Goal: Task Accomplishment & Management: Use online tool/utility

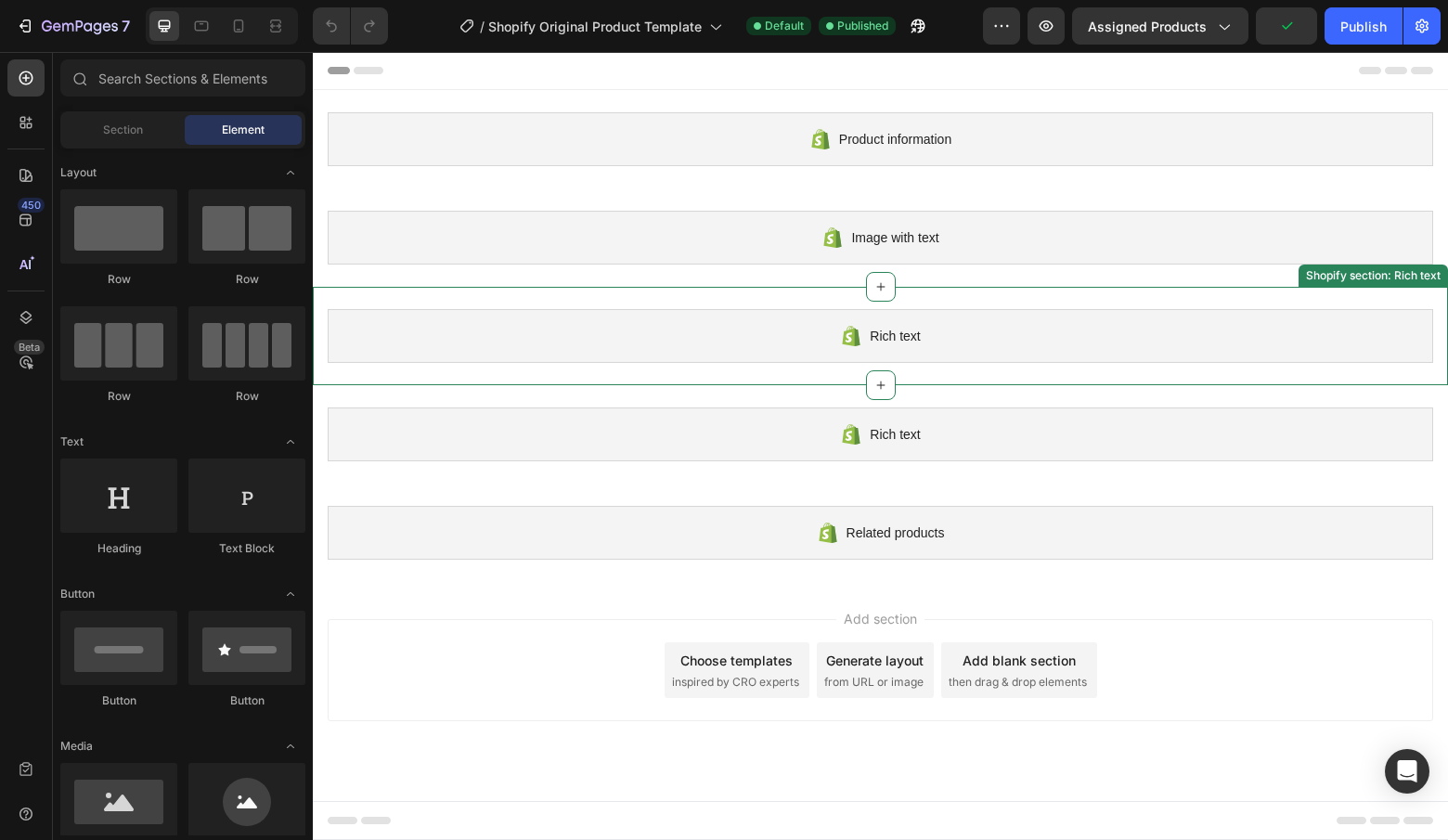
click at [838, 337] on div "Rich text" at bounding box center [880, 336] width 1105 height 54
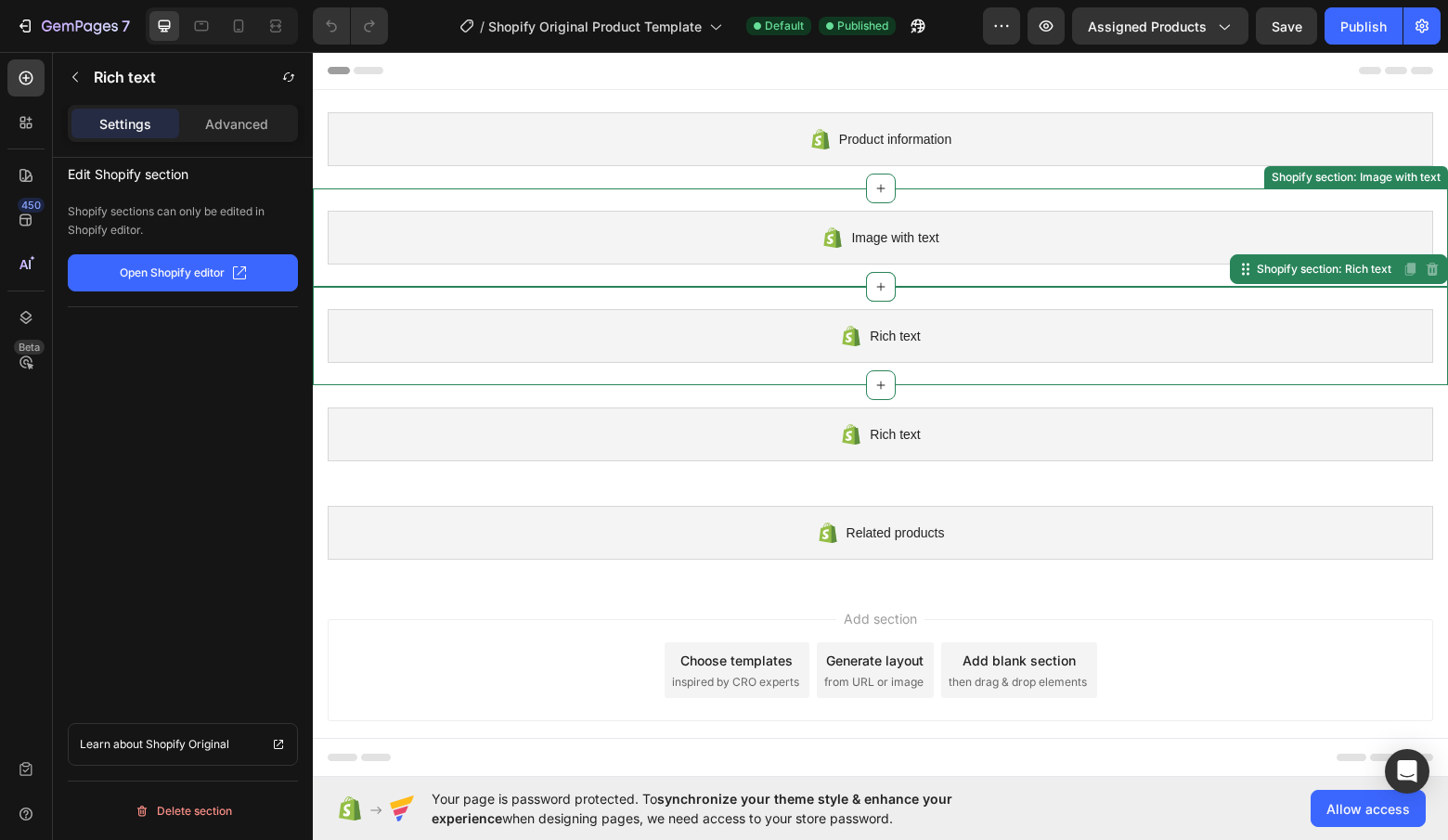
click at [767, 239] on div "Image with text" at bounding box center [880, 237] width 1105 height 54
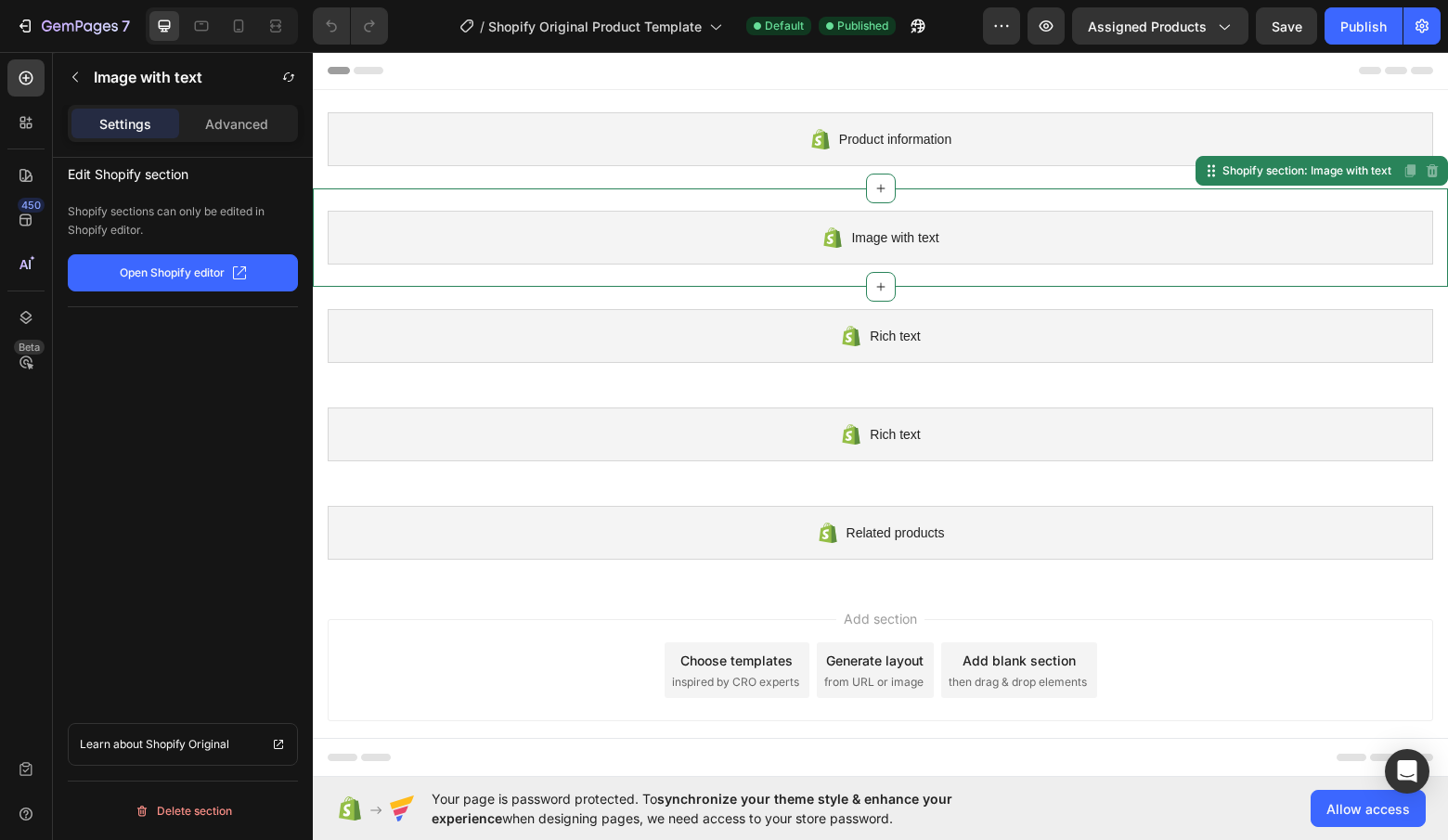
click at [729, 687] on span "inspired by CRO experts" at bounding box center [736, 682] width 127 height 17
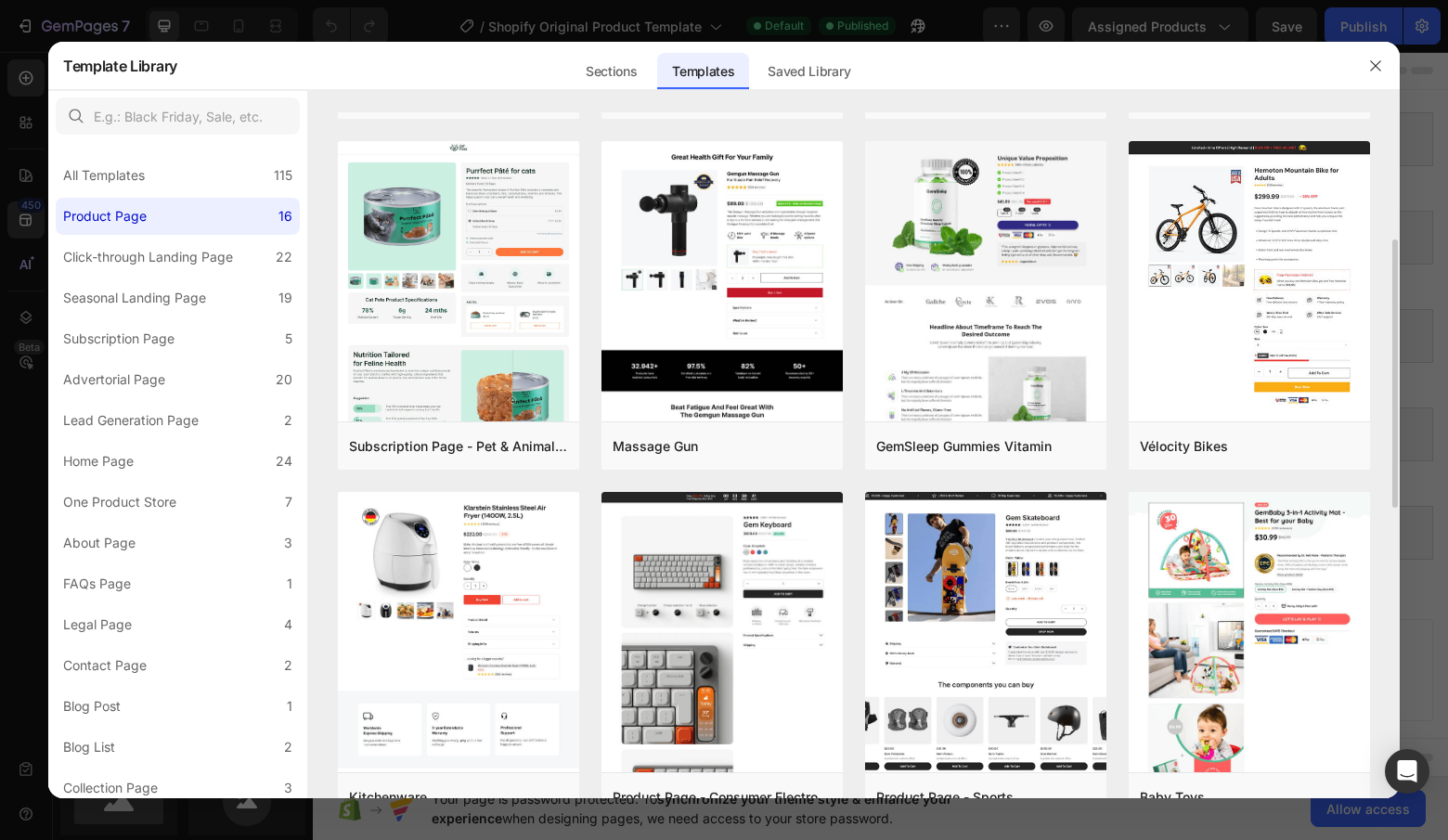
scroll to position [321, 0]
drag, startPoint x: 594, startPoint y: 476, endPoint x: 321, endPoint y: 279, distance: 336.7
click at [321, 279] on div "Product Page - Health & Beauty - Hair Supplement Add to page Preview Virtual Re…" at bounding box center [853, 134] width 1091 height 686
click at [636, 76] on div "Sections" at bounding box center [611, 70] width 80 height 37
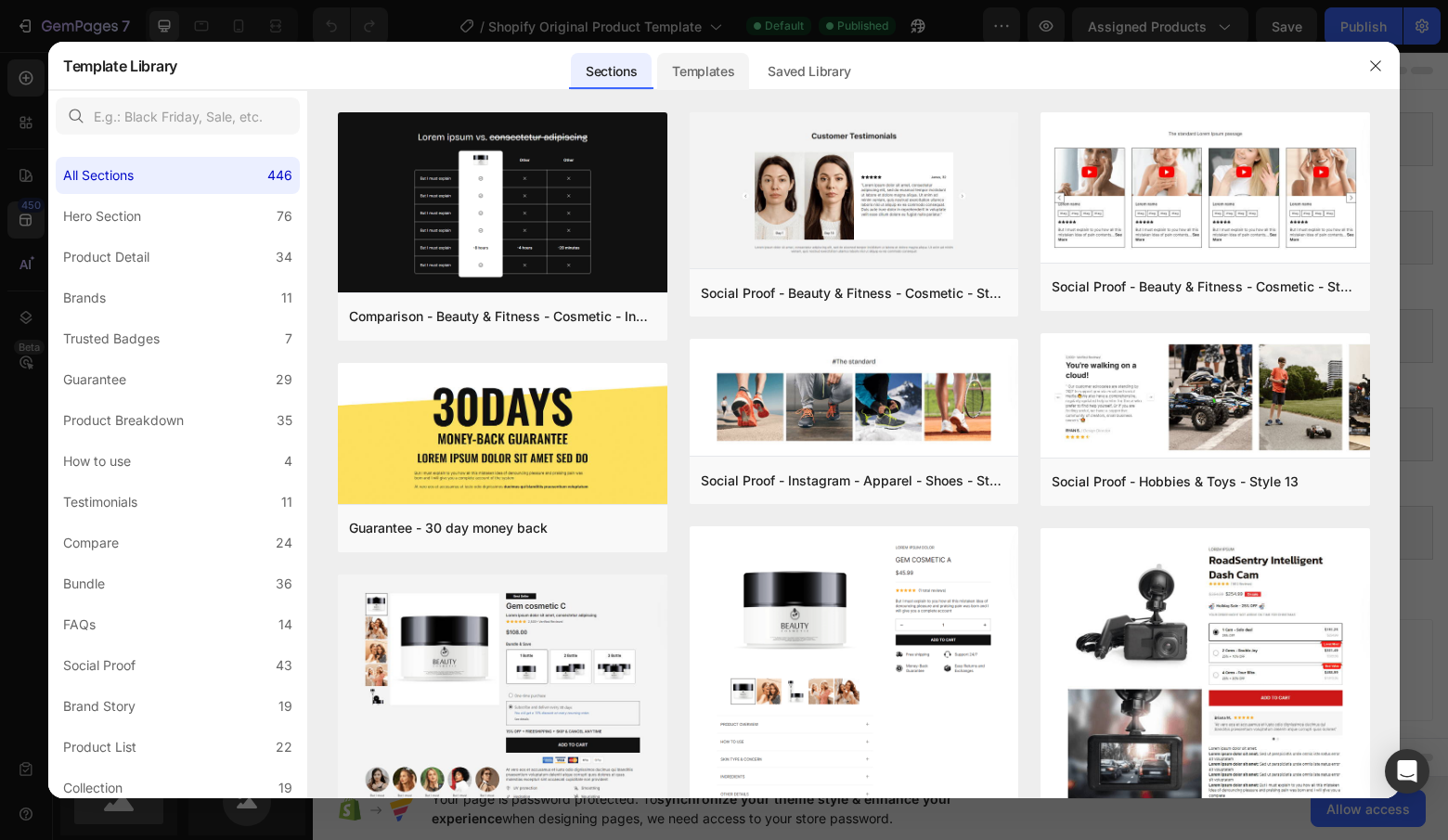
click at [703, 68] on div "Templates" at bounding box center [703, 70] width 92 height 37
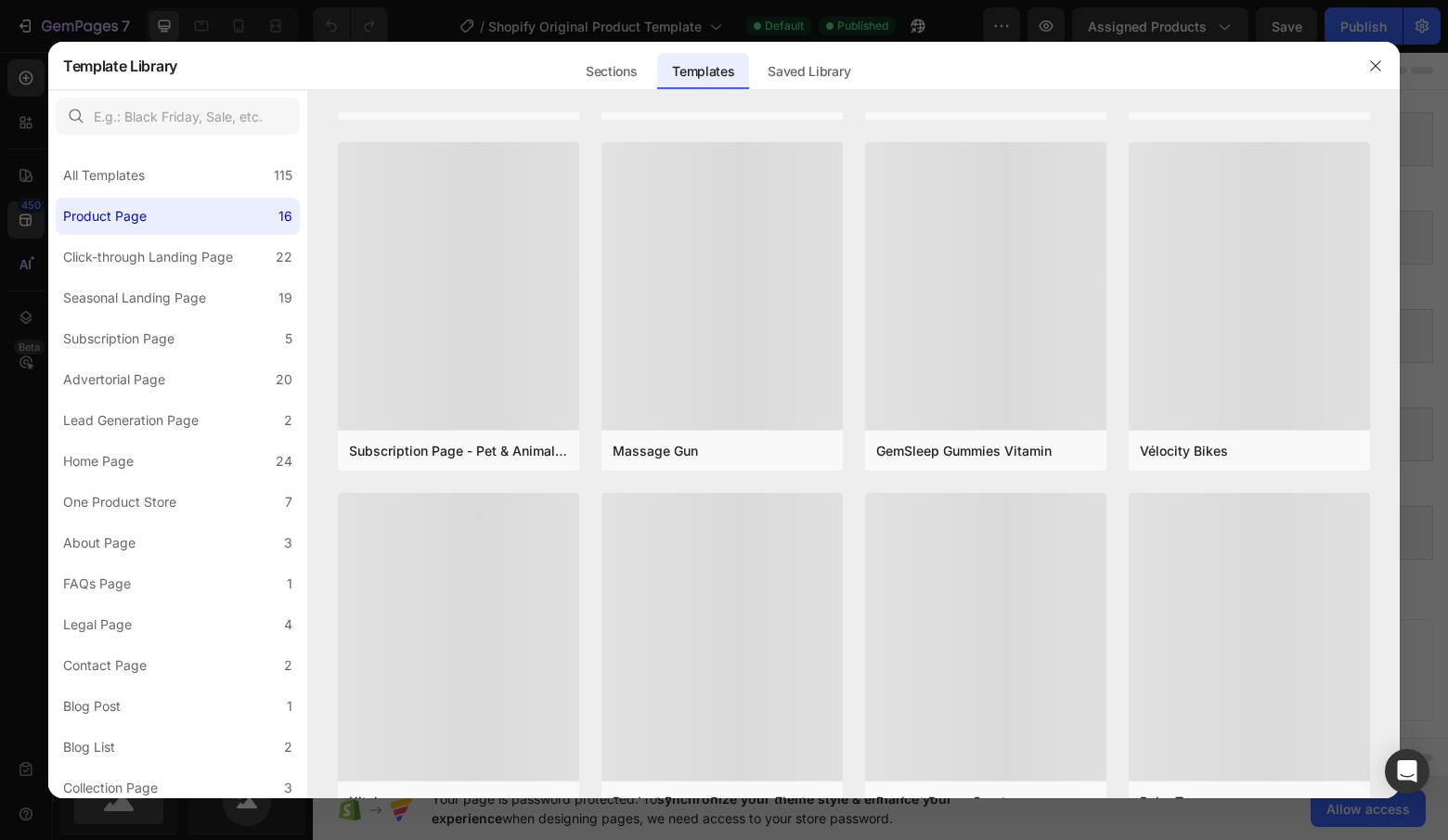
scroll to position [0, 0]
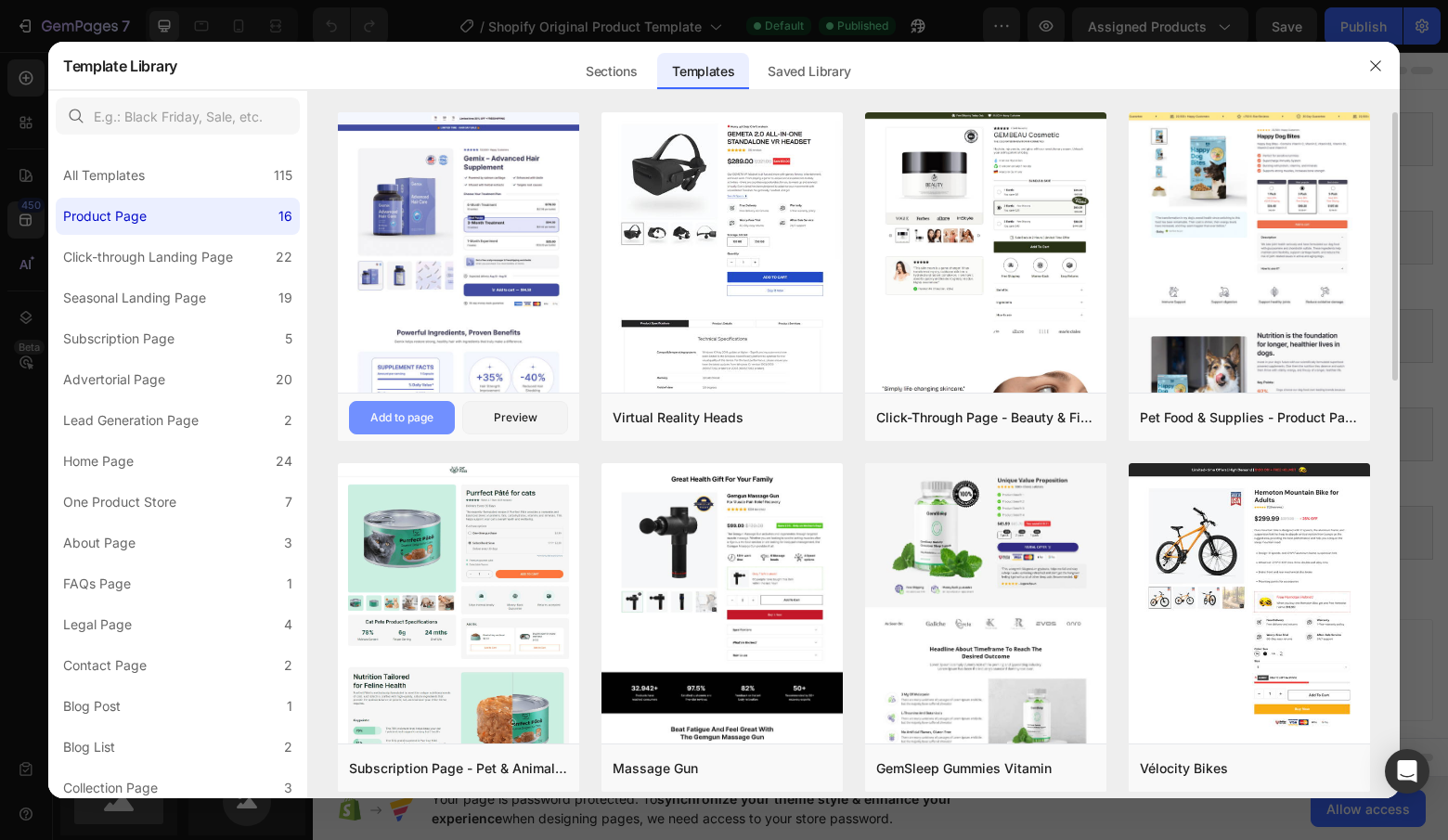
click at [426, 426] on button "Add to page" at bounding box center [401, 418] width 106 height 34
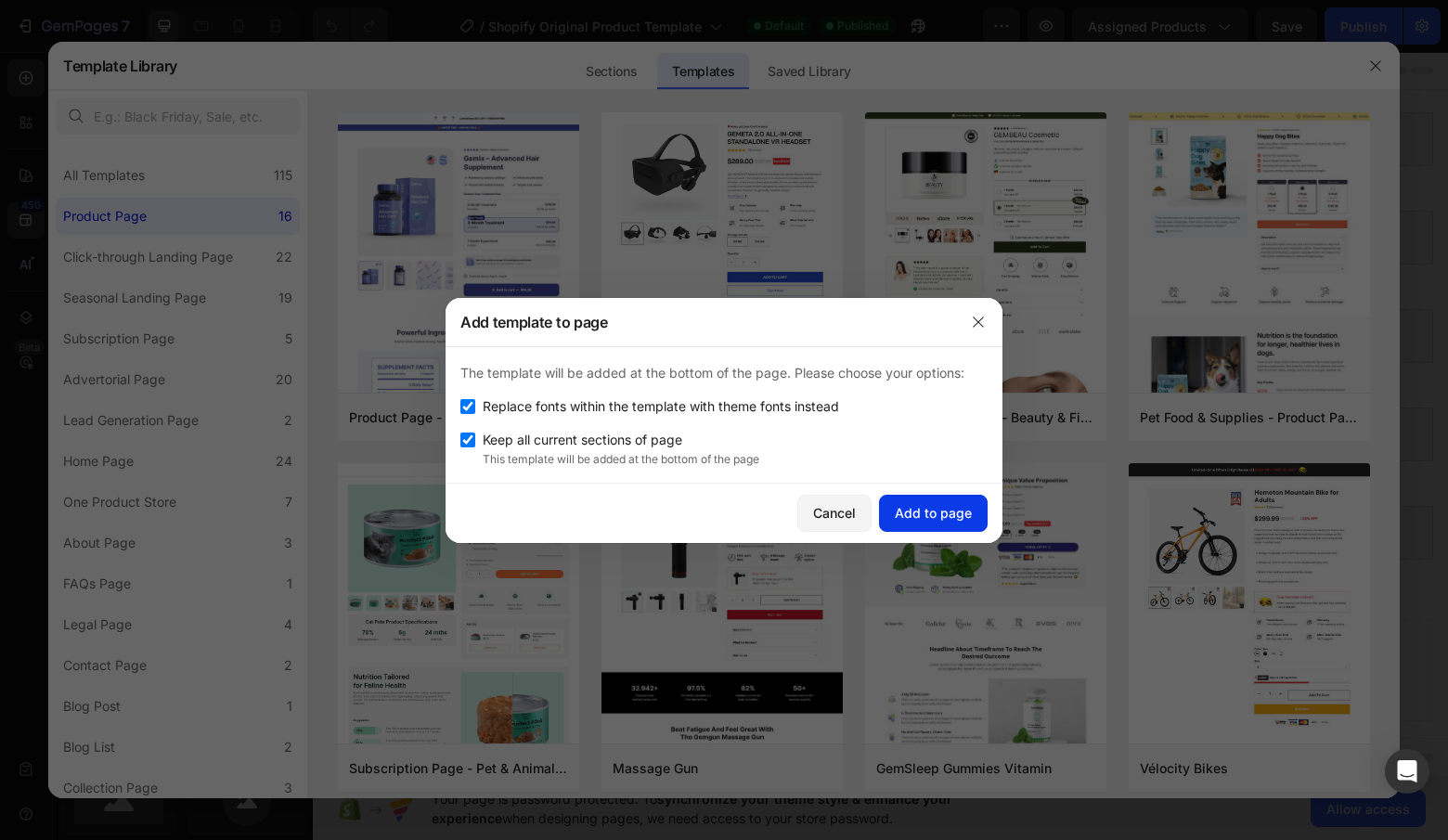
click at [918, 515] on div "Add to page" at bounding box center [934, 513] width 77 height 20
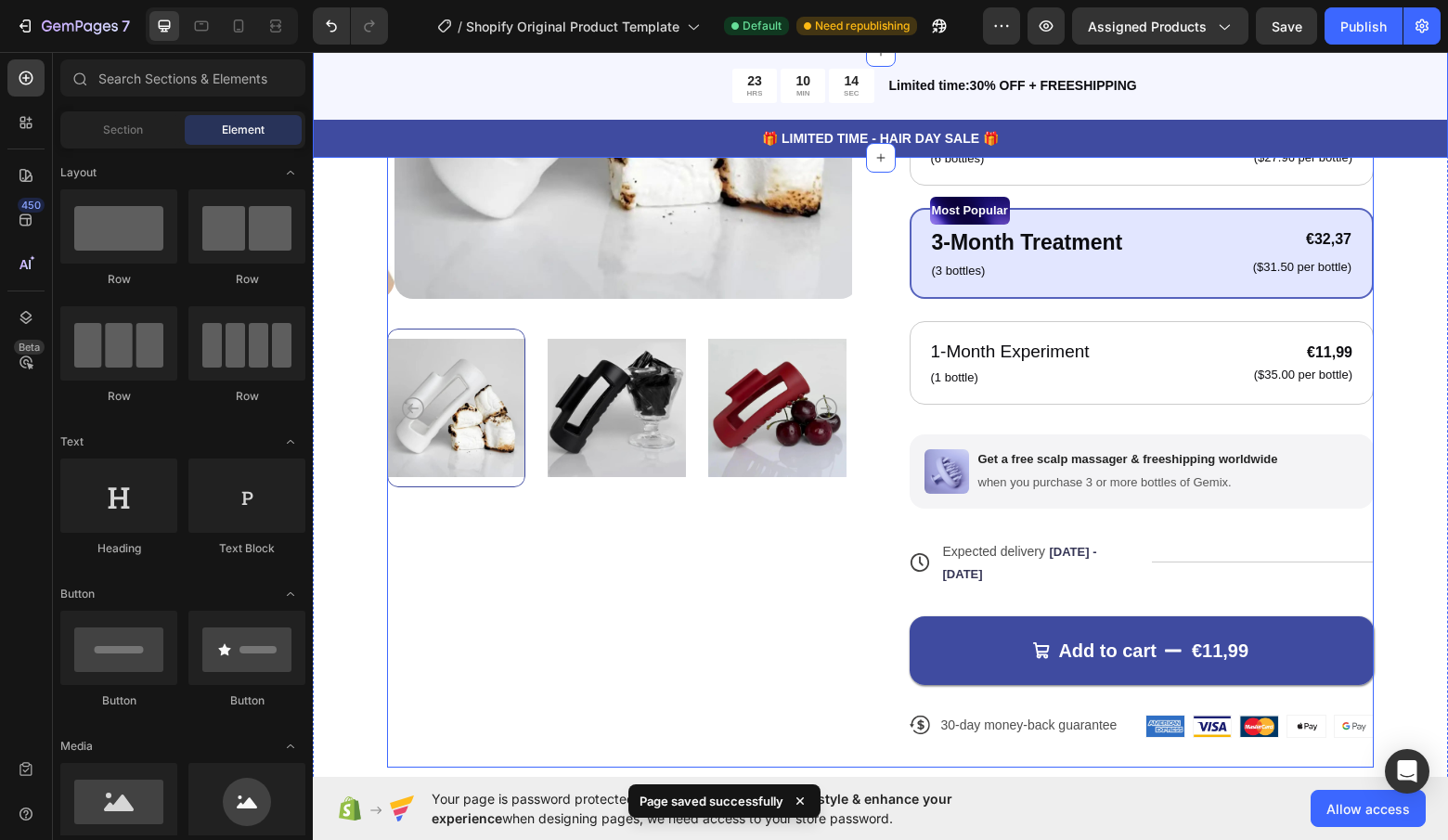
scroll to position [828, 0]
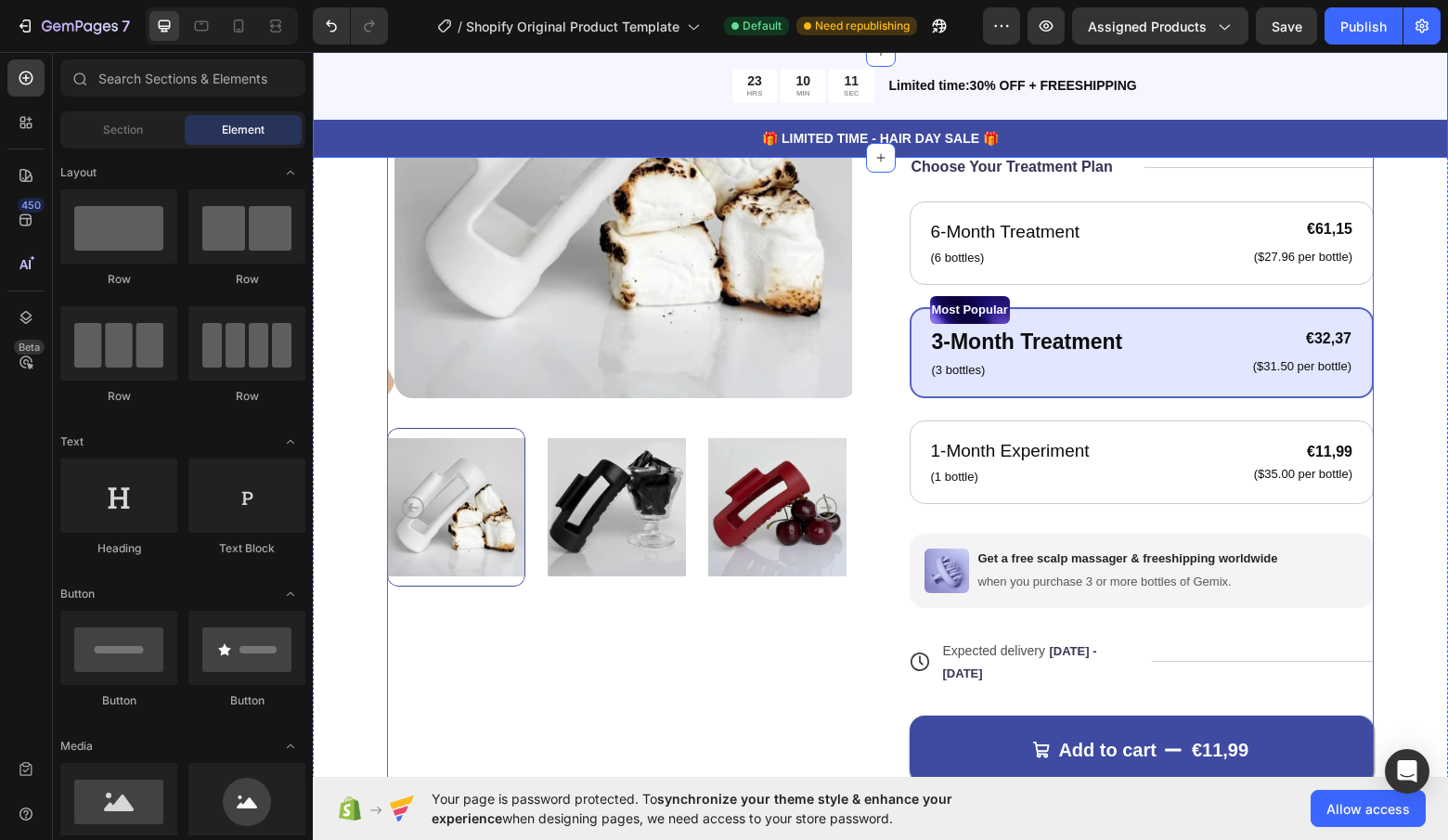
click at [894, 356] on div "Product Images Icon Icon Icon Icon Icon Icon List 122,000+ Happy Customers Text…" at bounding box center [881, 401] width 987 height 933
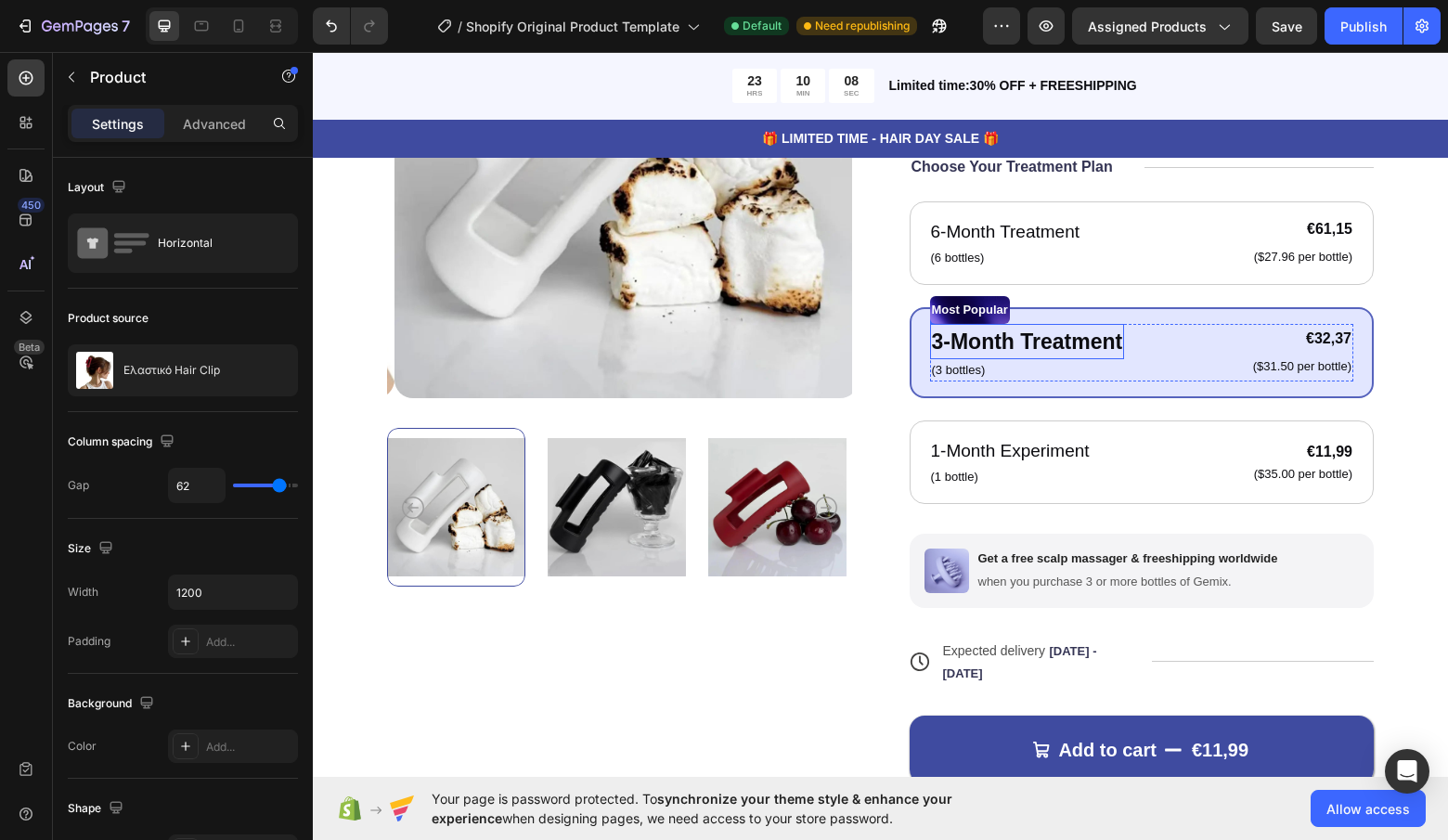
click at [1042, 326] on p "3-Month Treatment" at bounding box center [1027, 342] width 192 height 33
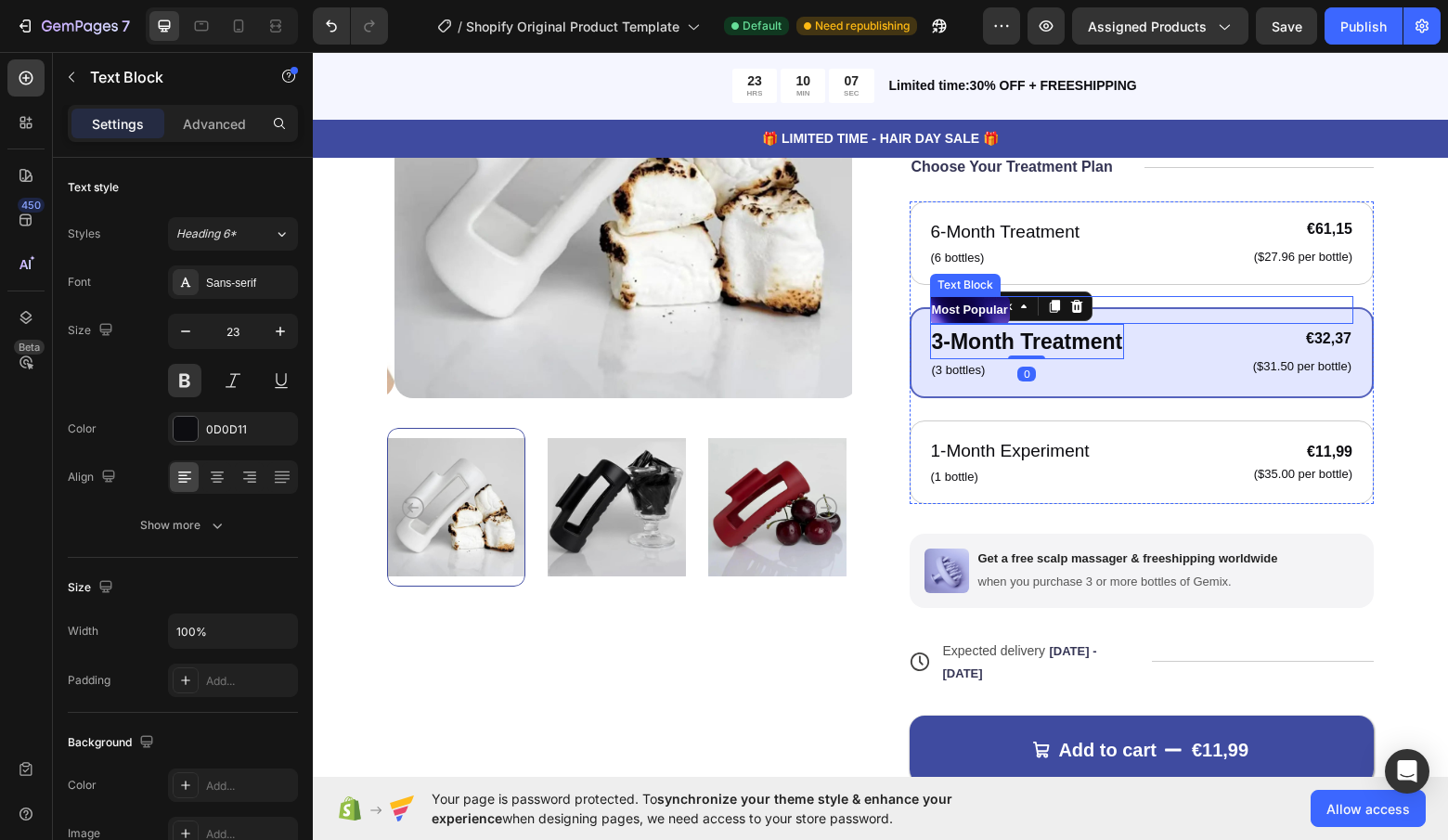
click at [1069, 296] on div "Most Popular" at bounding box center [1142, 310] width 424 height 28
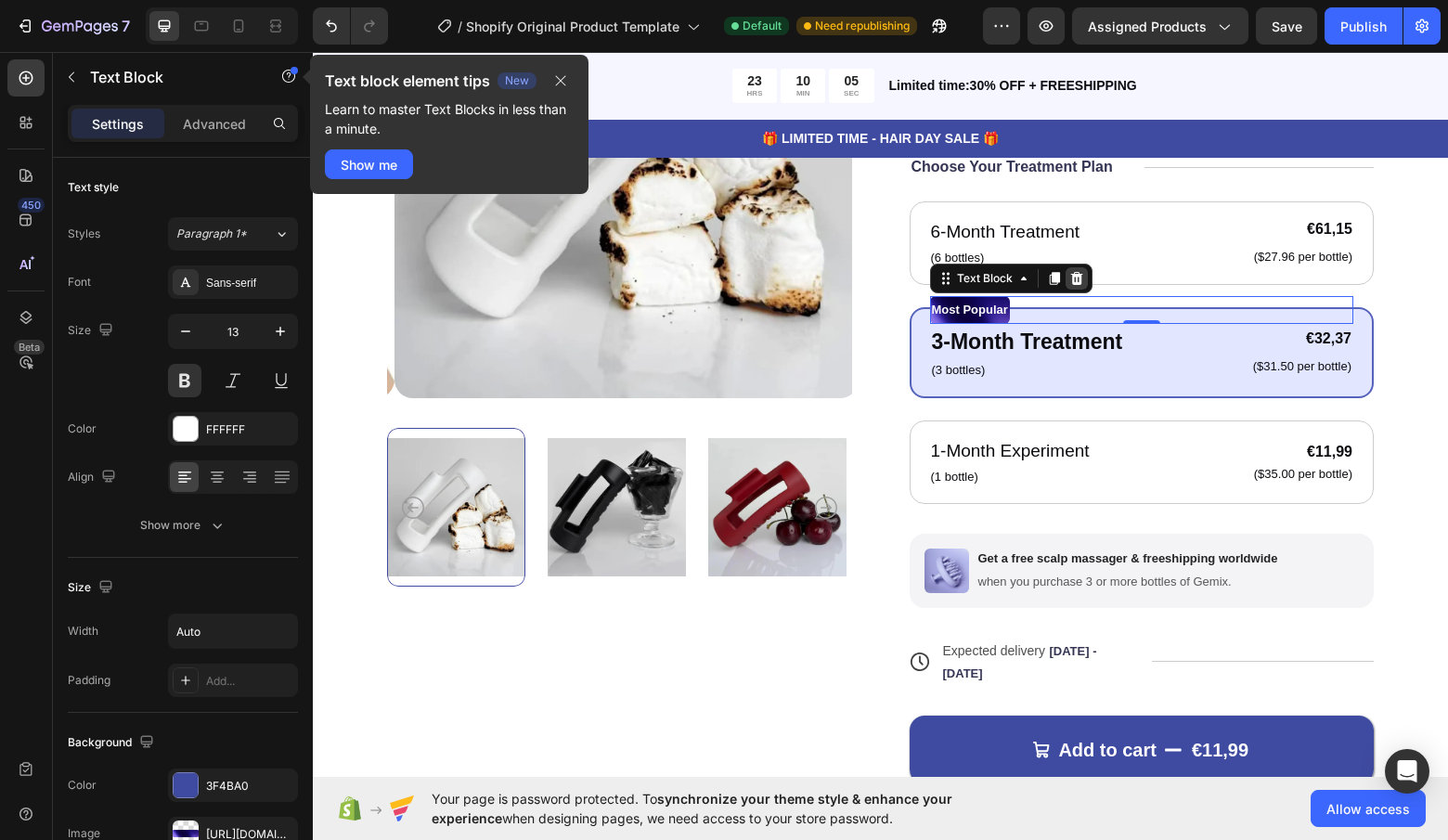
click at [1071, 271] on icon at bounding box center [1077, 277] width 12 height 13
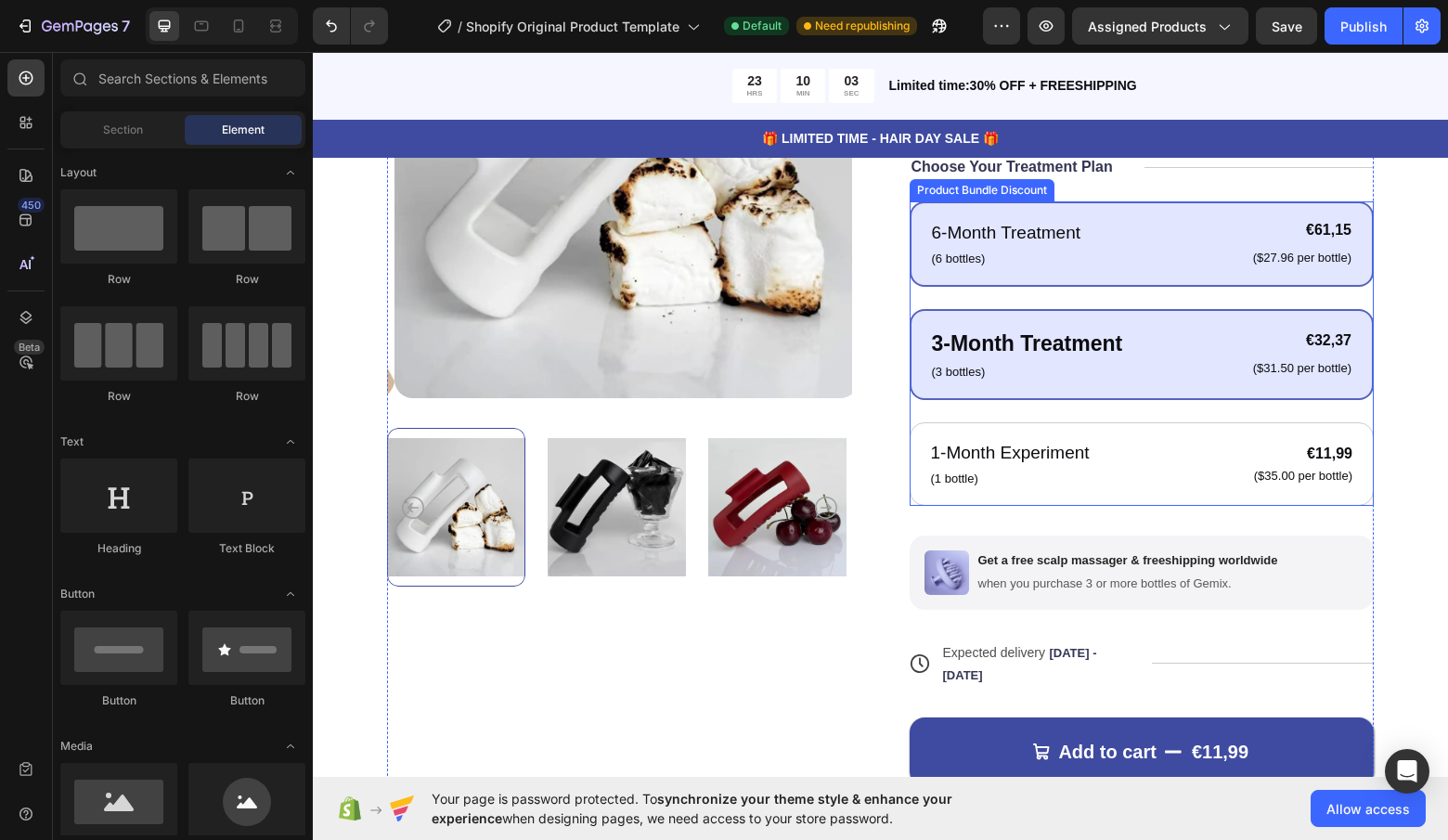
click at [1110, 262] on div "6-Month Treatment Text Block (6 bottles) Text Block €61,15 Product Price Produc…" at bounding box center [1142, 244] width 465 height 85
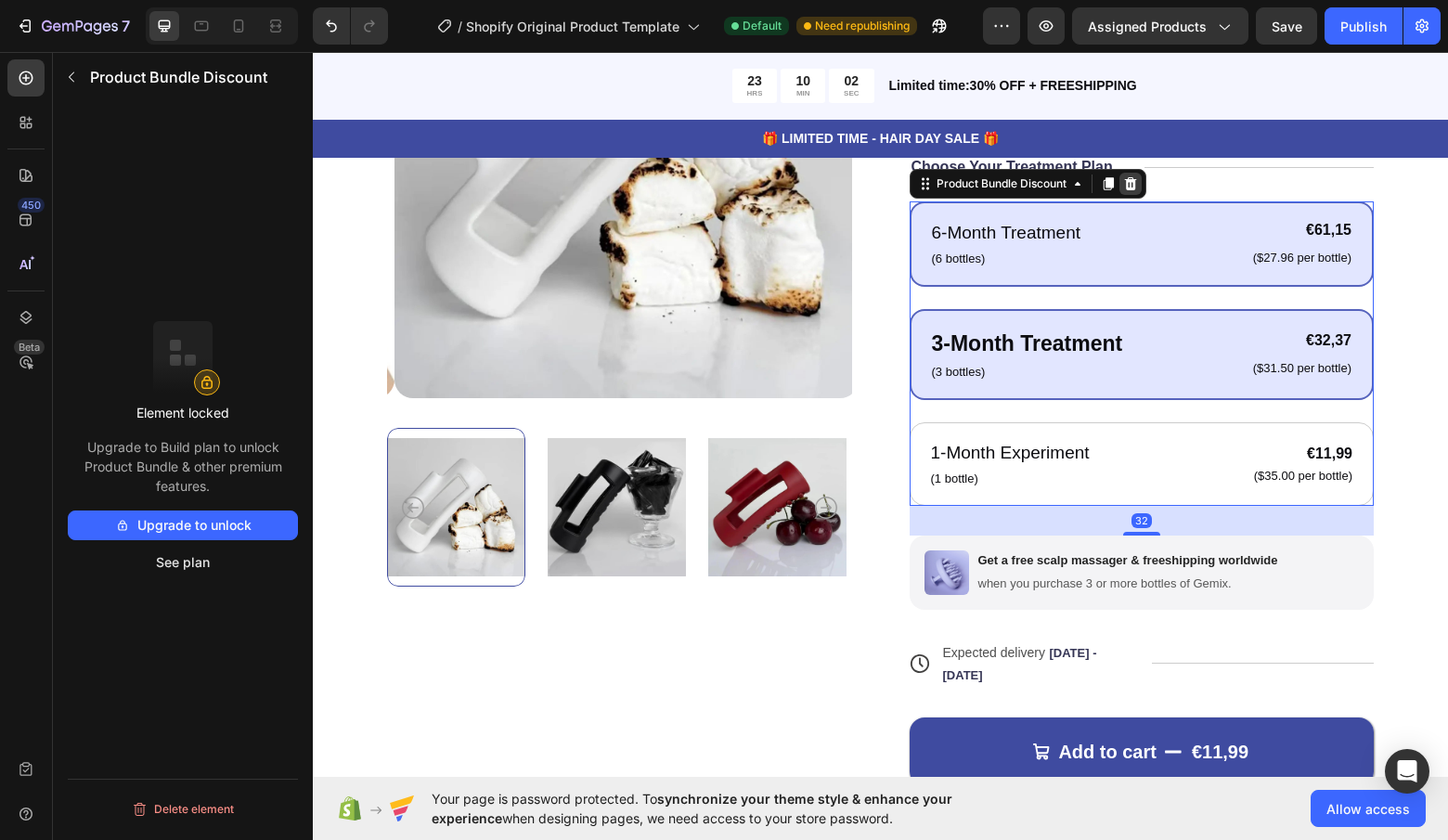
click at [1127, 177] on icon at bounding box center [1130, 183] width 12 height 13
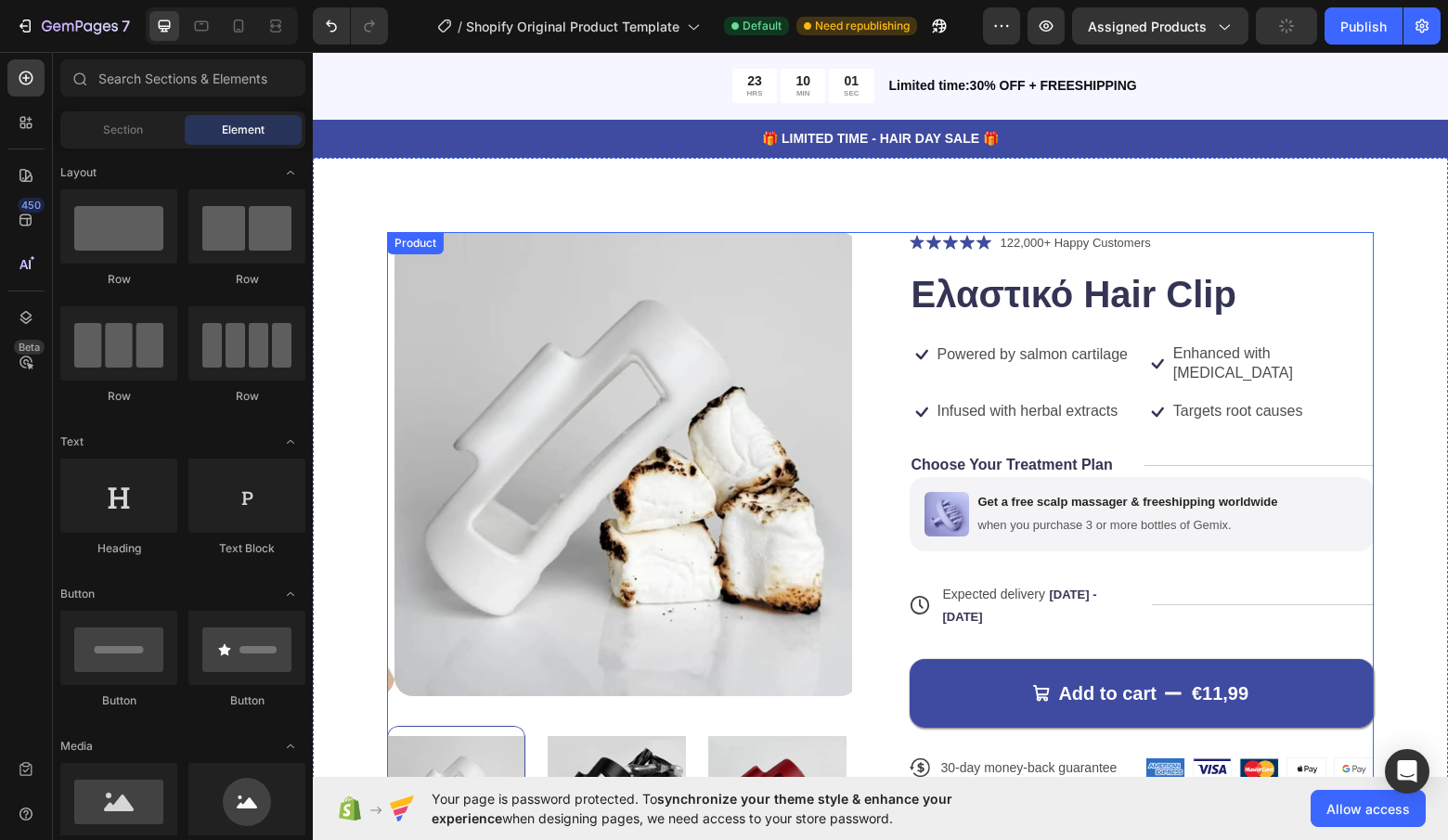
scroll to position [445, 0]
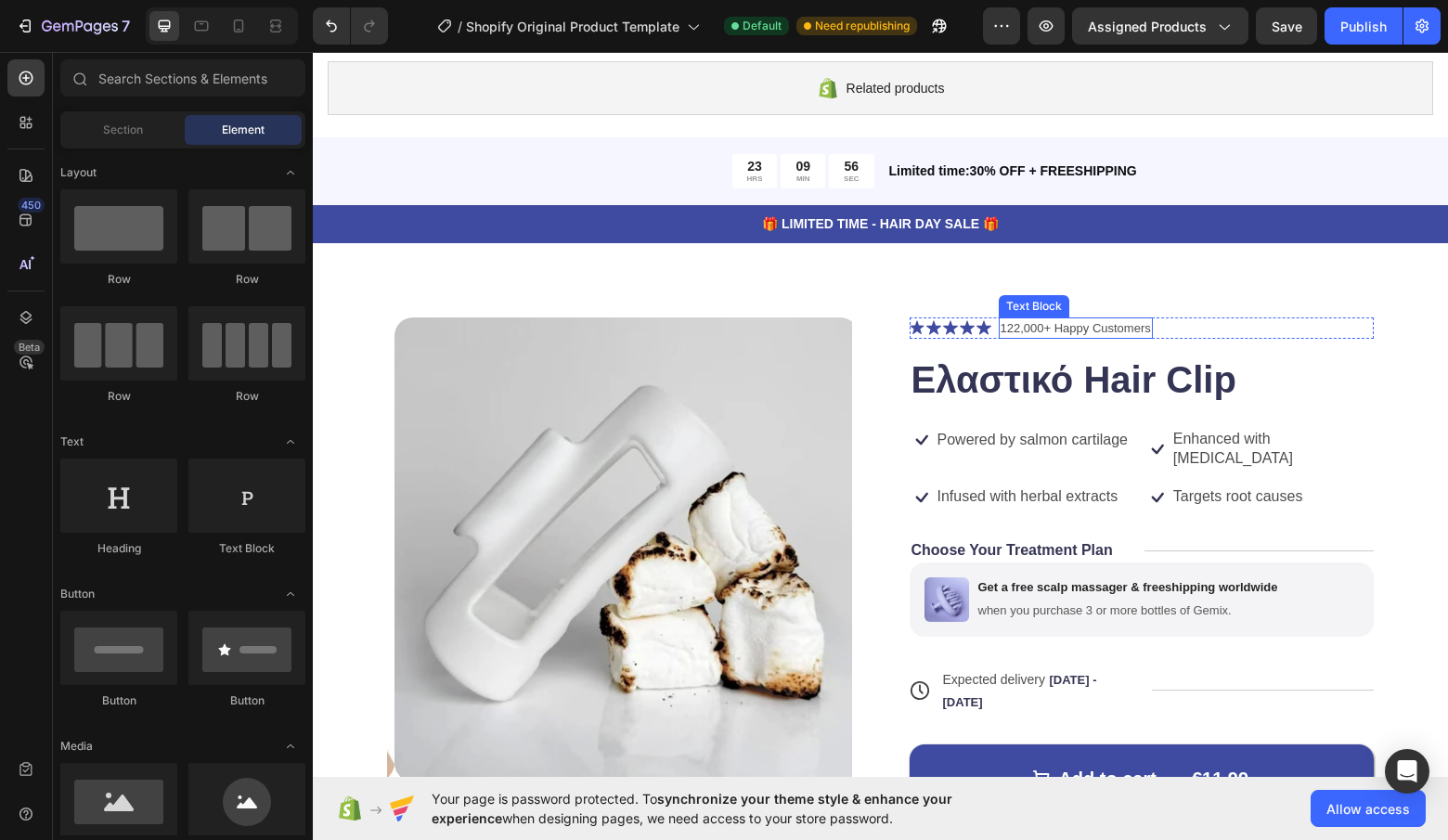
click at [1022, 323] on p "122,000+ Happy Customers" at bounding box center [1076, 329] width 150 height 19
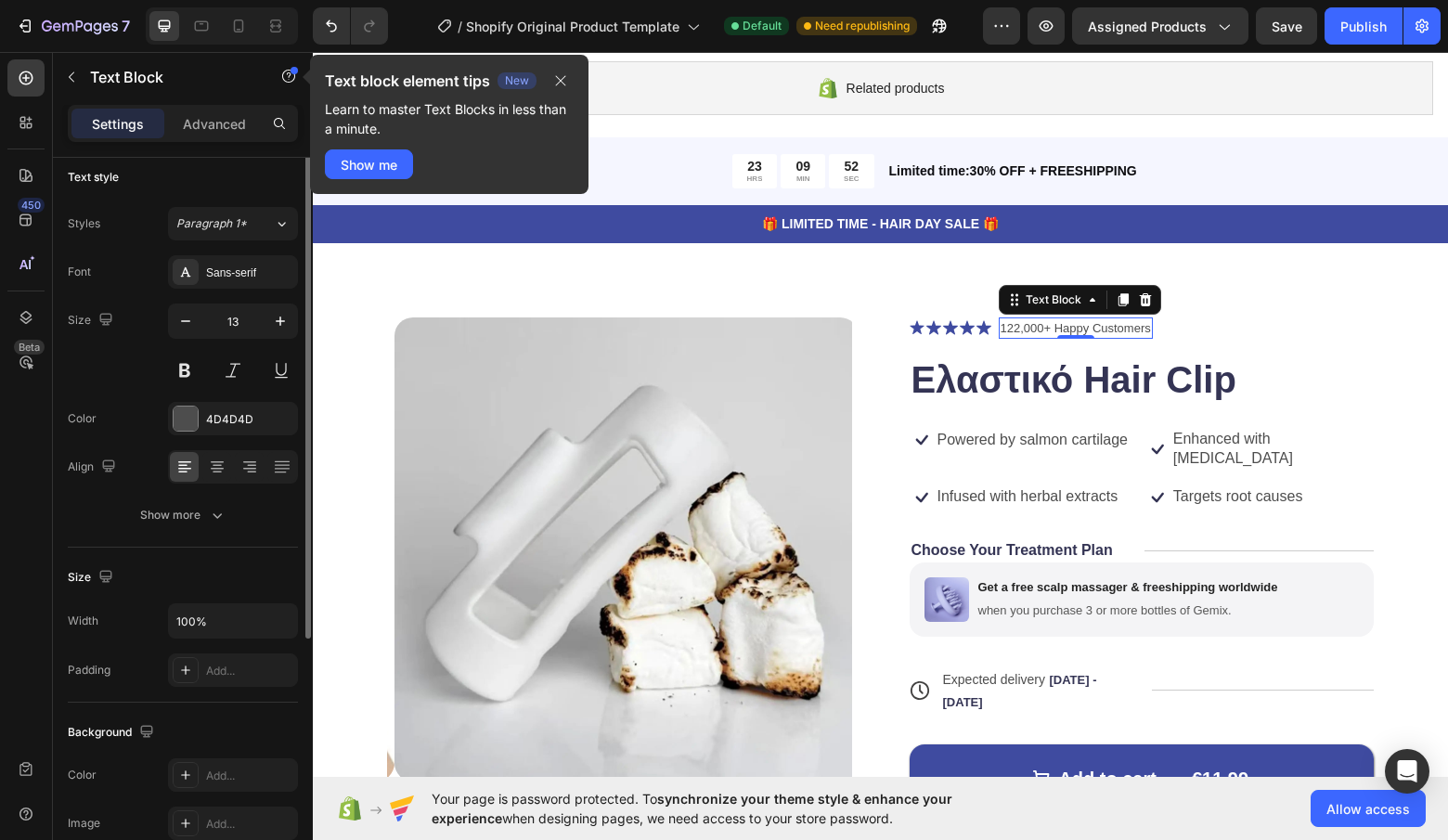
scroll to position [0, 0]
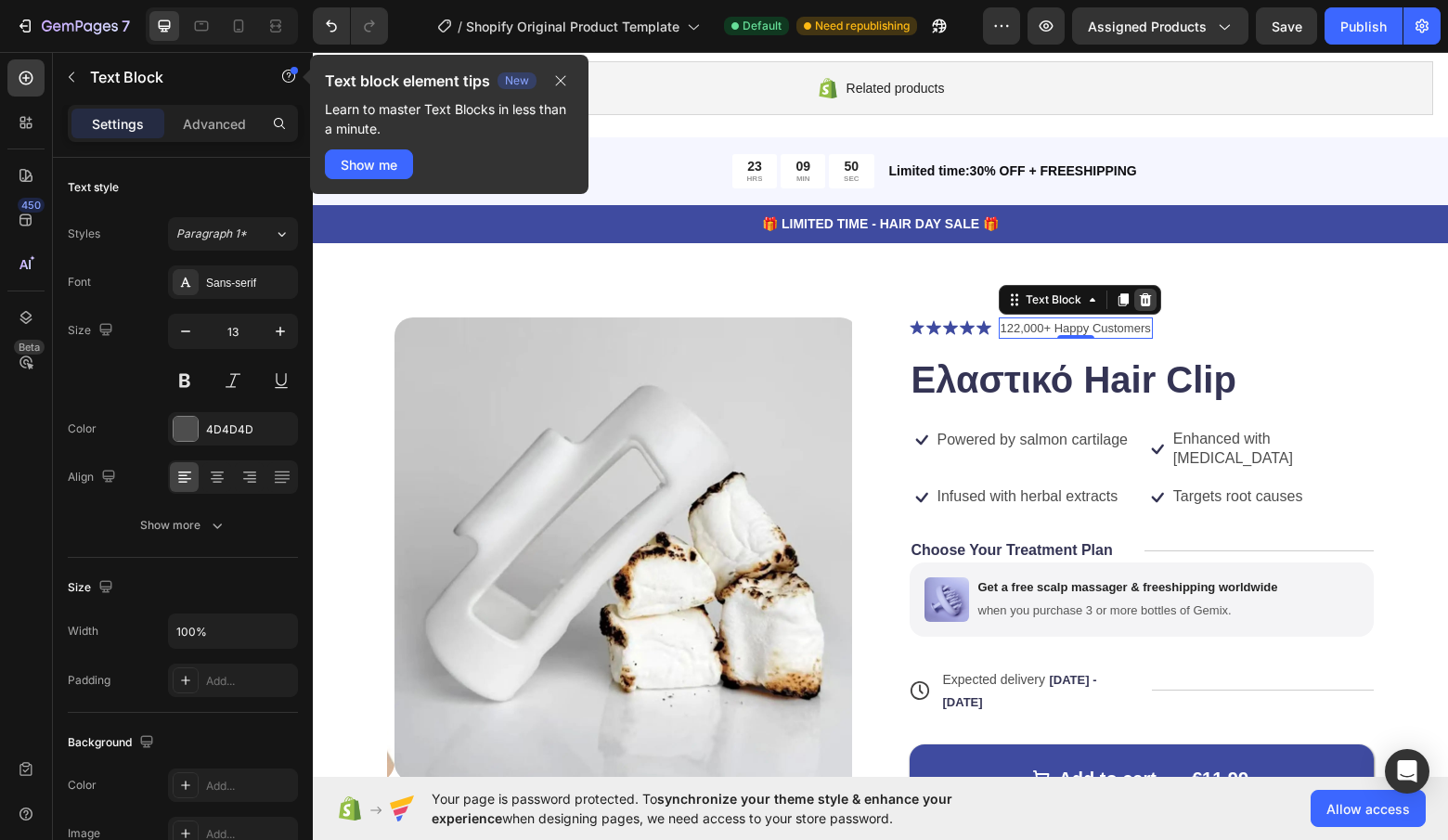
click at [1139, 301] on icon at bounding box center [1145, 299] width 15 height 15
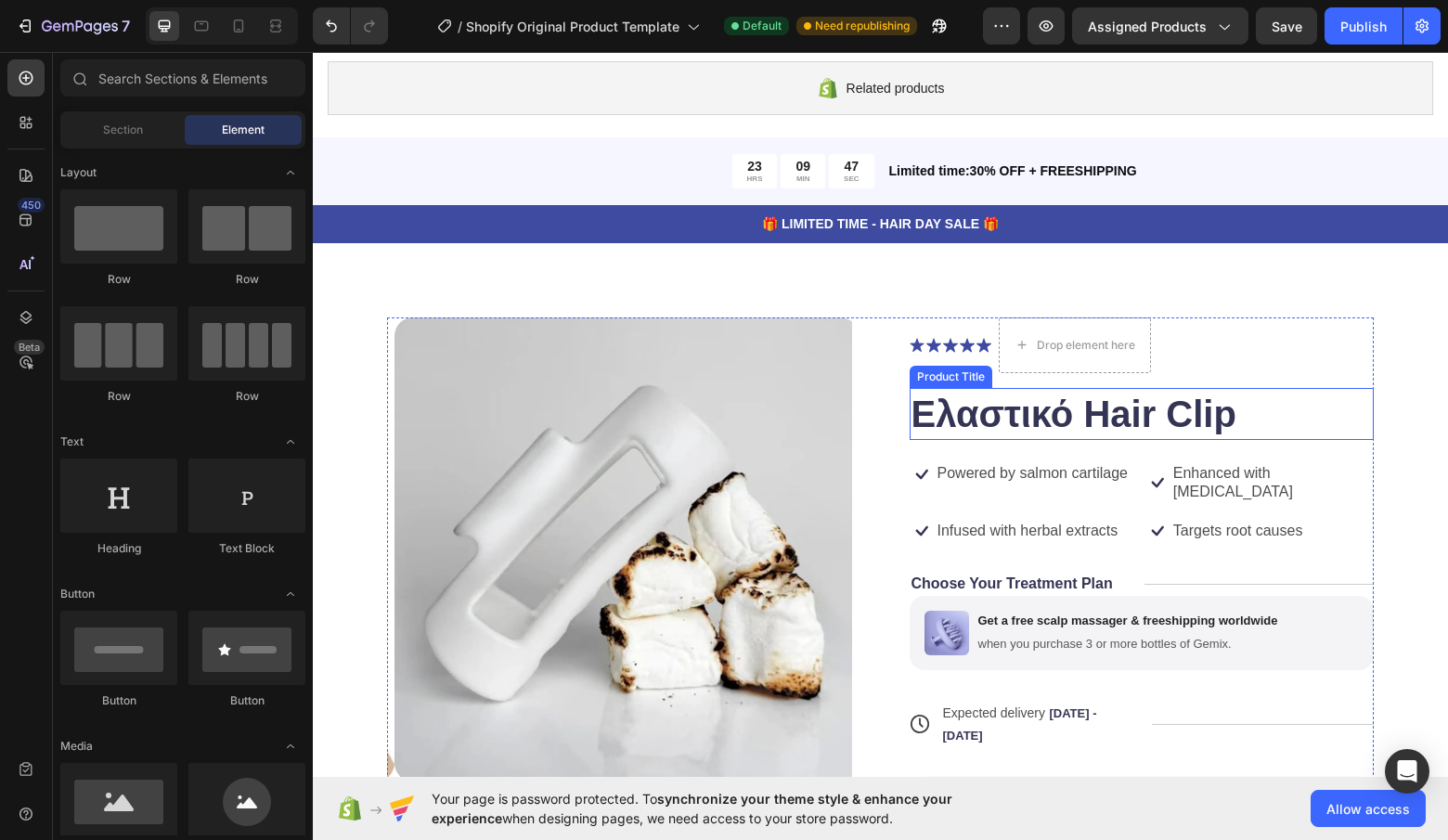
click at [910, 423] on h1 "Ελαστικό Hair Clip" at bounding box center [1142, 414] width 465 height 52
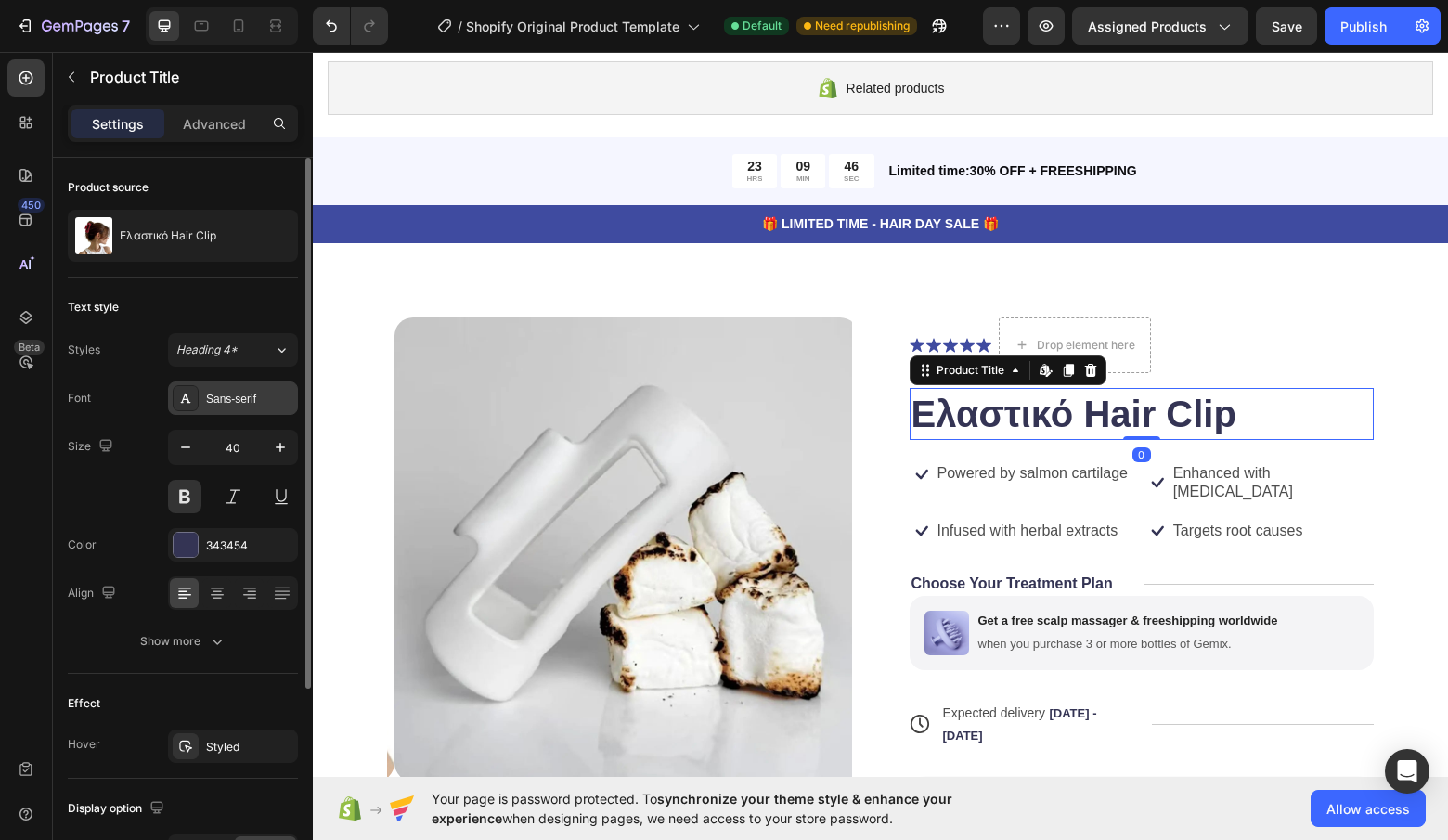
click at [252, 393] on div "Sans-serif" at bounding box center [250, 399] width 87 height 17
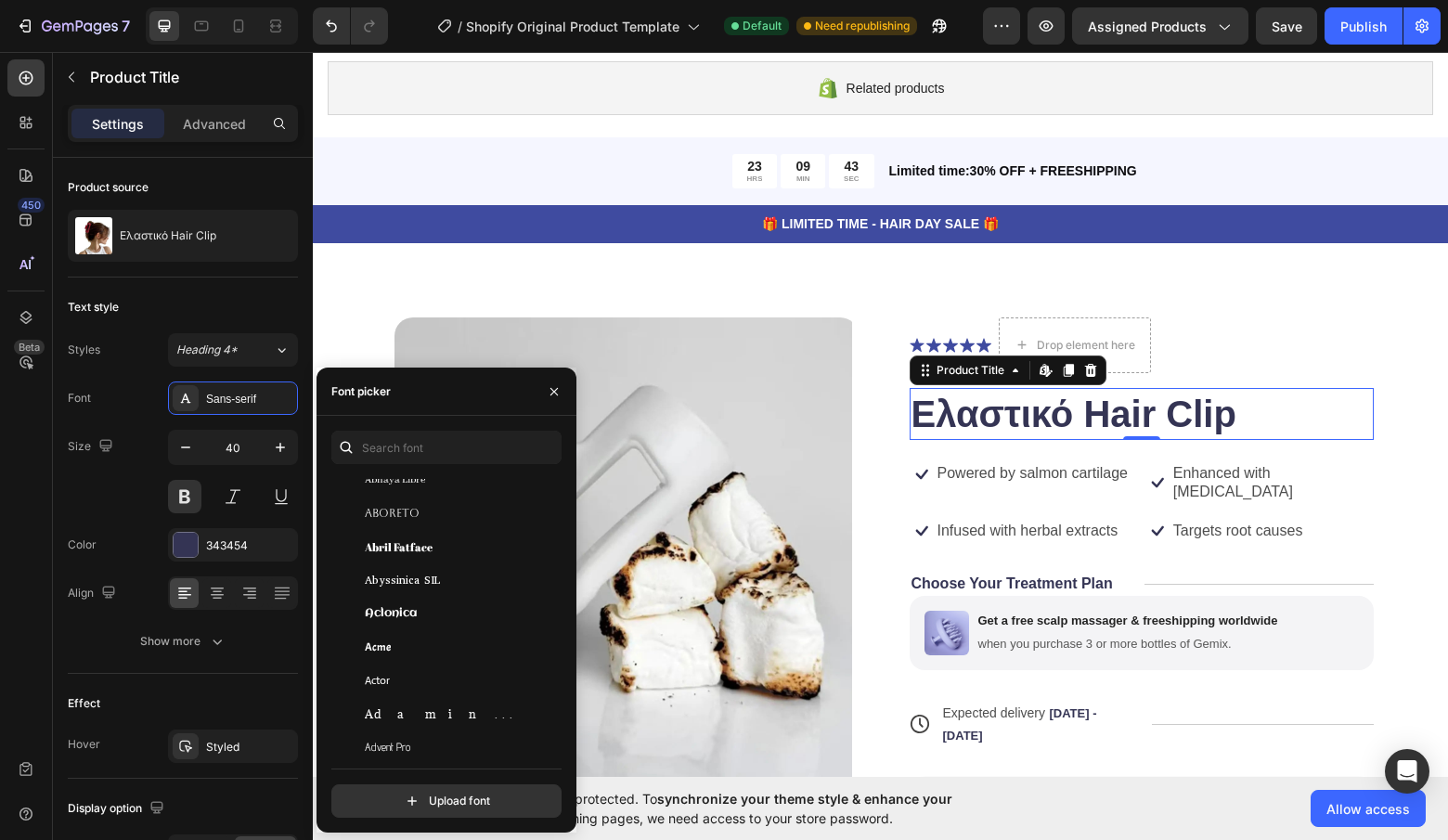
scroll to position [226, 0]
click at [408, 677] on div "Actor" at bounding box center [458, 682] width 188 height 17
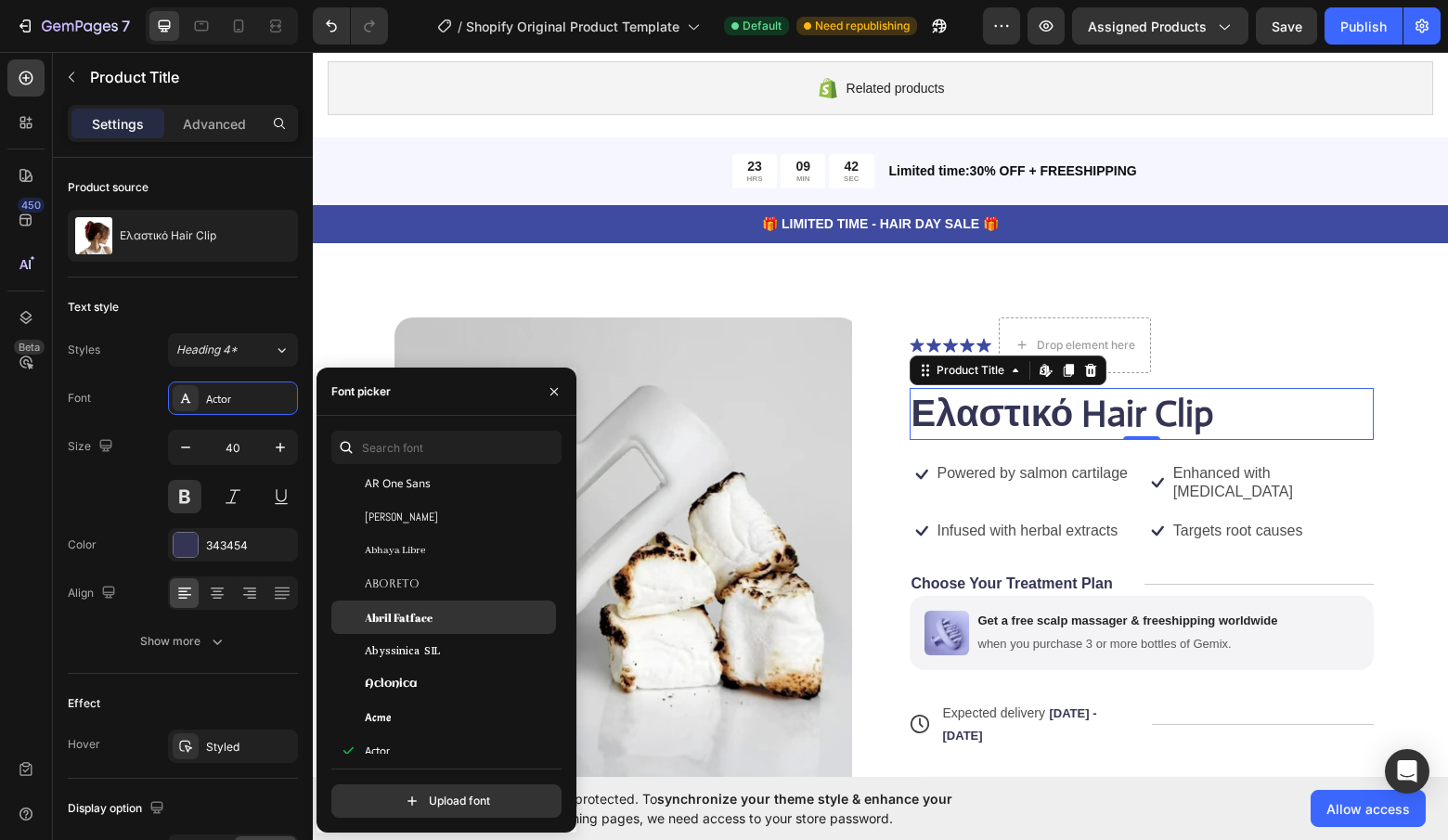
click at [429, 603] on div "Abril Fatface" at bounding box center [444, 618] width 224 height 34
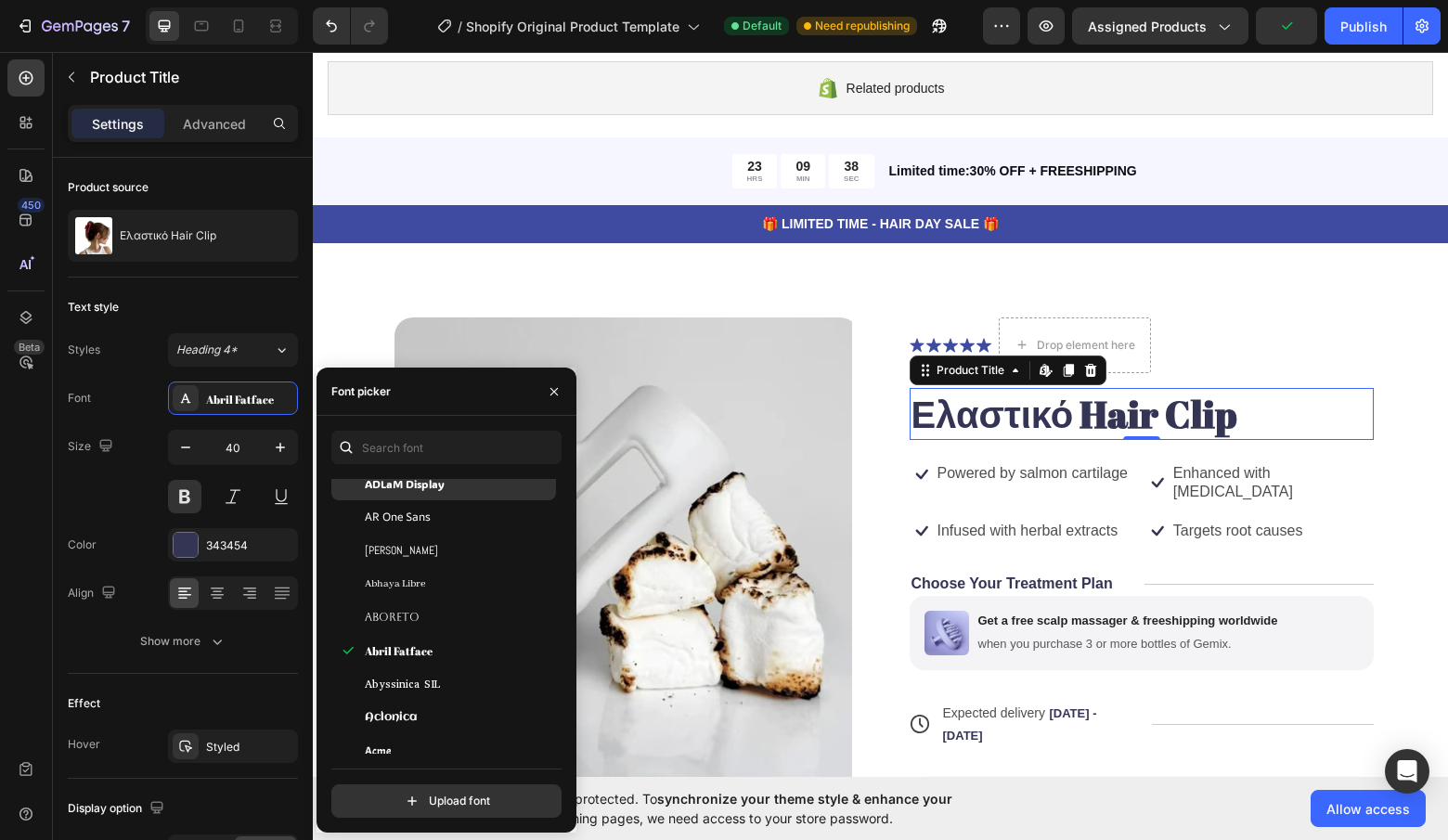
click at [470, 497] on div "ADLaM Display" at bounding box center [444, 484] width 224 height 34
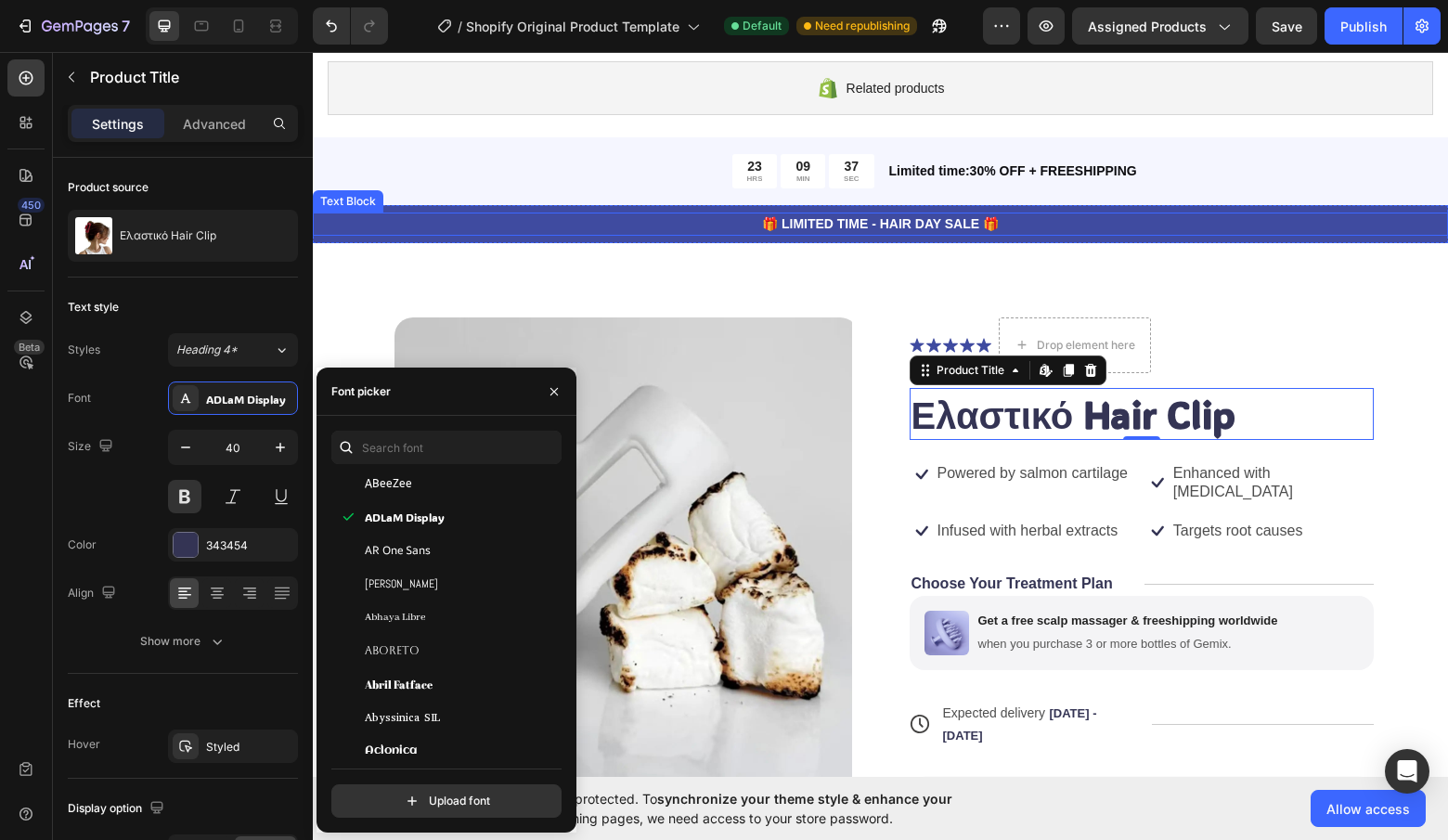
click at [1328, 265] on div "Product Images Icon Icon Icon Icon Icon Icon List Drop element here Row Ελαστικ…" at bounding box center [880, 653] width 1135 height 820
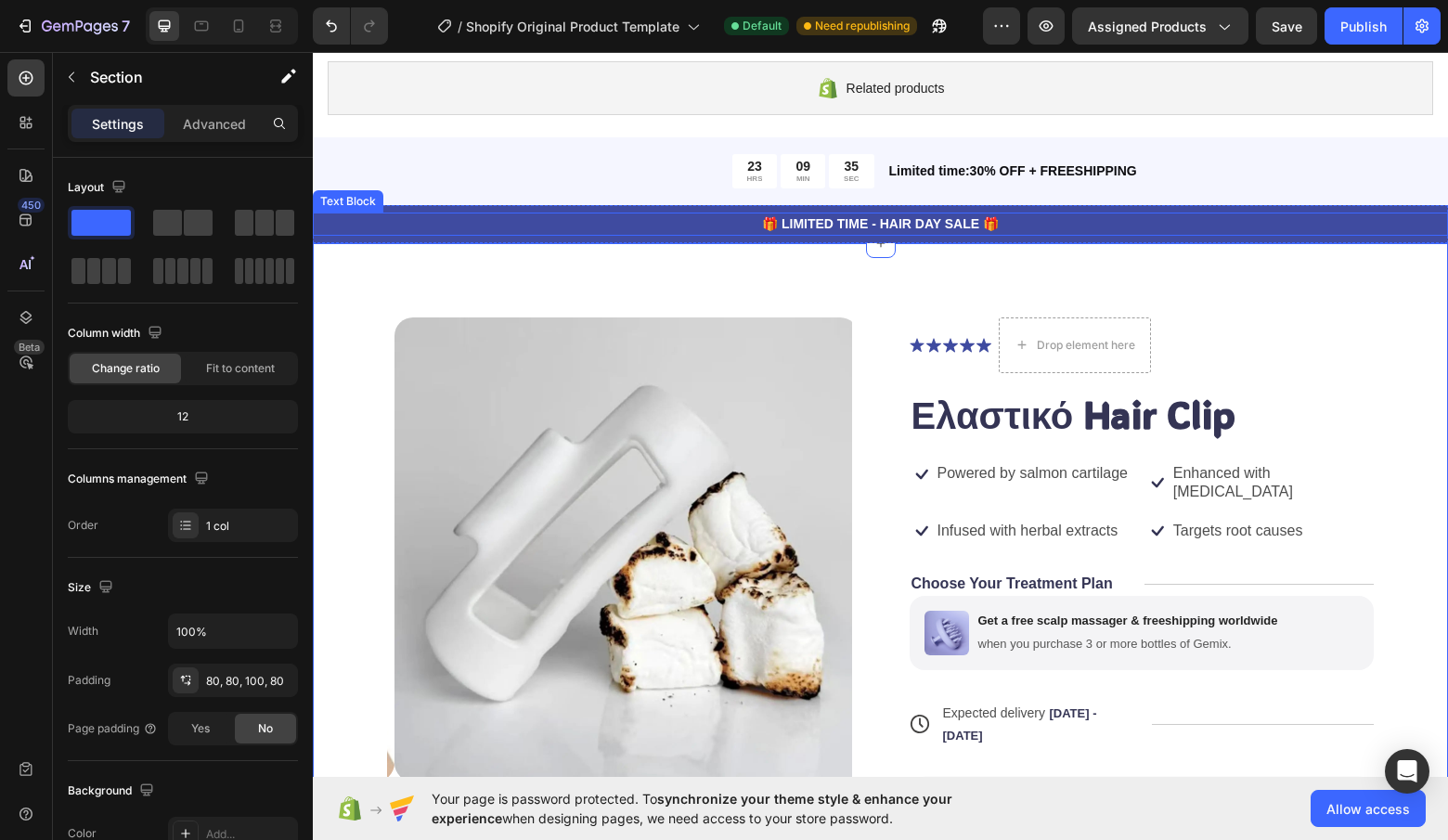
click at [955, 222] on p "🎁 LIMITED TIME - HAIR DAY SALE 🎁" at bounding box center [880, 224] width 1131 height 20
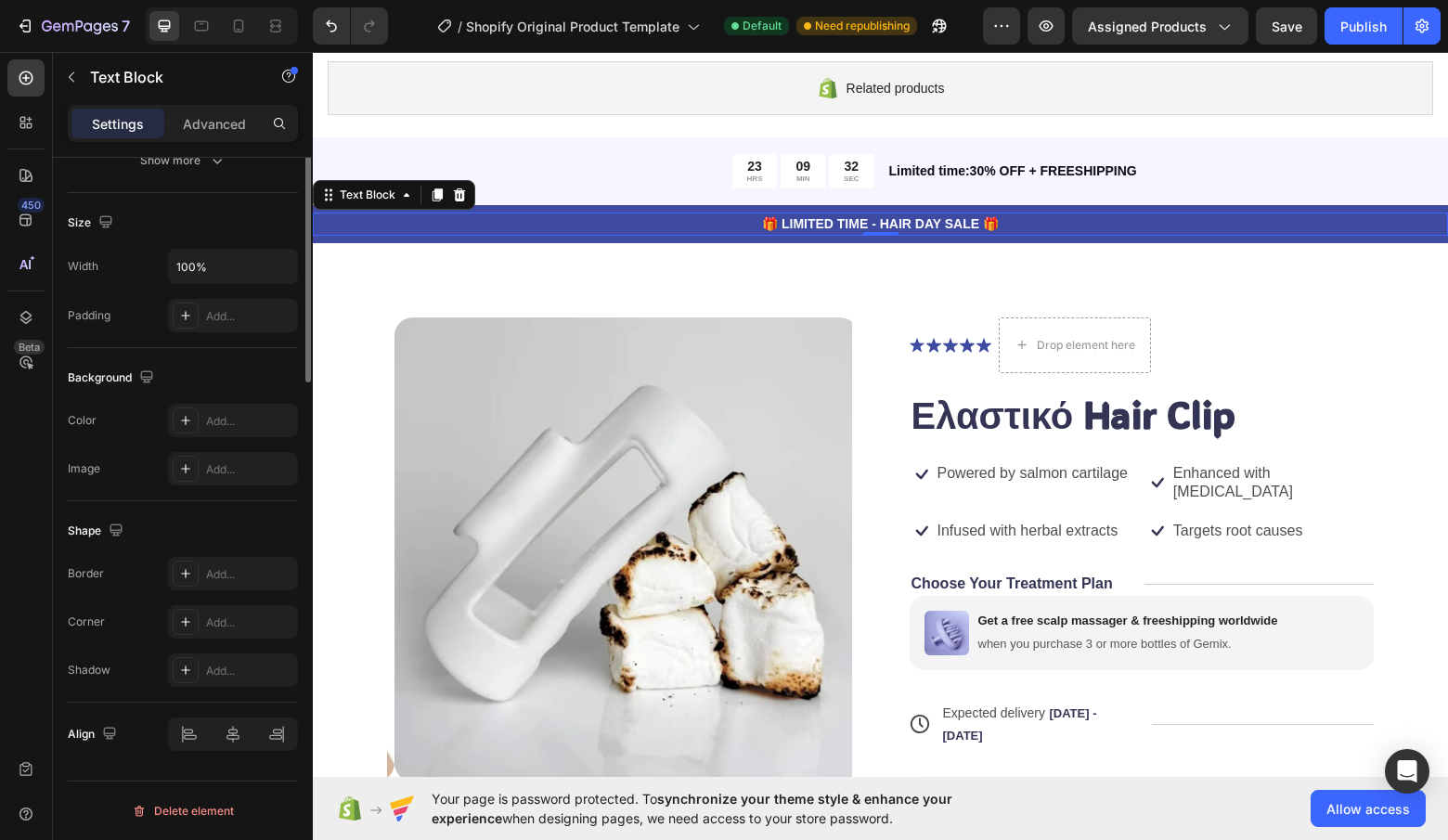
scroll to position [0, 0]
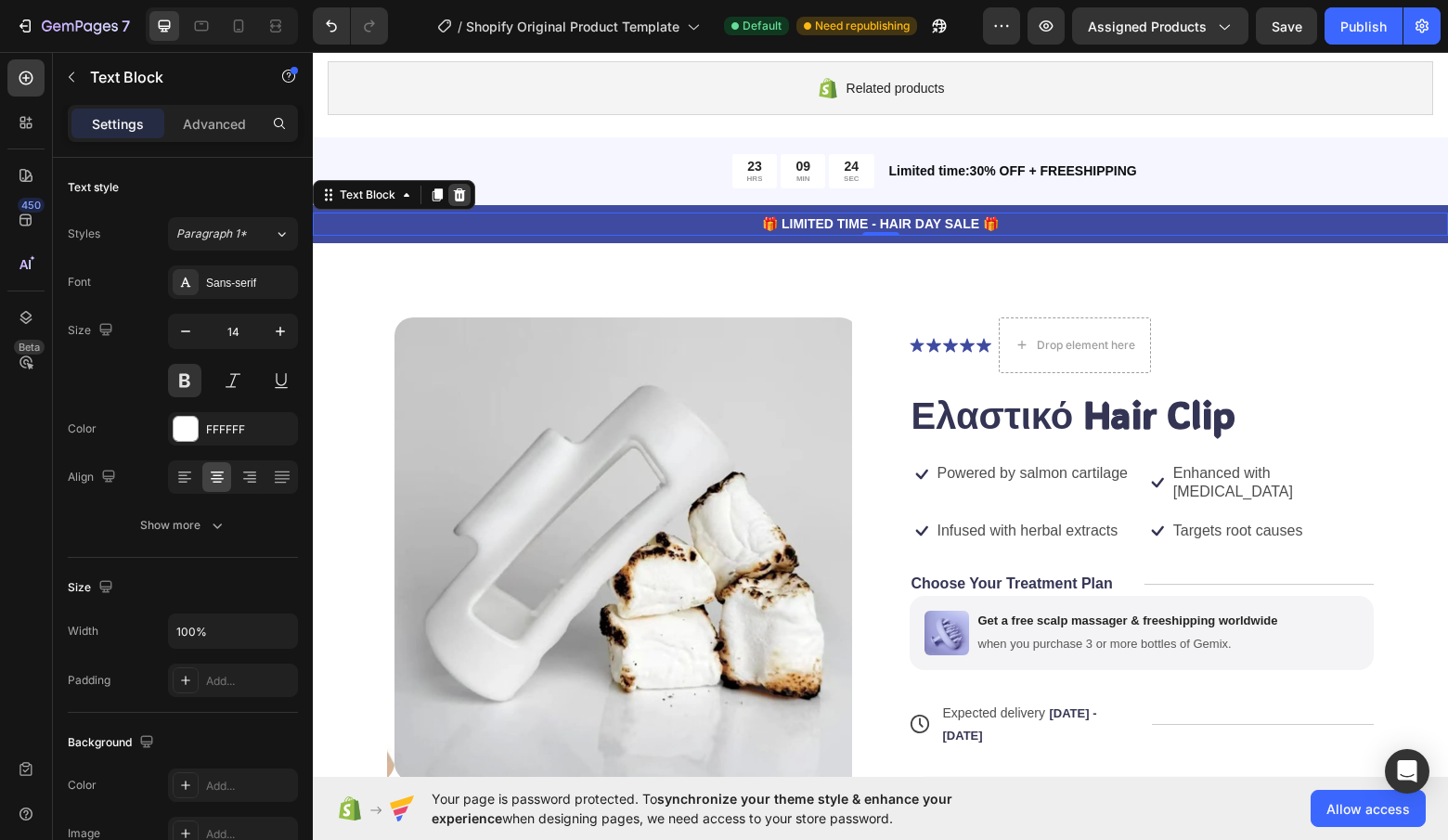
click at [461, 199] on icon at bounding box center [460, 194] width 12 height 13
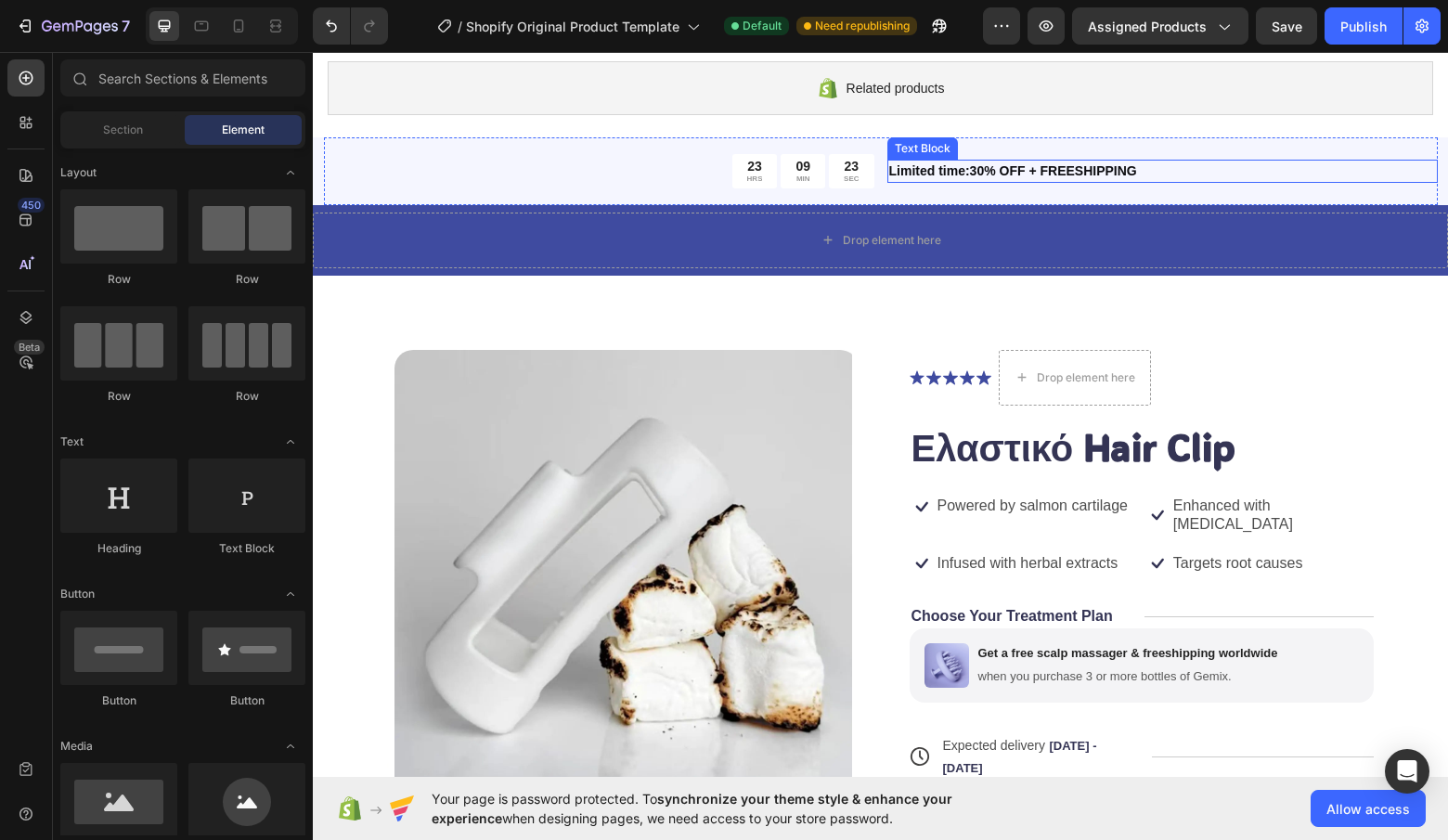
click at [974, 170] on p "Limited time:30% OFF + FREESHIPPING" at bounding box center [1162, 172] width 547 height 20
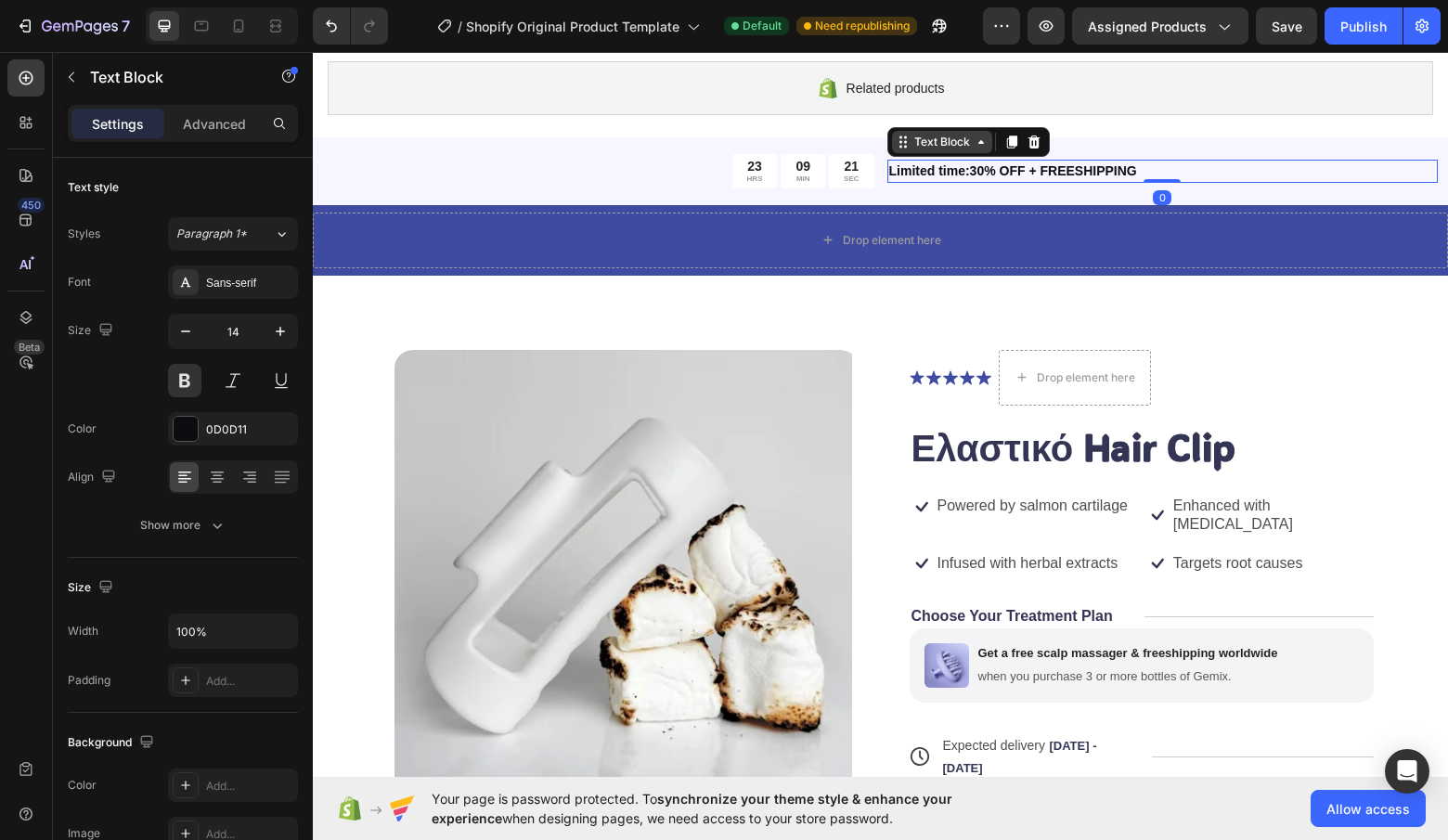
click at [967, 150] on div "Text Block" at bounding box center [941, 142] width 100 height 22
click at [285, 124] on icon at bounding box center [279, 123] width 15 height 15
type input "j"
click at [253, 287] on div "Sans-serif" at bounding box center [250, 283] width 87 height 17
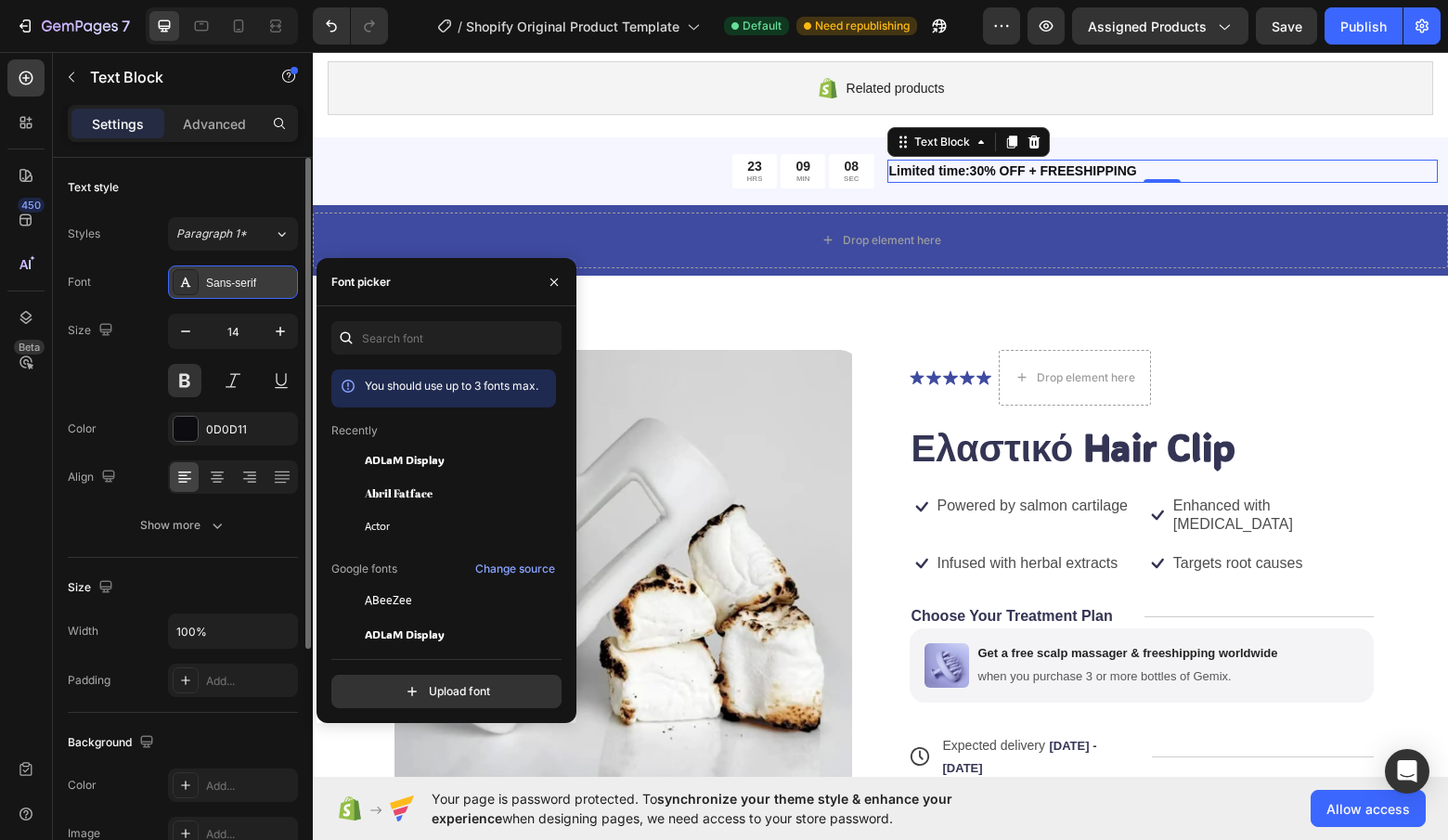
click at [253, 287] on div "Sans-serif" at bounding box center [250, 283] width 87 height 17
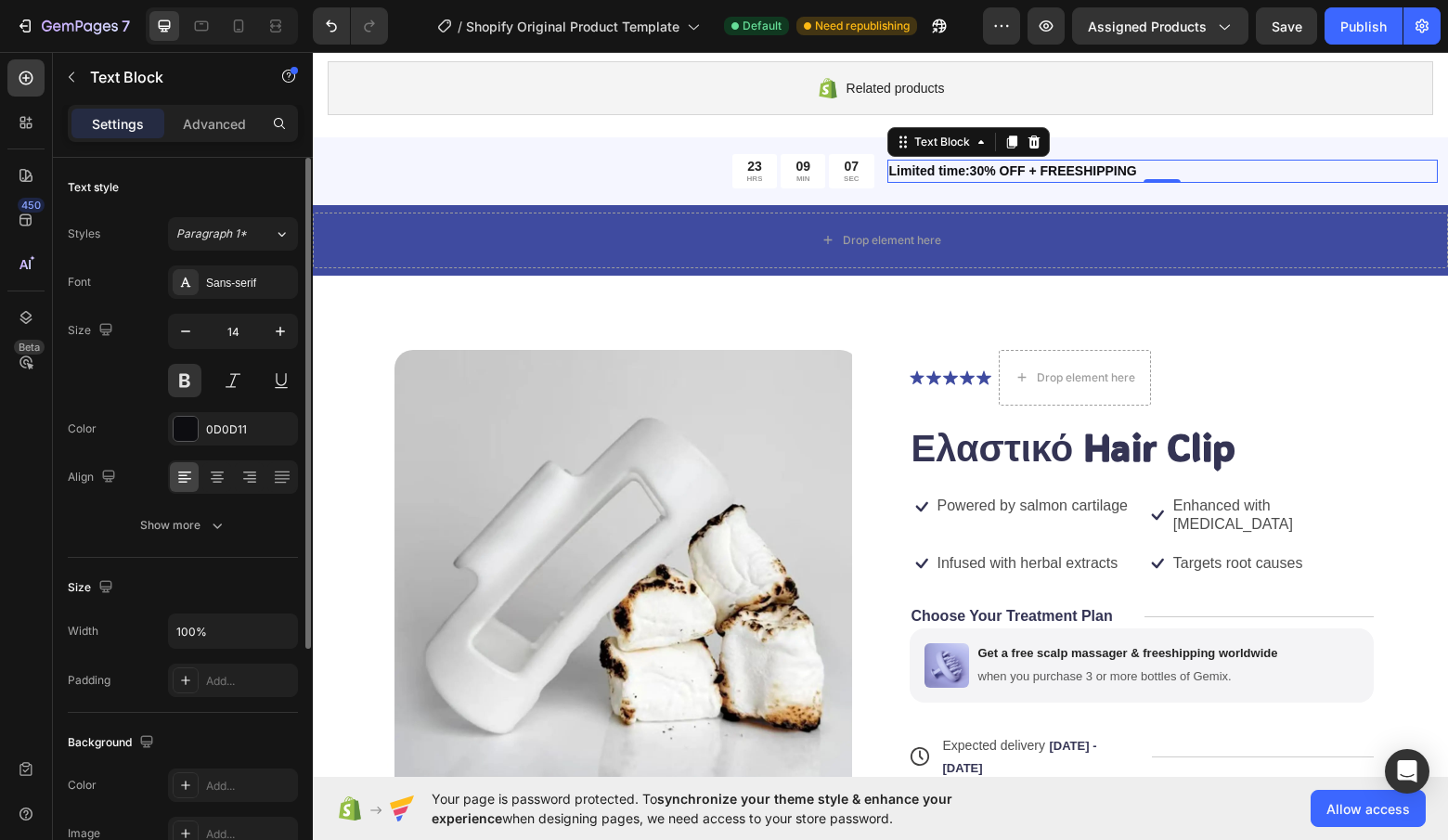
click at [250, 263] on div "Styles Paragraph 1* Font Sans-serif Size 14 Color 0D0D11 Align Show more" at bounding box center [183, 379] width 230 height 325
click at [254, 244] on button "Paragraph 1*" at bounding box center [232, 234] width 130 height 34
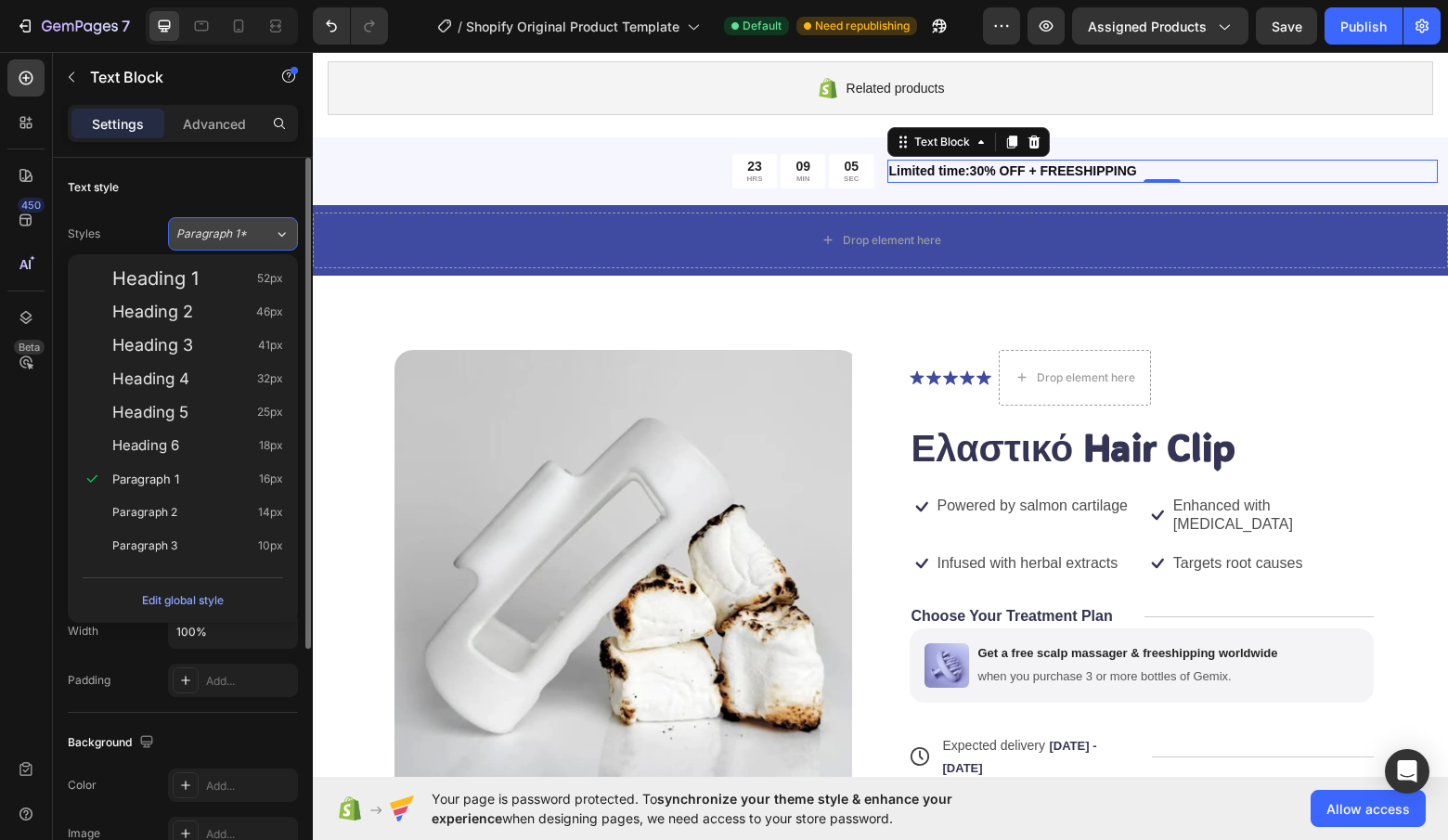
click at [258, 242] on button "Paragraph 1*" at bounding box center [232, 234] width 130 height 34
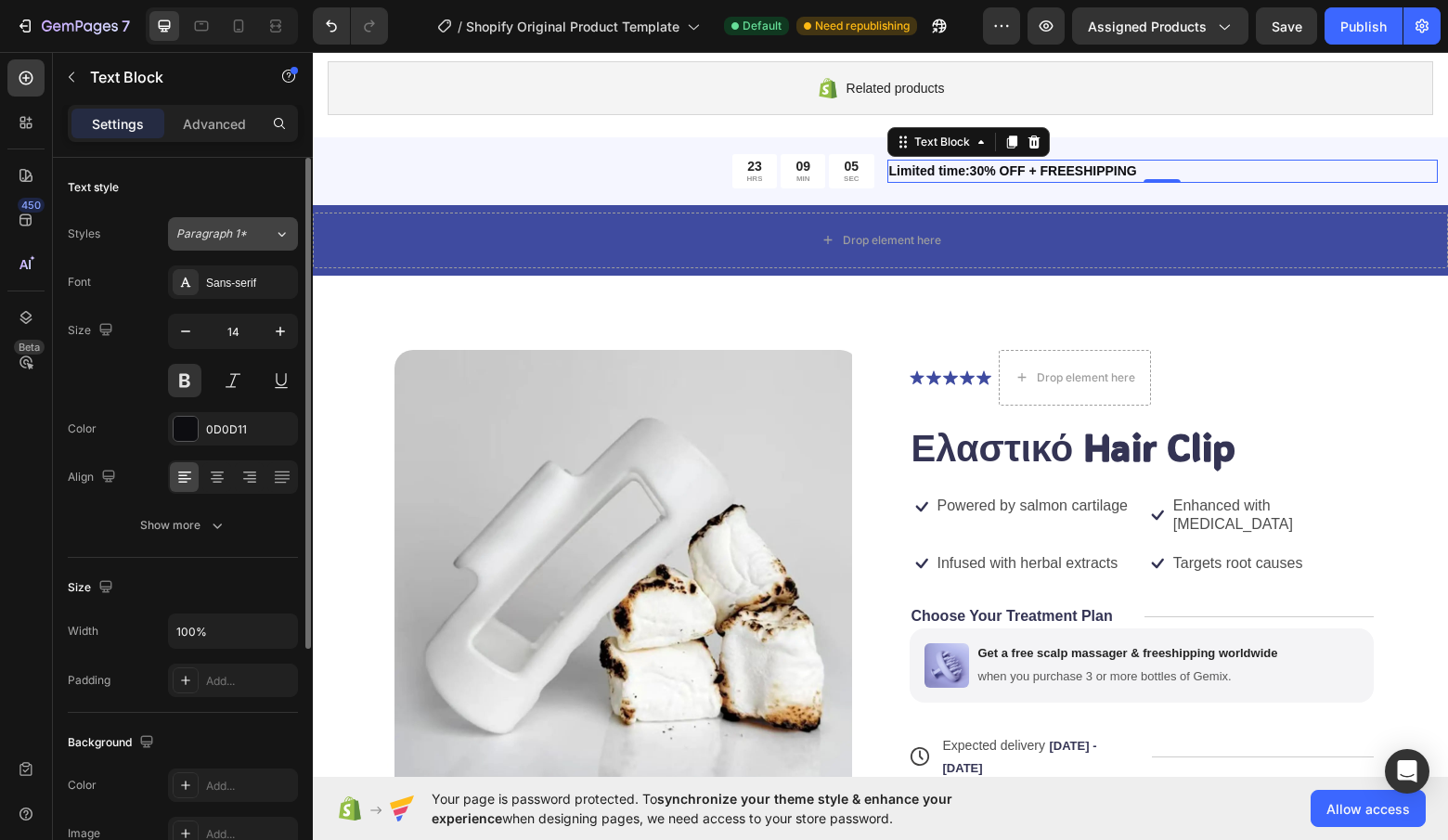
click at [258, 242] on button "Paragraph 1*" at bounding box center [232, 234] width 130 height 34
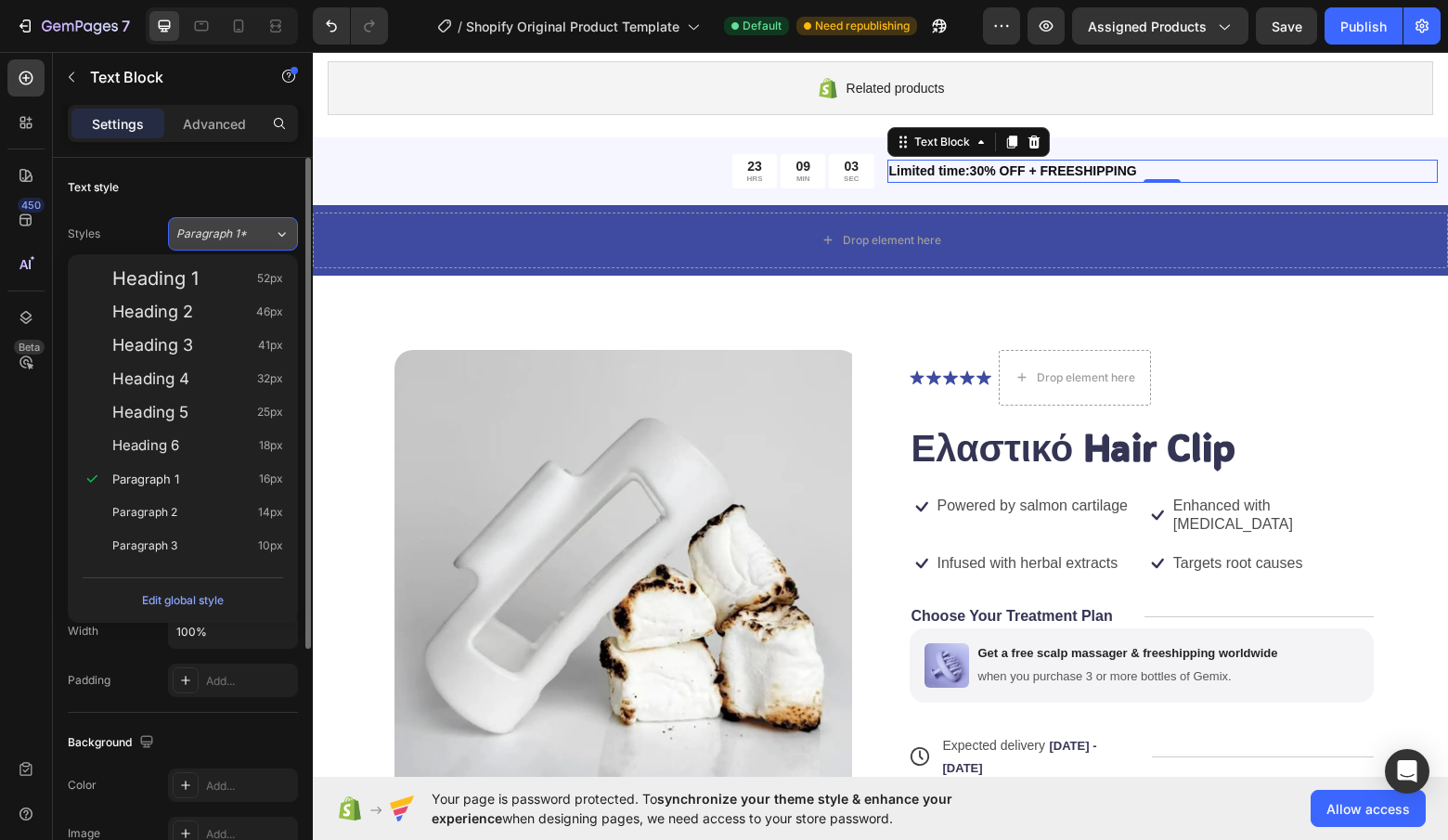
click at [258, 242] on button "Paragraph 1*" at bounding box center [232, 234] width 130 height 34
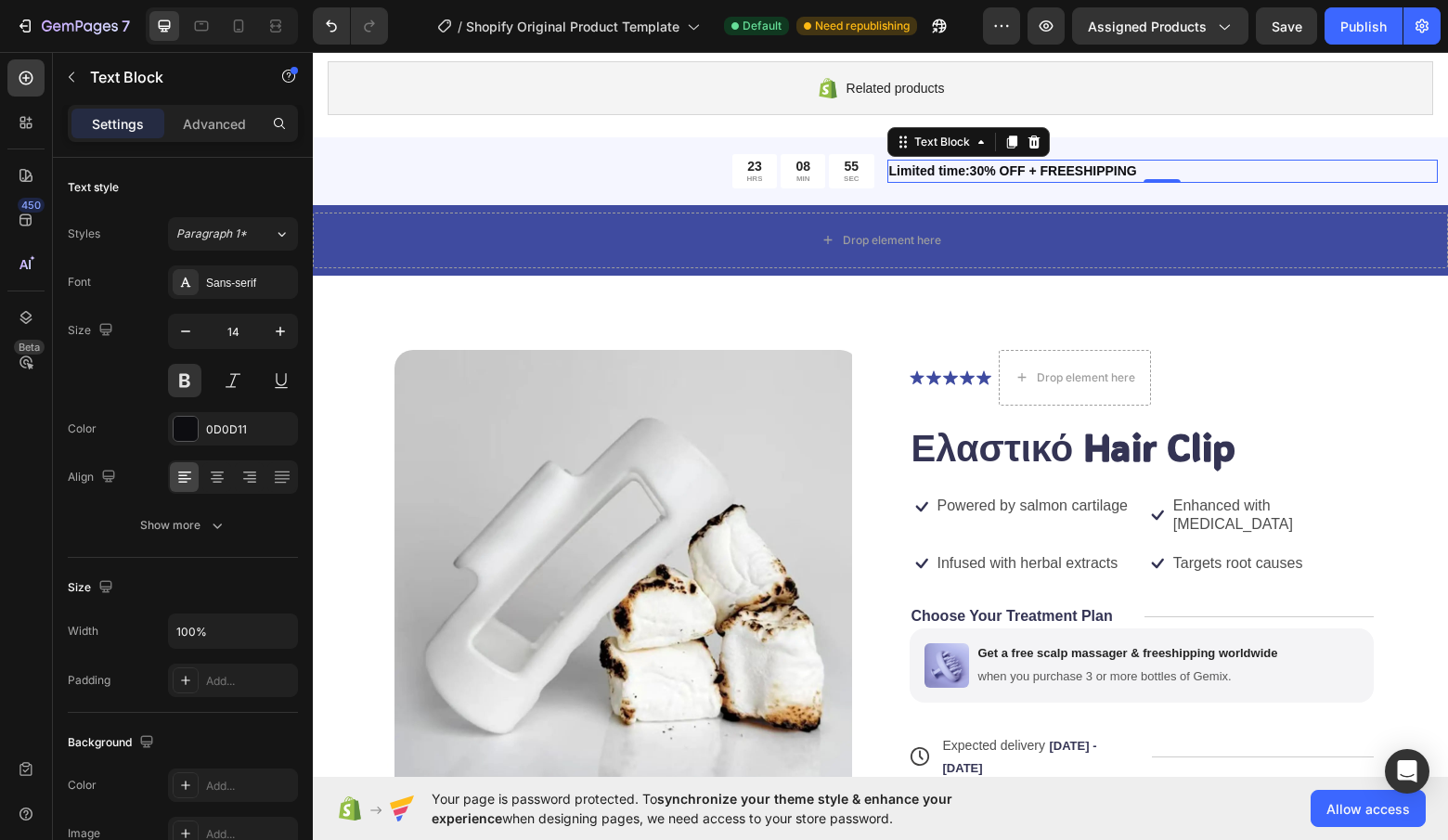
click at [922, 175] on p "Limited time:30% OFF + FREESHIPPING" at bounding box center [1162, 172] width 547 height 20
click at [1029, 170] on p "Limited time:30% OFF + FREESHIPPING" at bounding box center [1162, 172] width 547 height 20
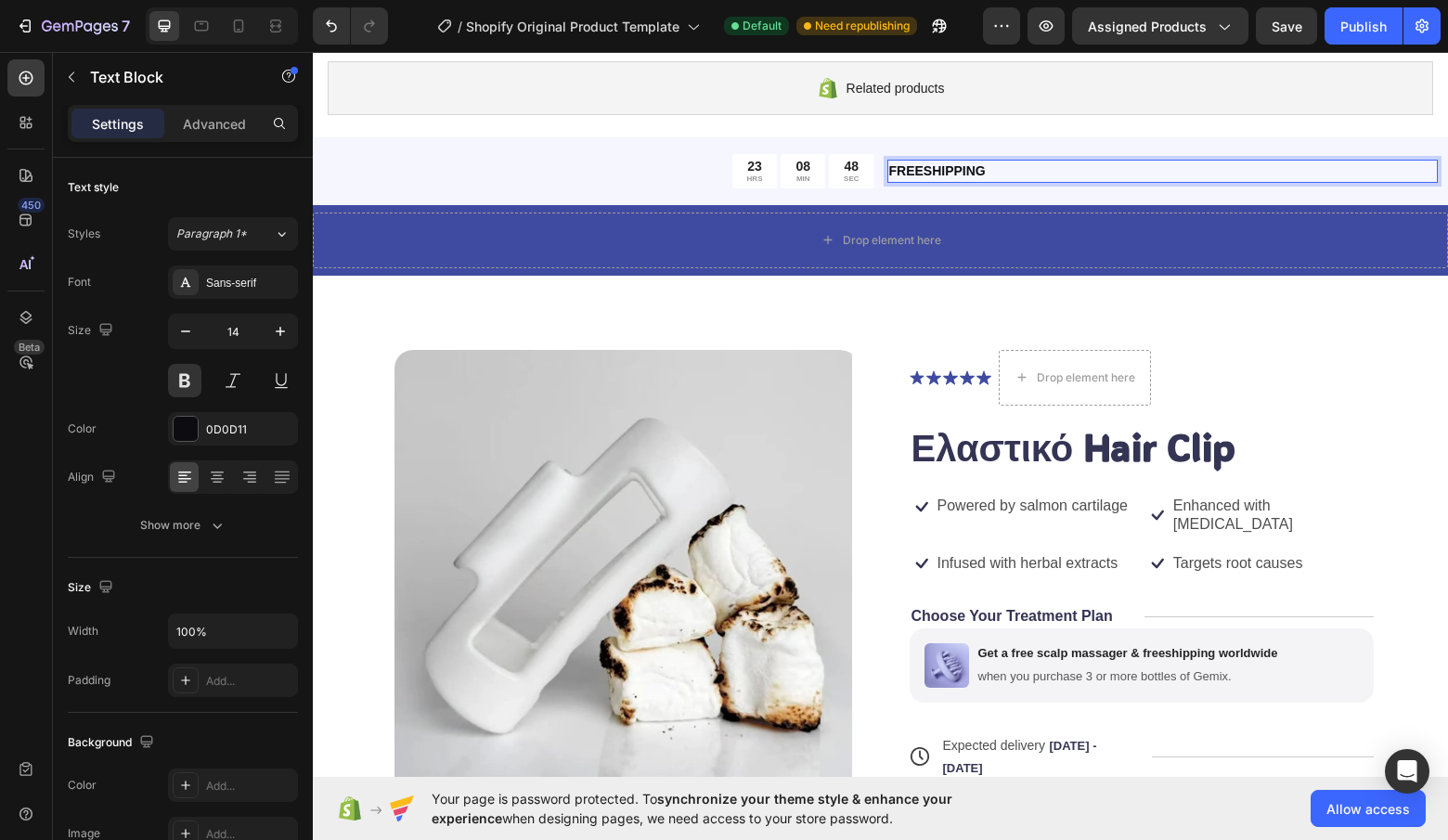
click at [1029, 170] on p "FREESHIPPING" at bounding box center [1162, 172] width 547 height 20
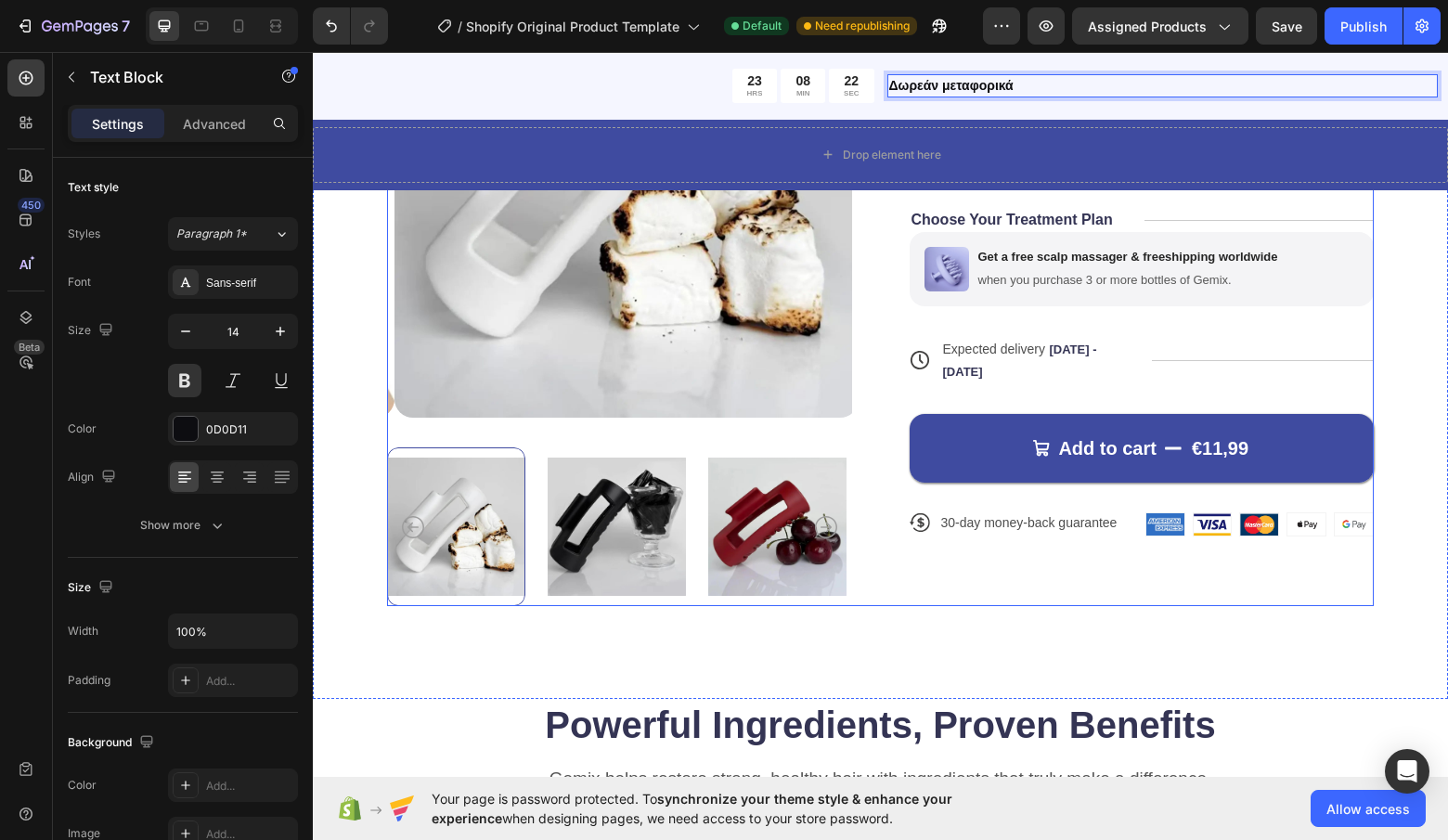
scroll to position [836, 0]
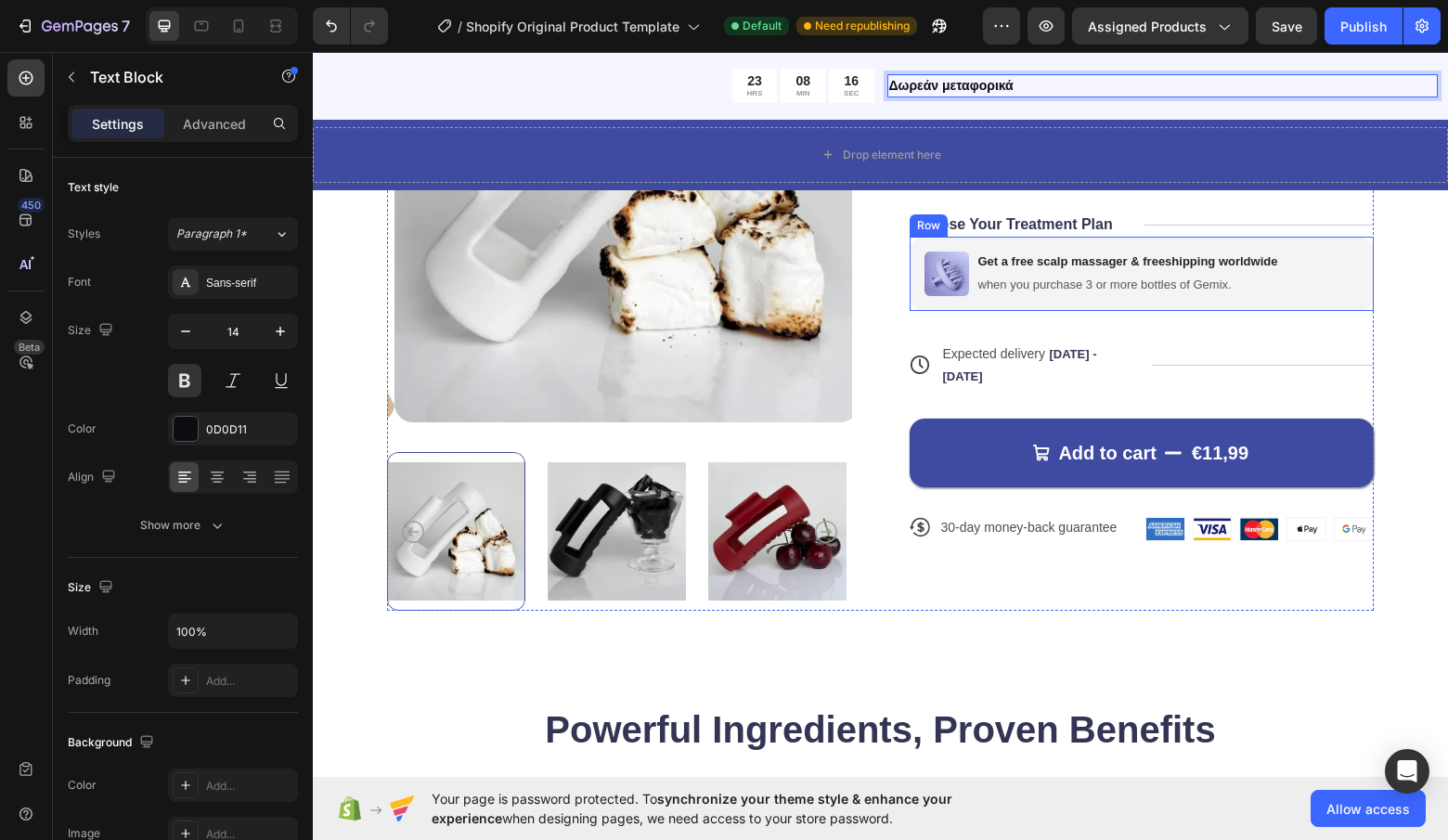
click at [1271, 276] on div "when you purchase 3 or more bottles of Gemix." at bounding box center [1128, 286] width 304 height 20
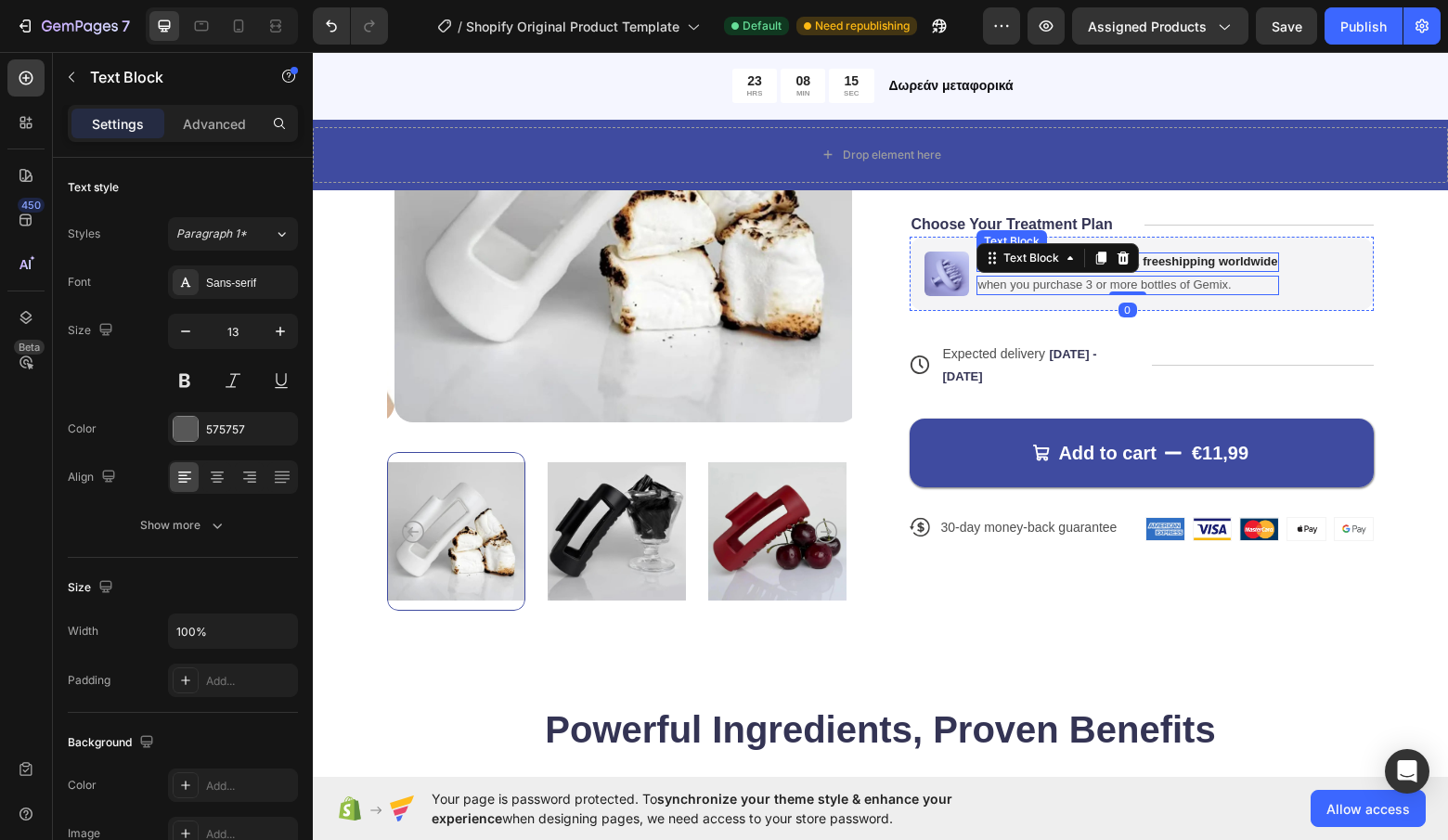
click at [1286, 239] on div "Image Get a free scalp massager & freeshipping worldwide Text Block when you pu…" at bounding box center [1142, 273] width 465 height 74
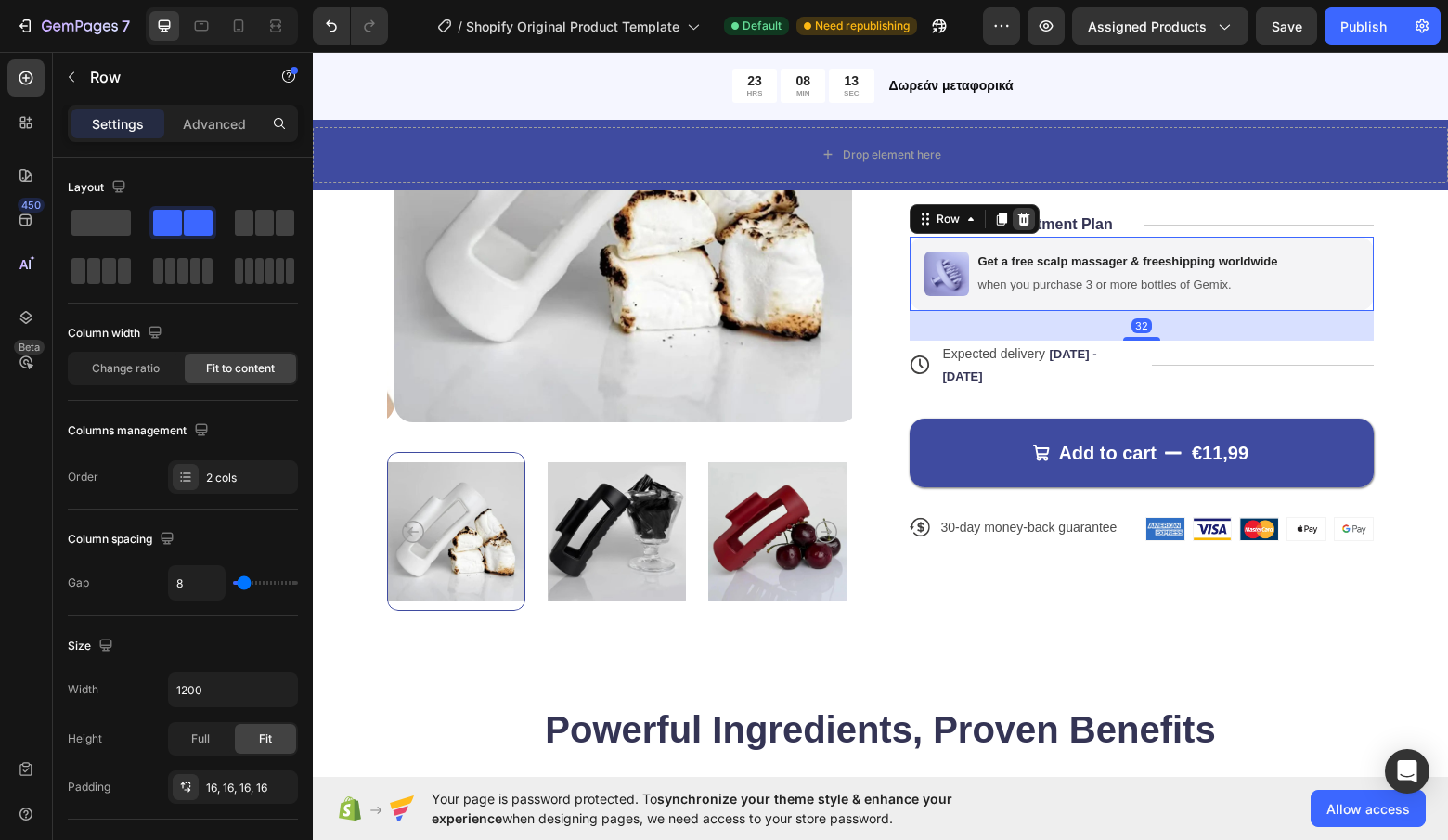
click at [1020, 210] on div at bounding box center [1024, 218] width 22 height 22
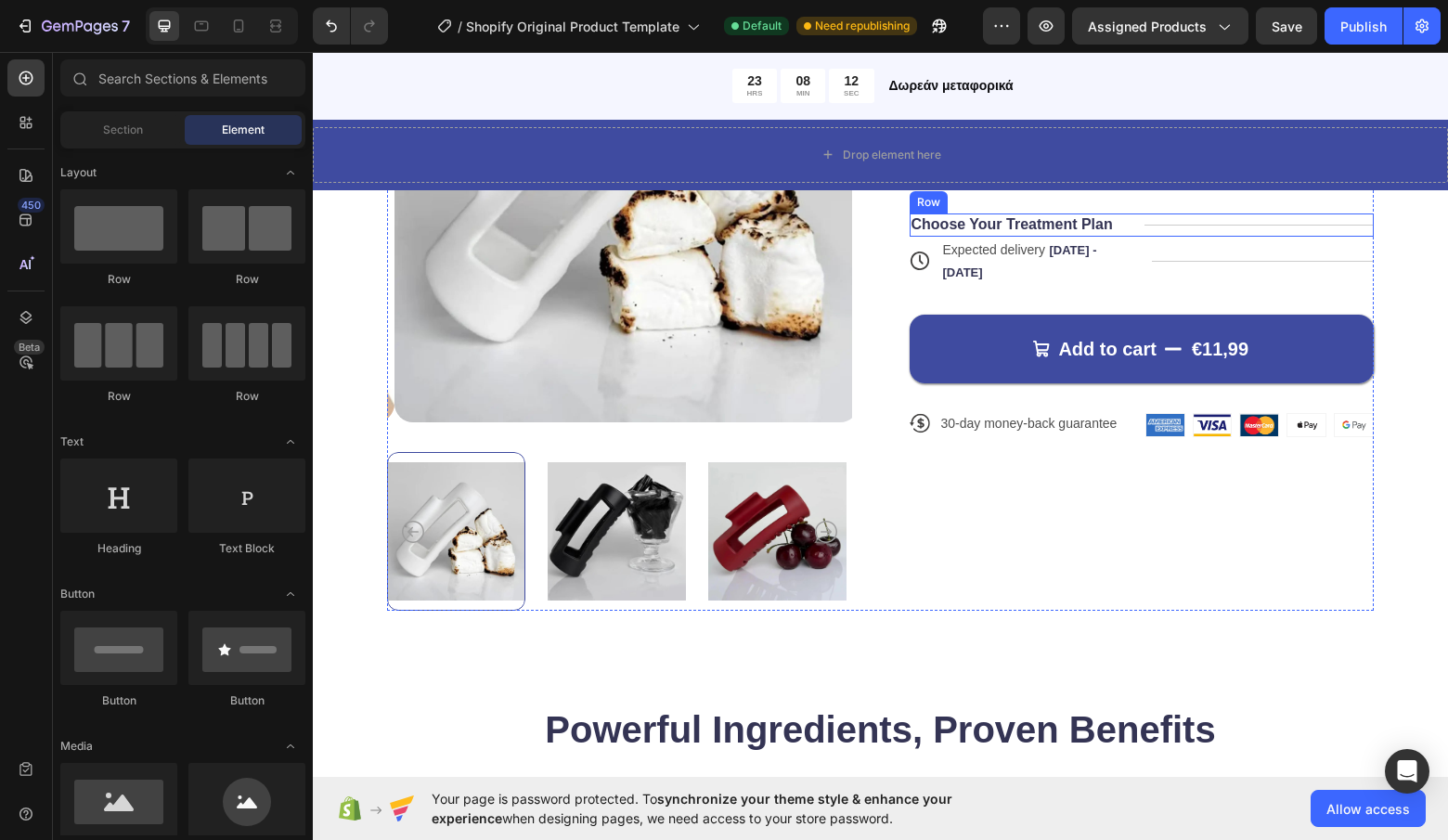
click at [1114, 213] on div "Choose Your Treatment Plan Text Block Title Line Row" at bounding box center [1142, 224] width 465 height 23
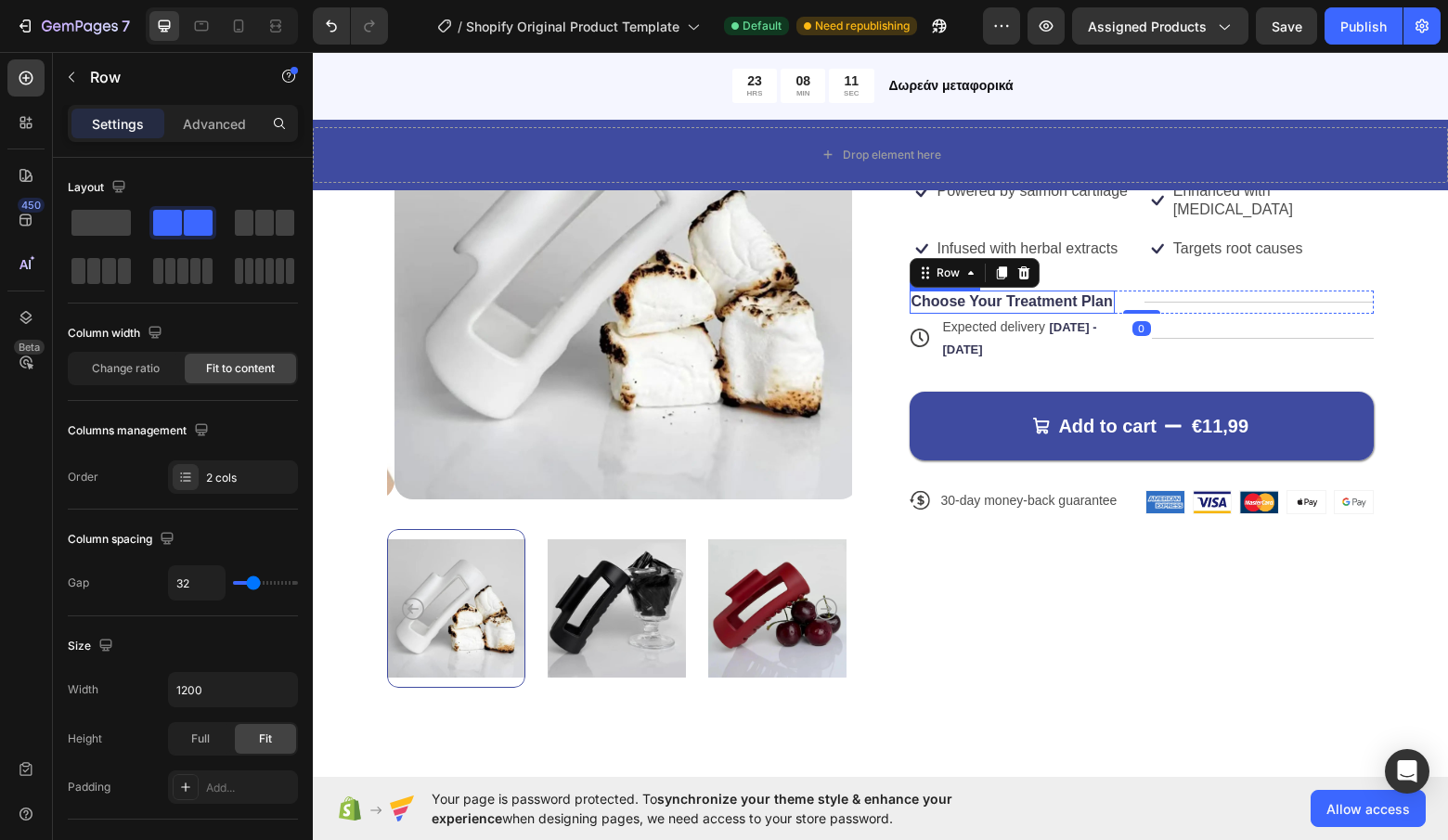
scroll to position [742, 0]
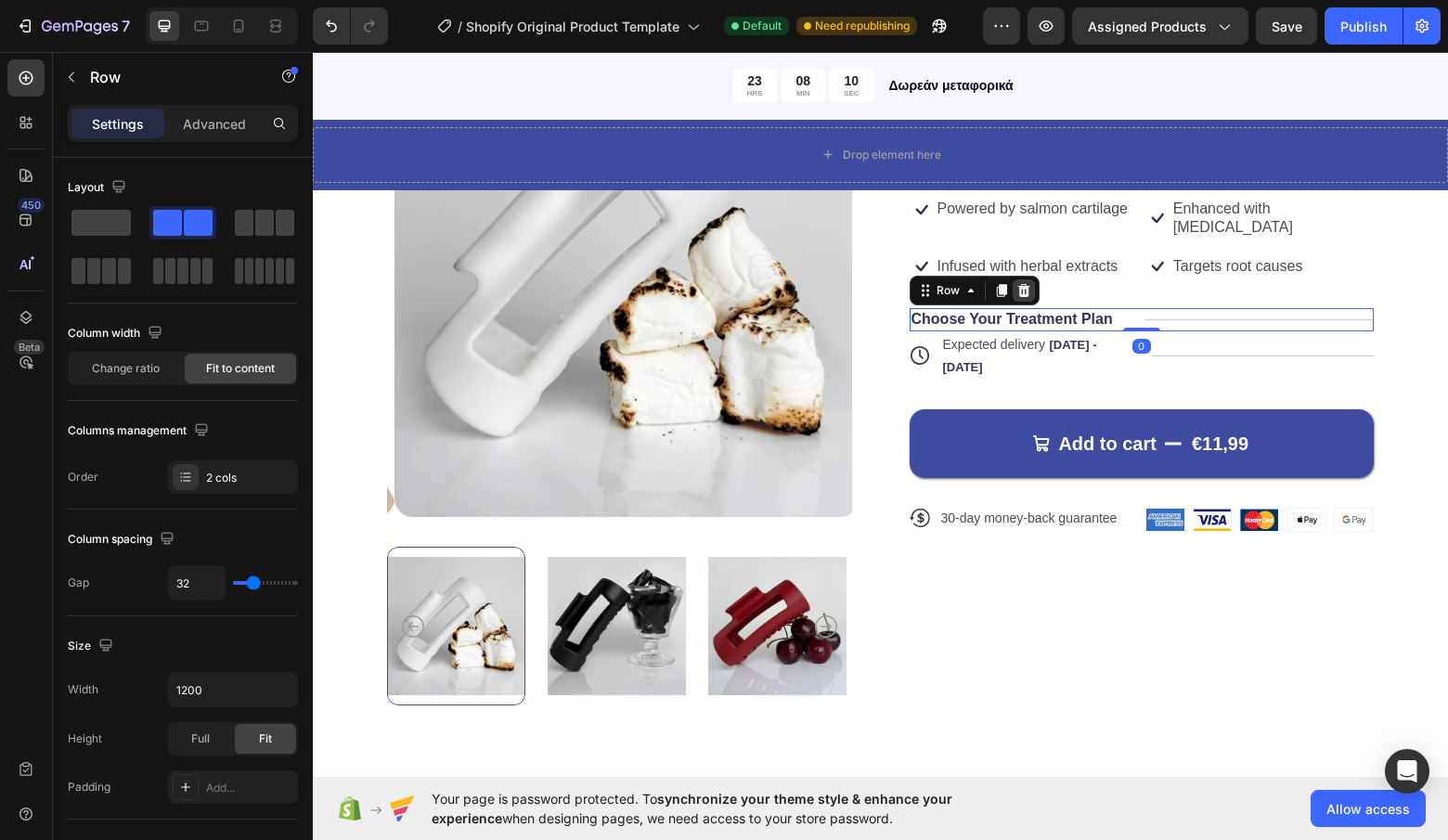
click at [1018, 284] on icon at bounding box center [1023, 290] width 12 height 13
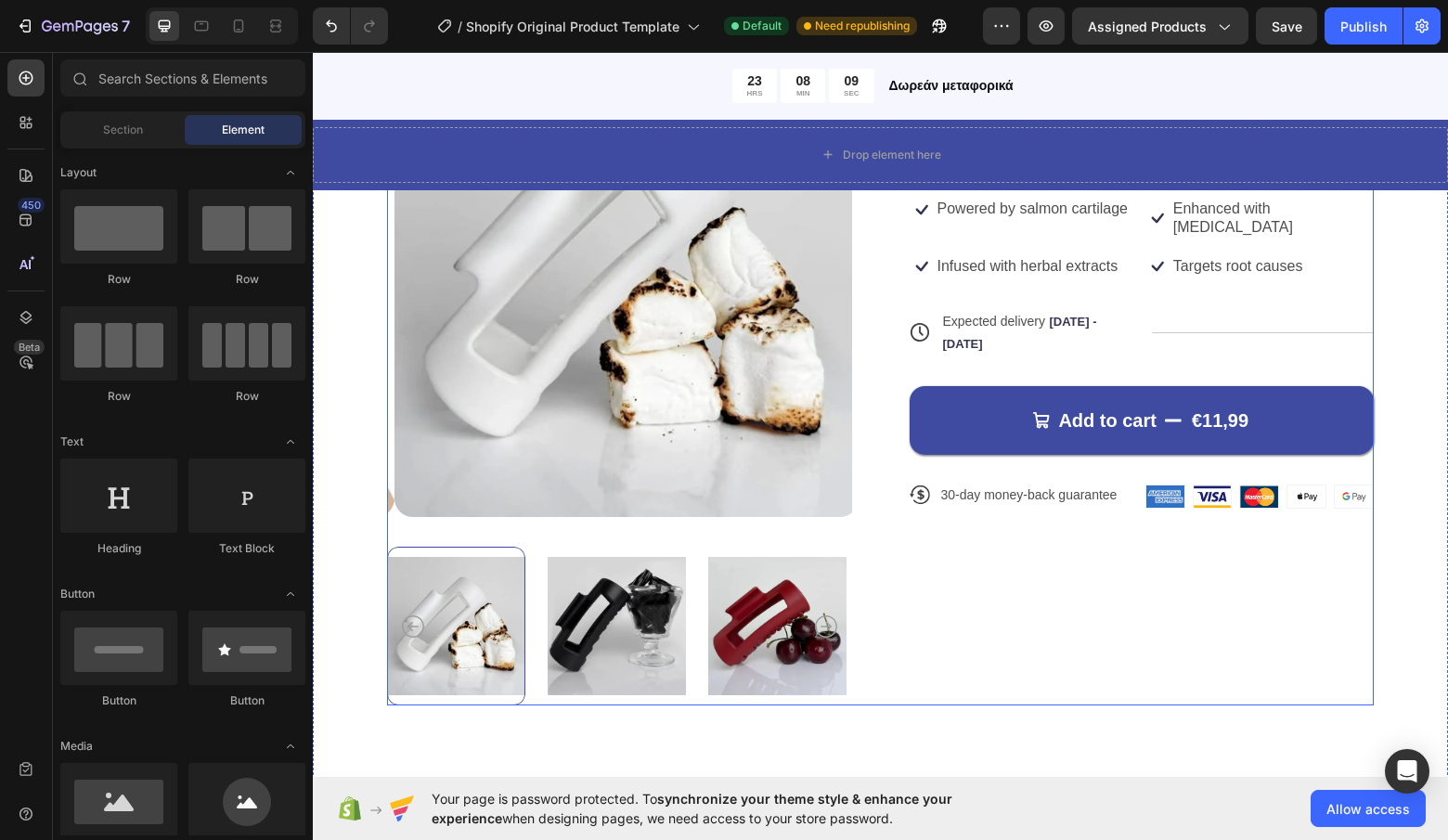
click at [1052, 222] on div "Icon Icon Icon Icon Icon Icon List Drop element here Row Ελαστικό Hair Clip Pro…" at bounding box center [1142, 379] width 465 height 653
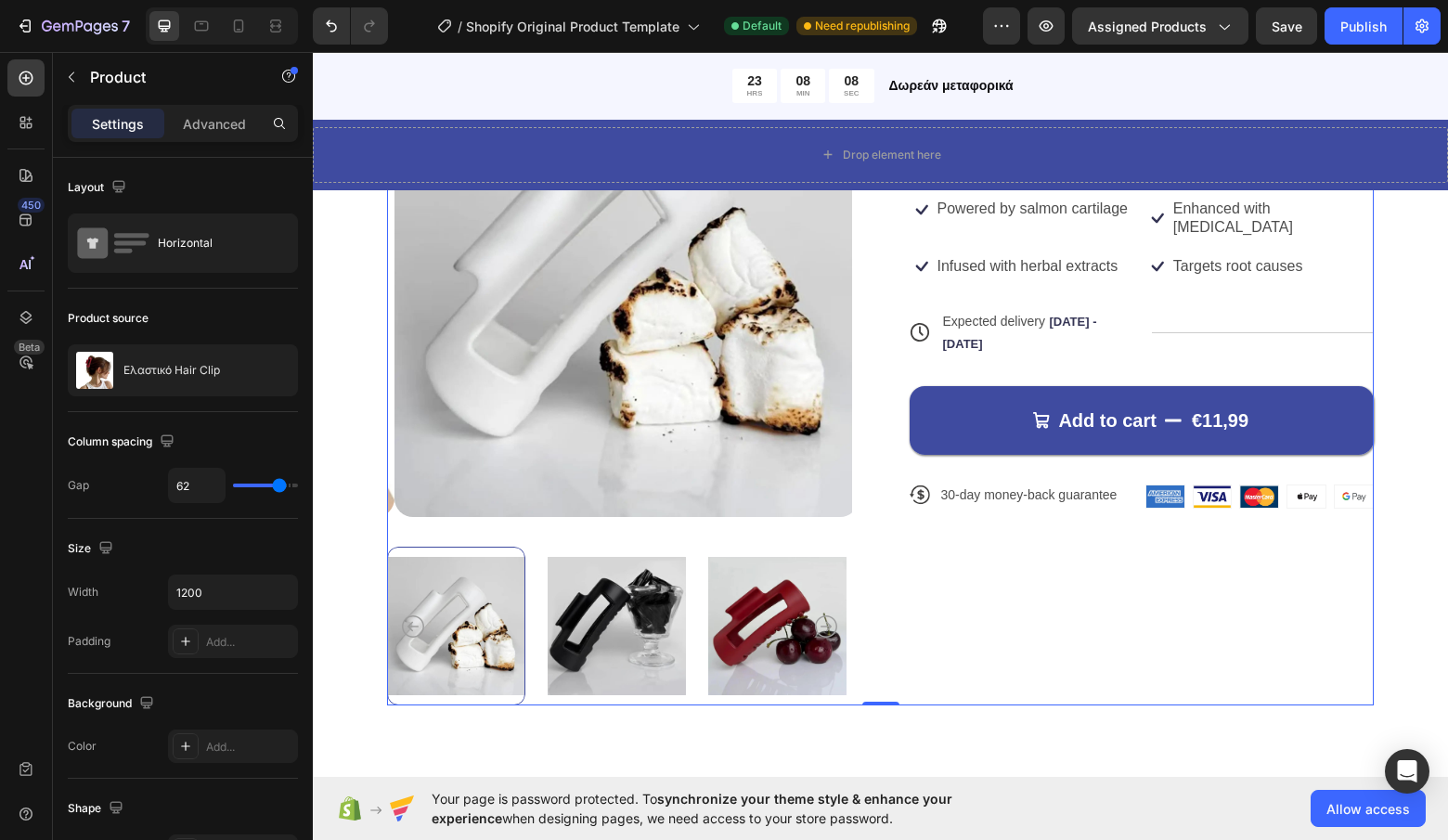
scroll to position [387, 0]
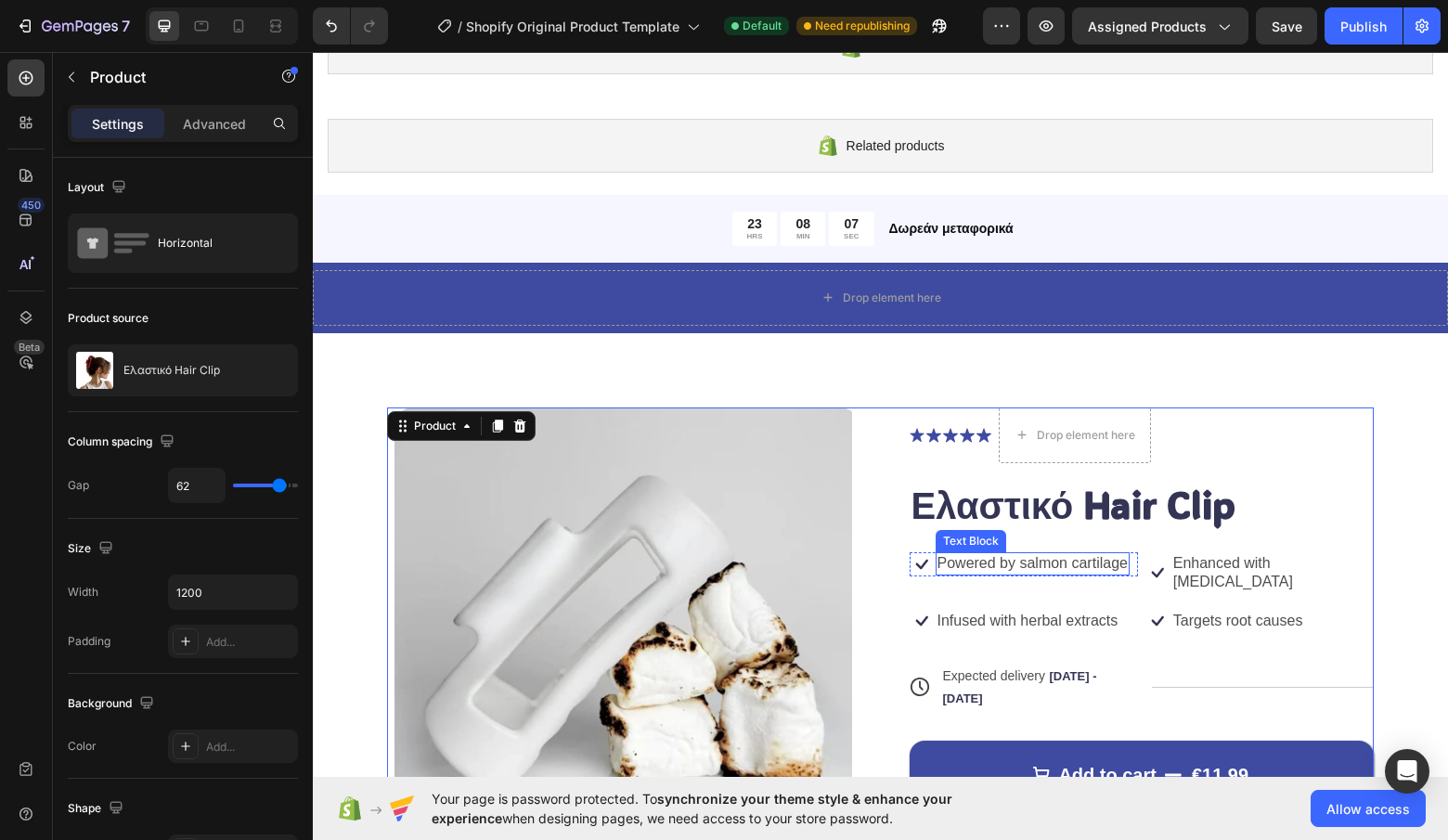
click at [994, 562] on p "Powered by salmon cartilage" at bounding box center [1033, 564] width 191 height 20
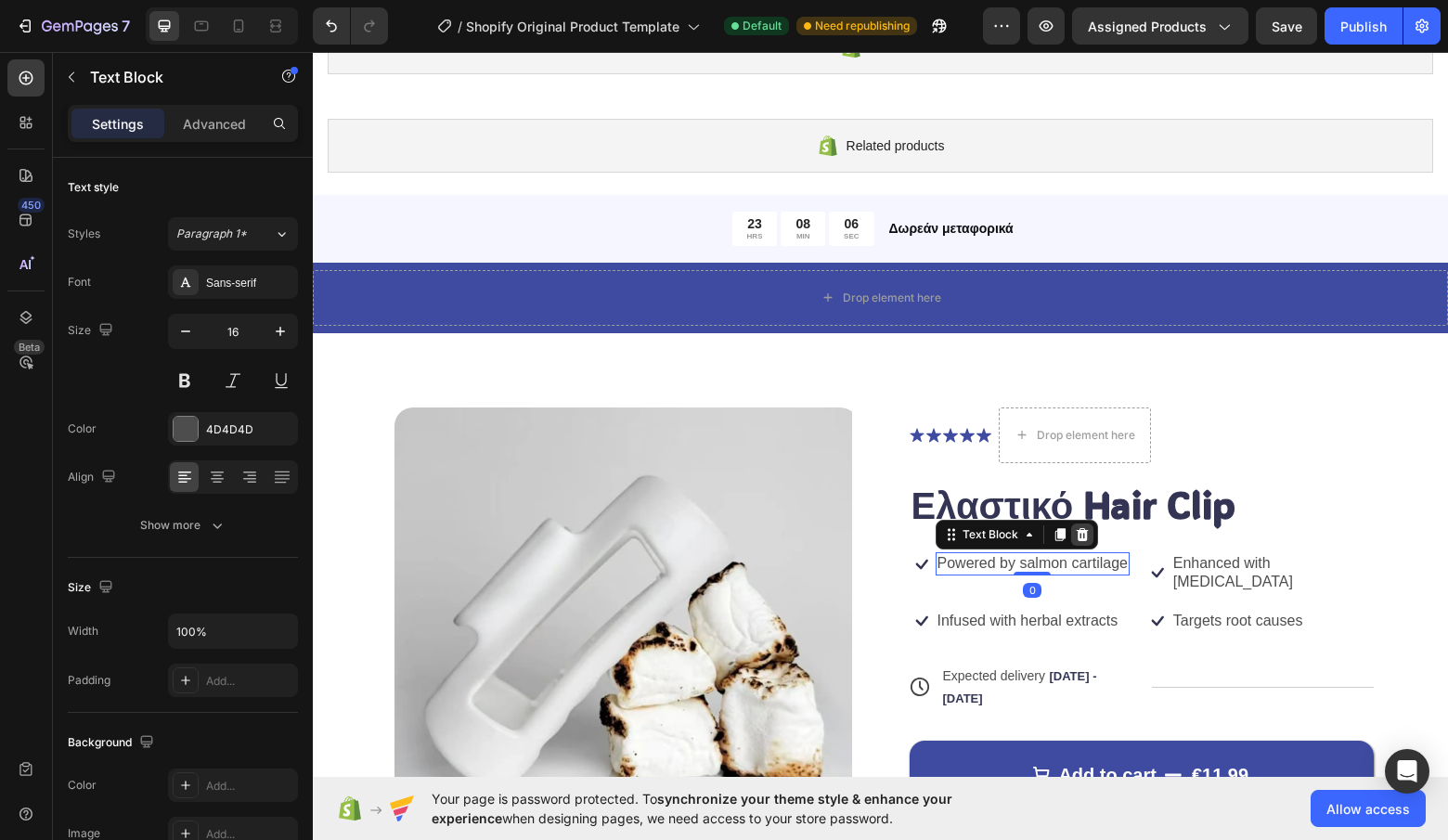
click at [1082, 532] on icon at bounding box center [1082, 534] width 15 height 15
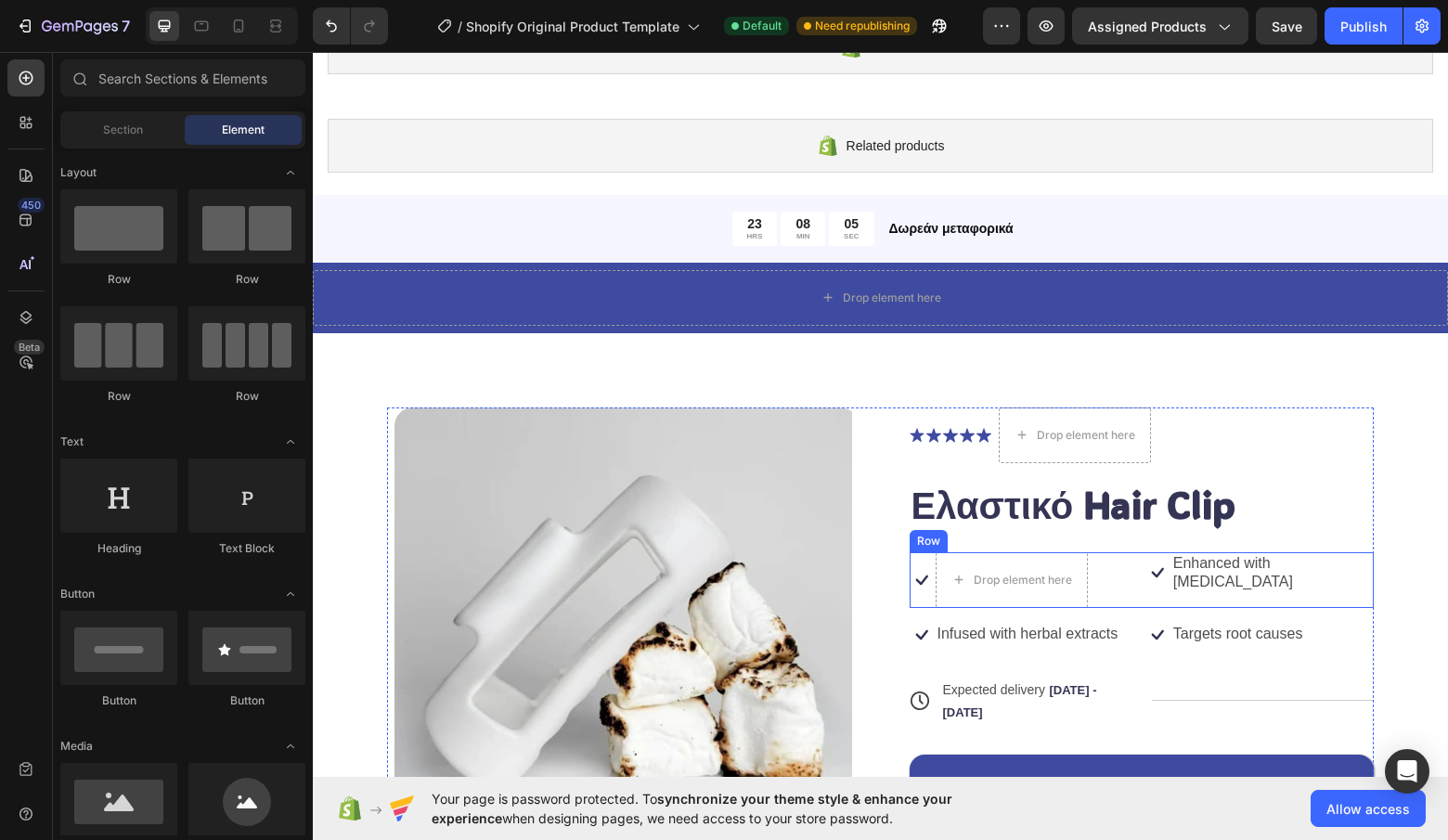
click at [1223, 571] on p "Enhanced with [MEDICAL_DATA]" at bounding box center [1273, 573] width 199 height 39
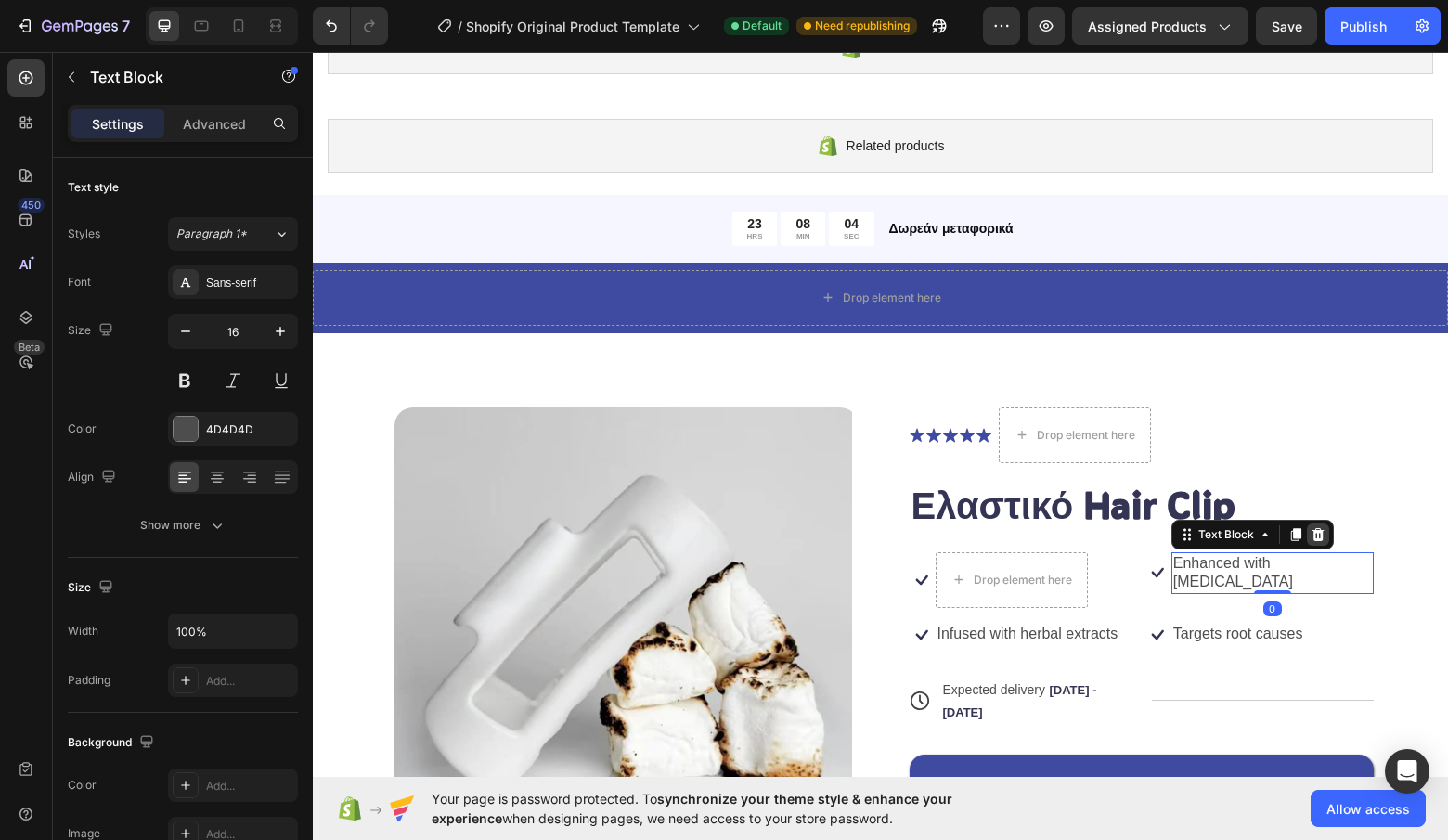
click at [1314, 535] on icon at bounding box center [1318, 534] width 15 height 15
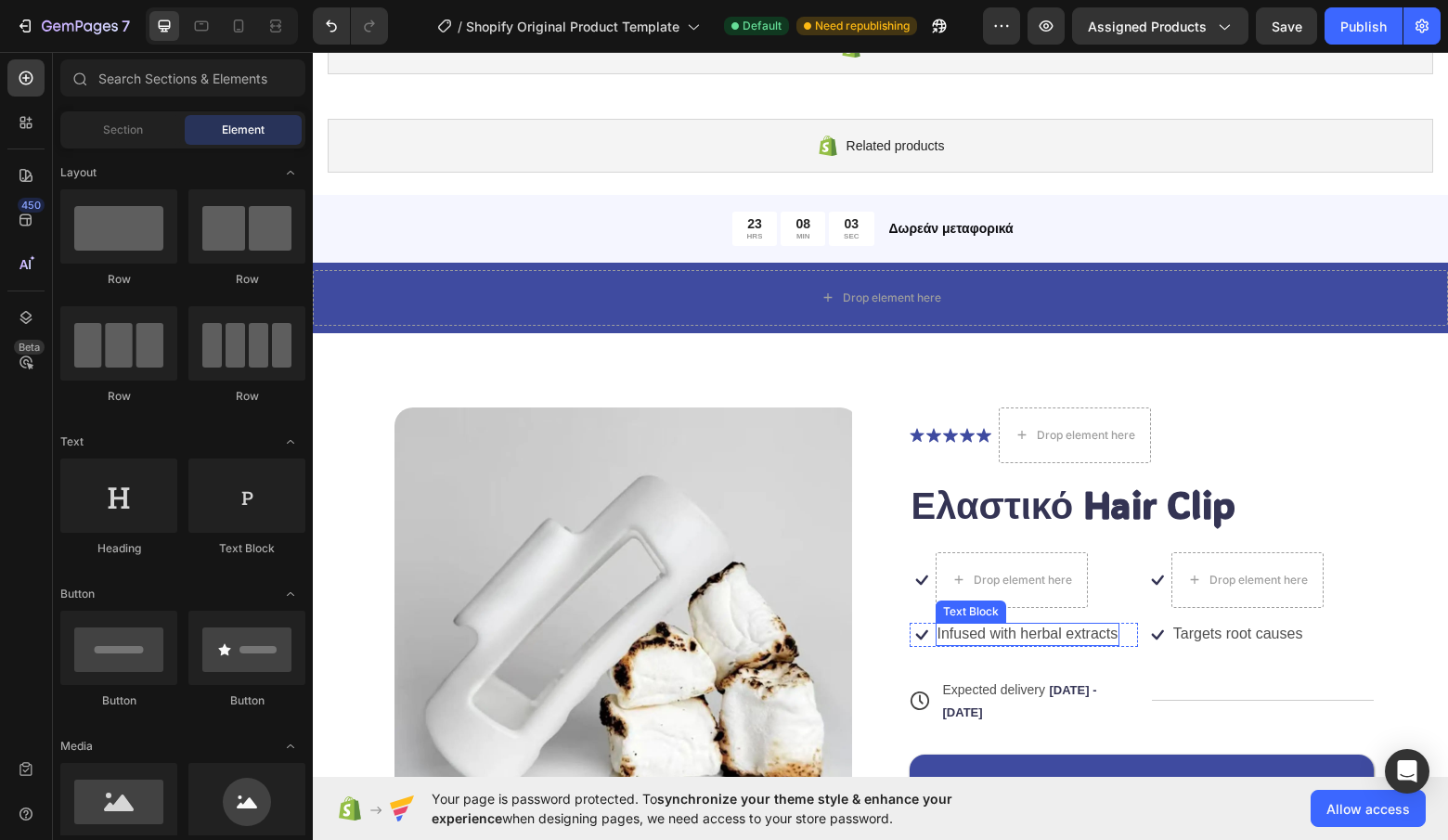
click at [1080, 632] on p "Infused with herbal extracts" at bounding box center [1028, 634] width 181 height 20
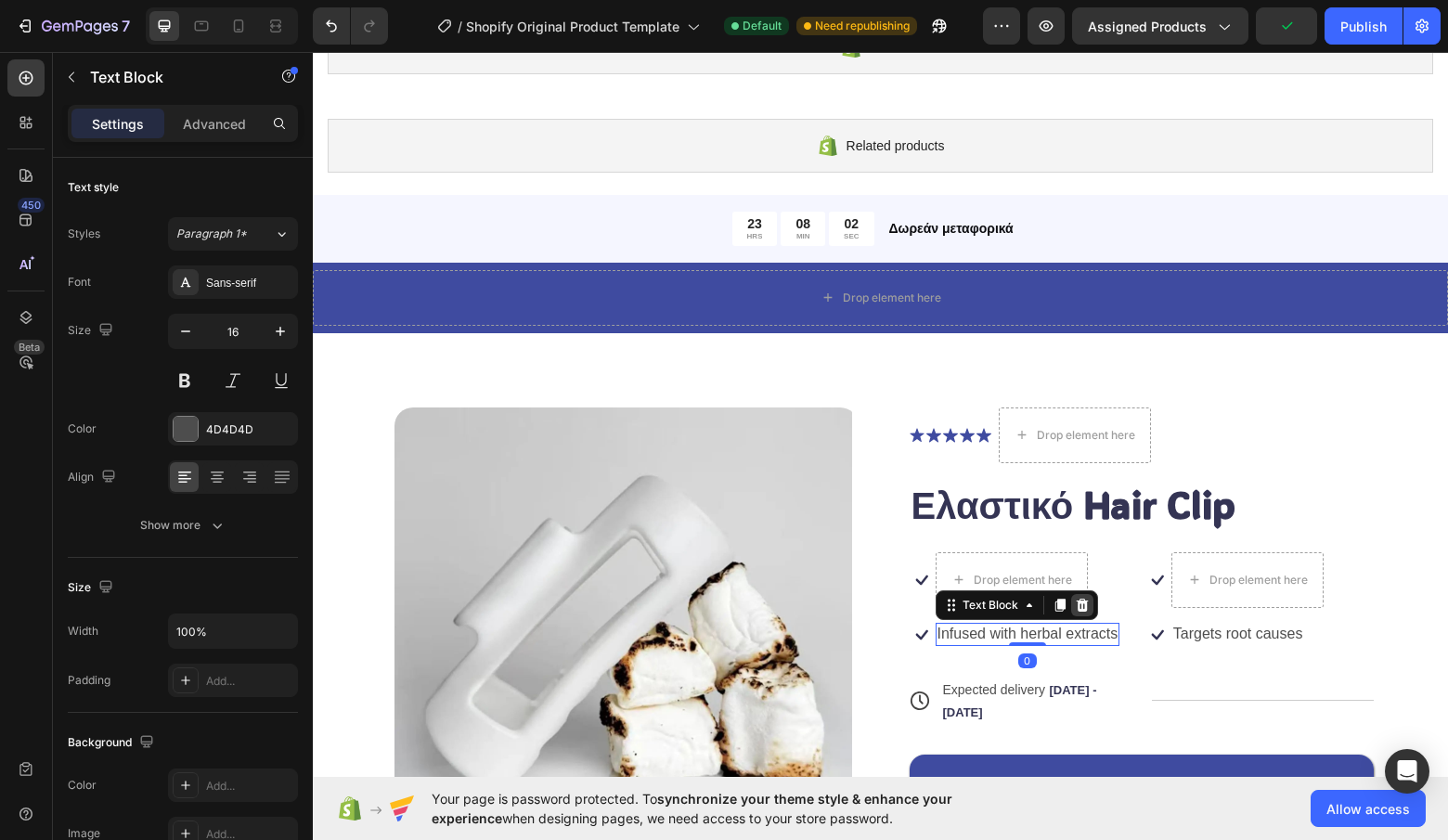
click at [1080, 605] on icon at bounding box center [1082, 605] width 15 height 15
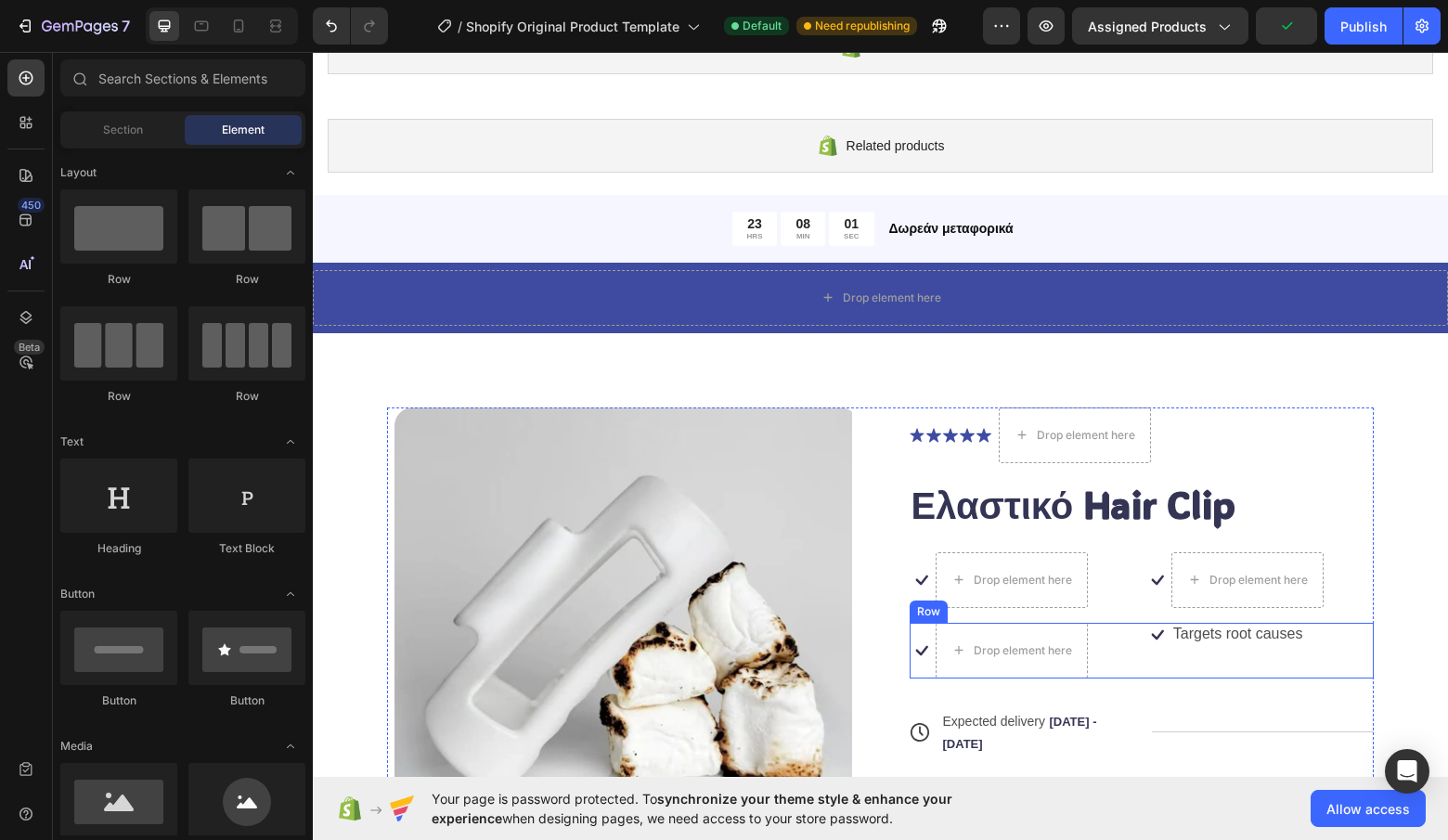
click at [1229, 636] on p "Targets root causes" at bounding box center [1238, 634] width 130 height 20
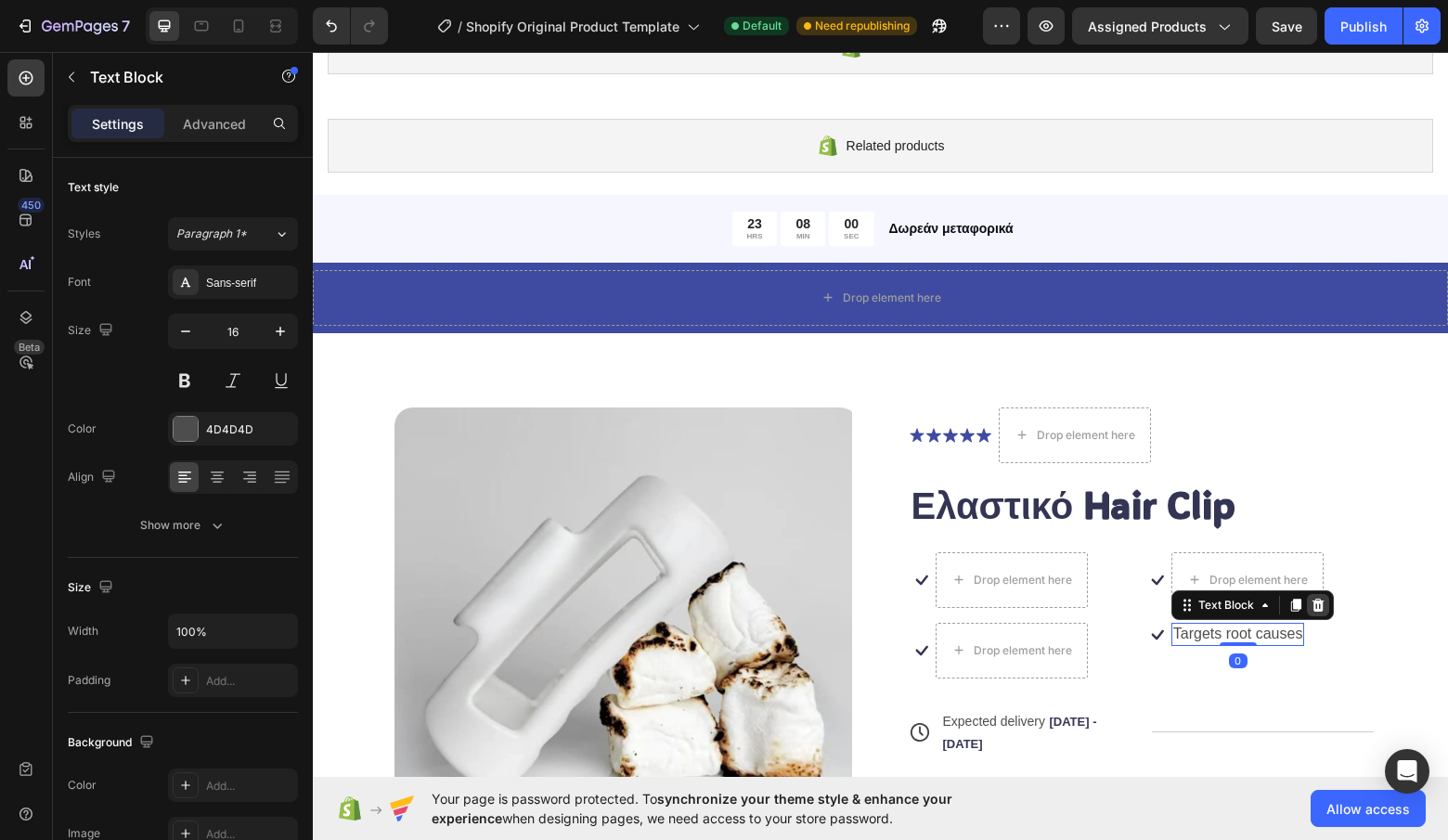
click at [1315, 607] on icon at bounding box center [1318, 605] width 15 height 15
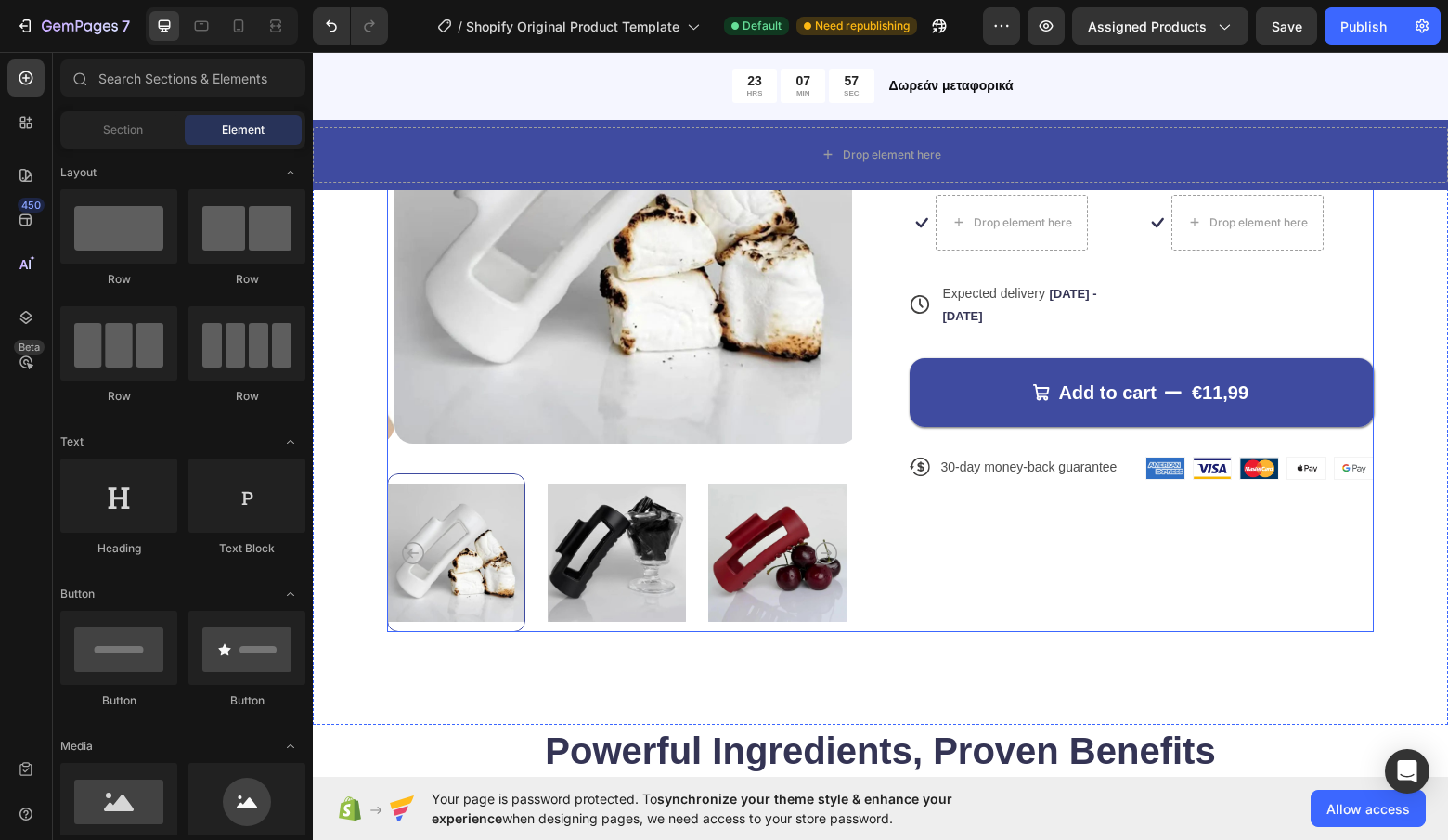
scroll to position [825, 0]
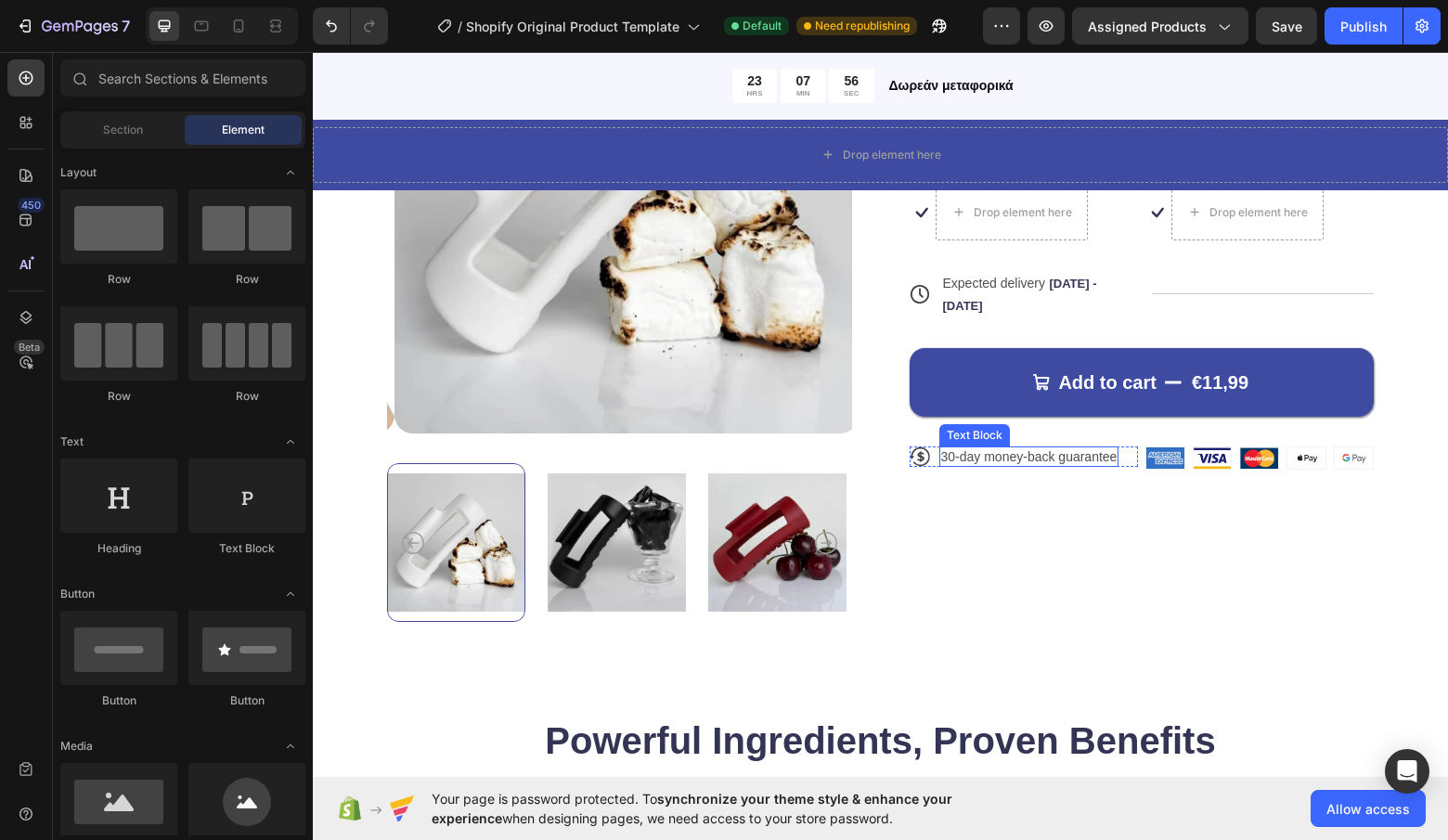
click at [1016, 462] on p "30-day money-back guarantee" at bounding box center [1030, 456] width 177 height 17
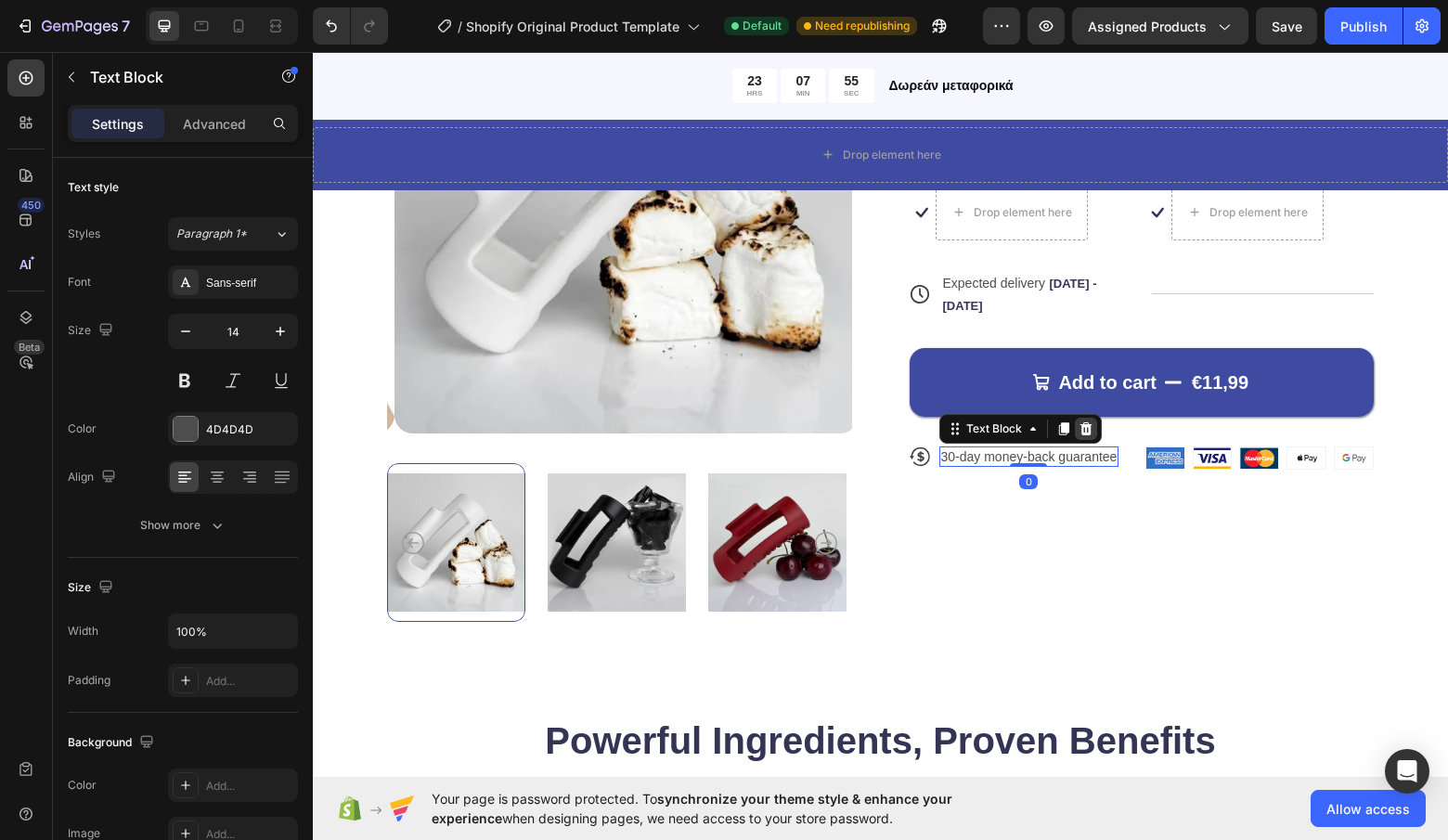
click at [1080, 433] on icon at bounding box center [1086, 427] width 12 height 13
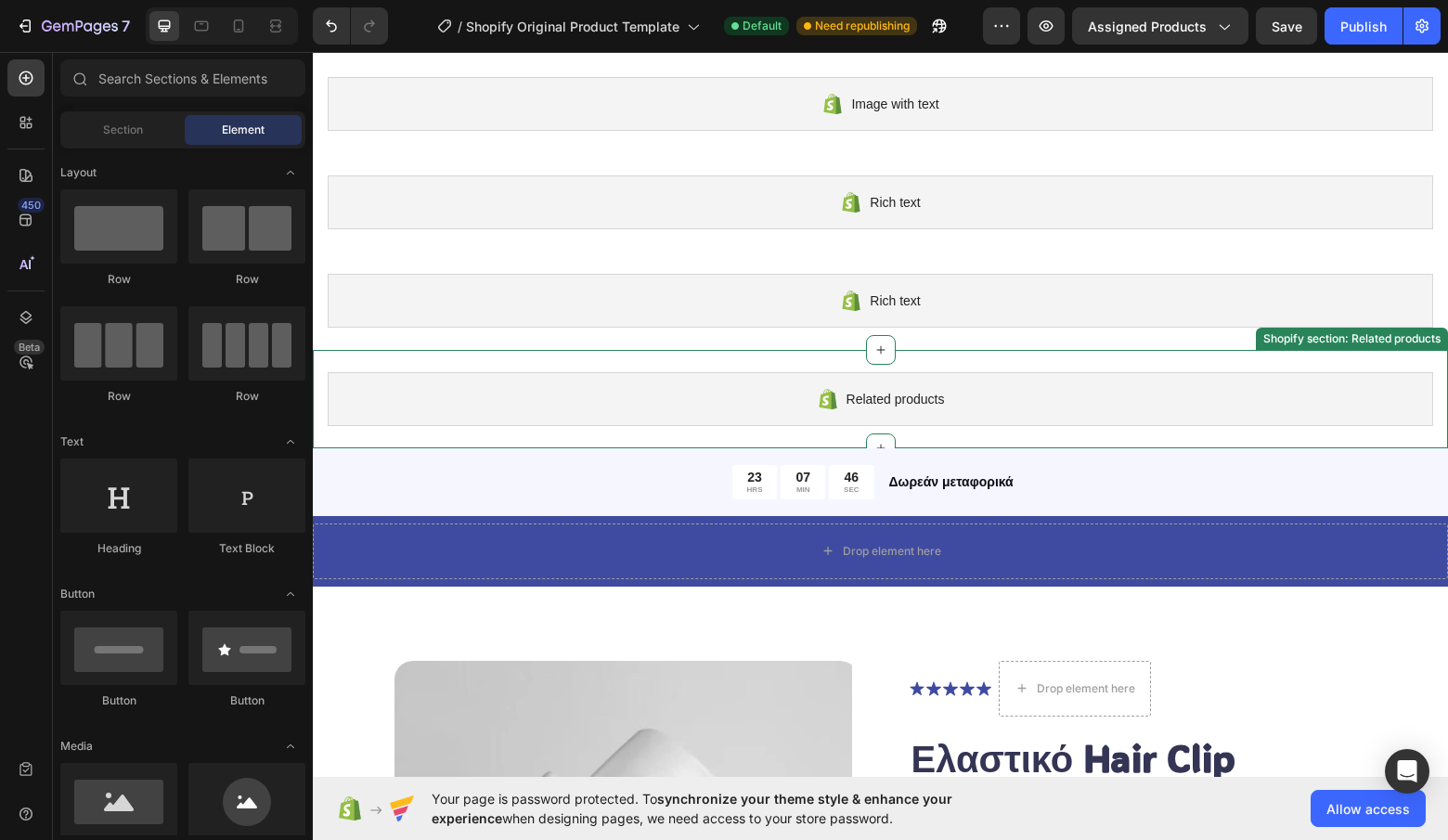
scroll to position [0, 0]
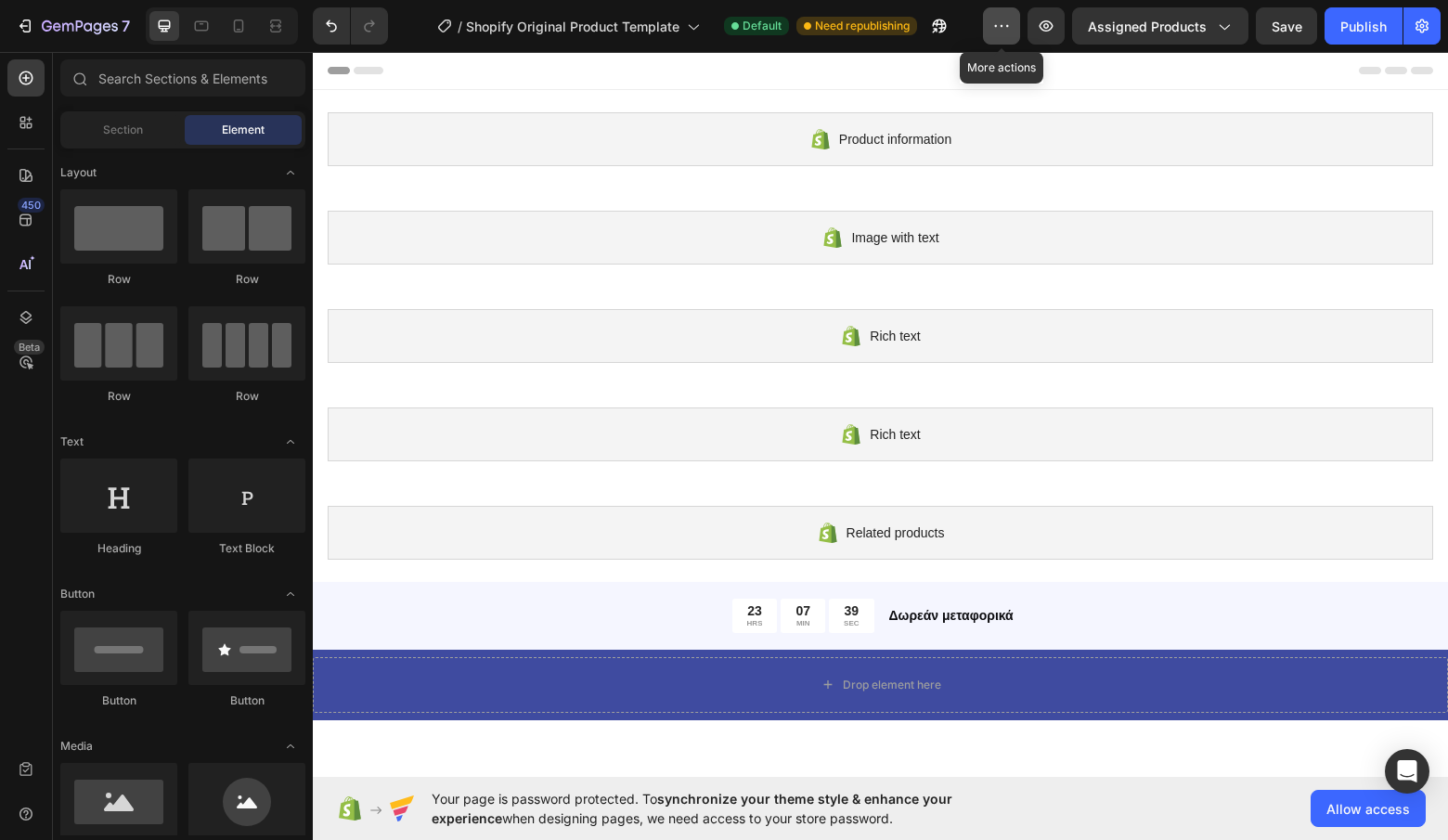
click at [1011, 27] on icon "button" at bounding box center [1001, 26] width 19 height 19
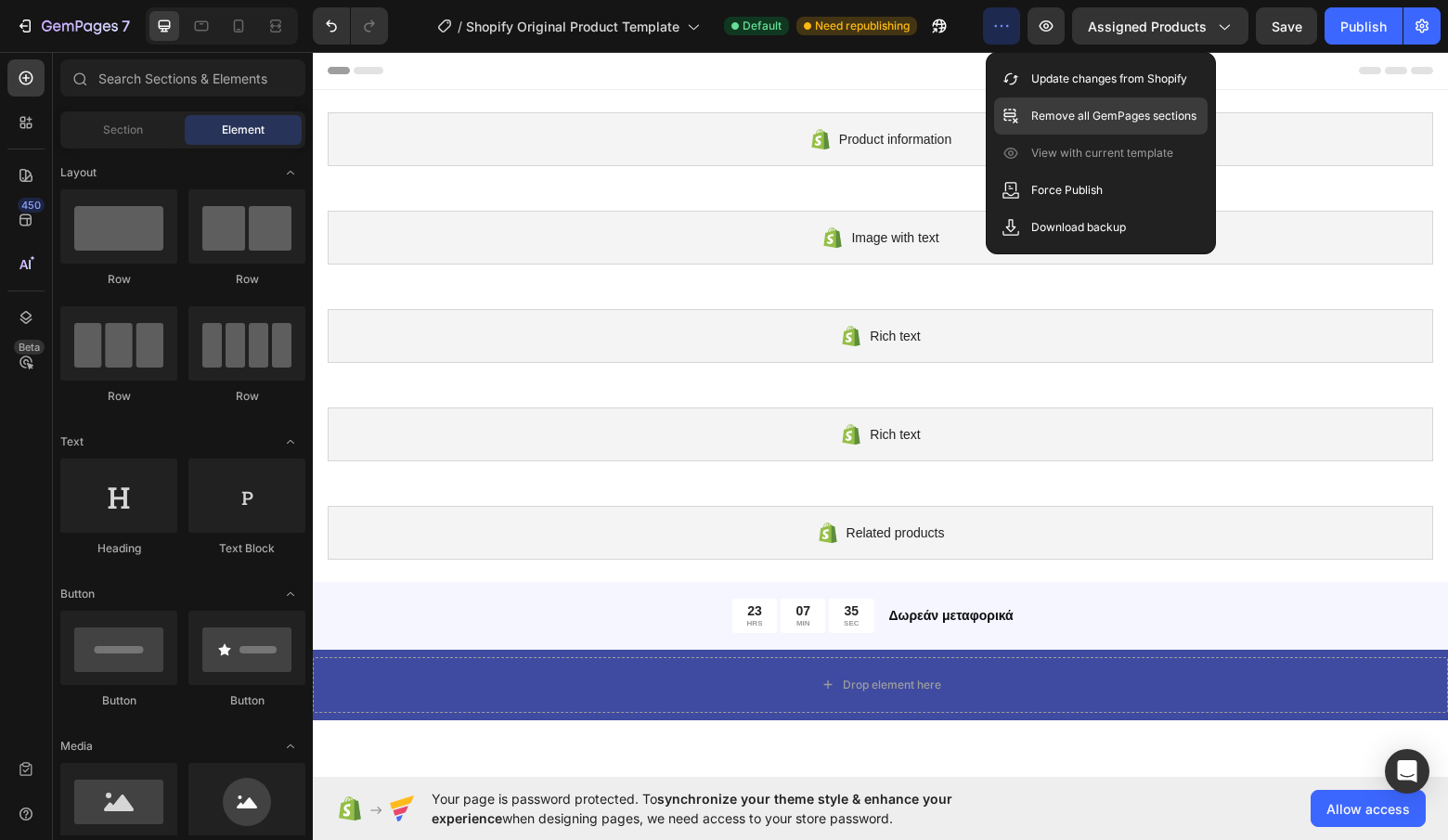
click at [1040, 98] on div "Remove all GemPages sections" at bounding box center [1100, 115] width 214 height 37
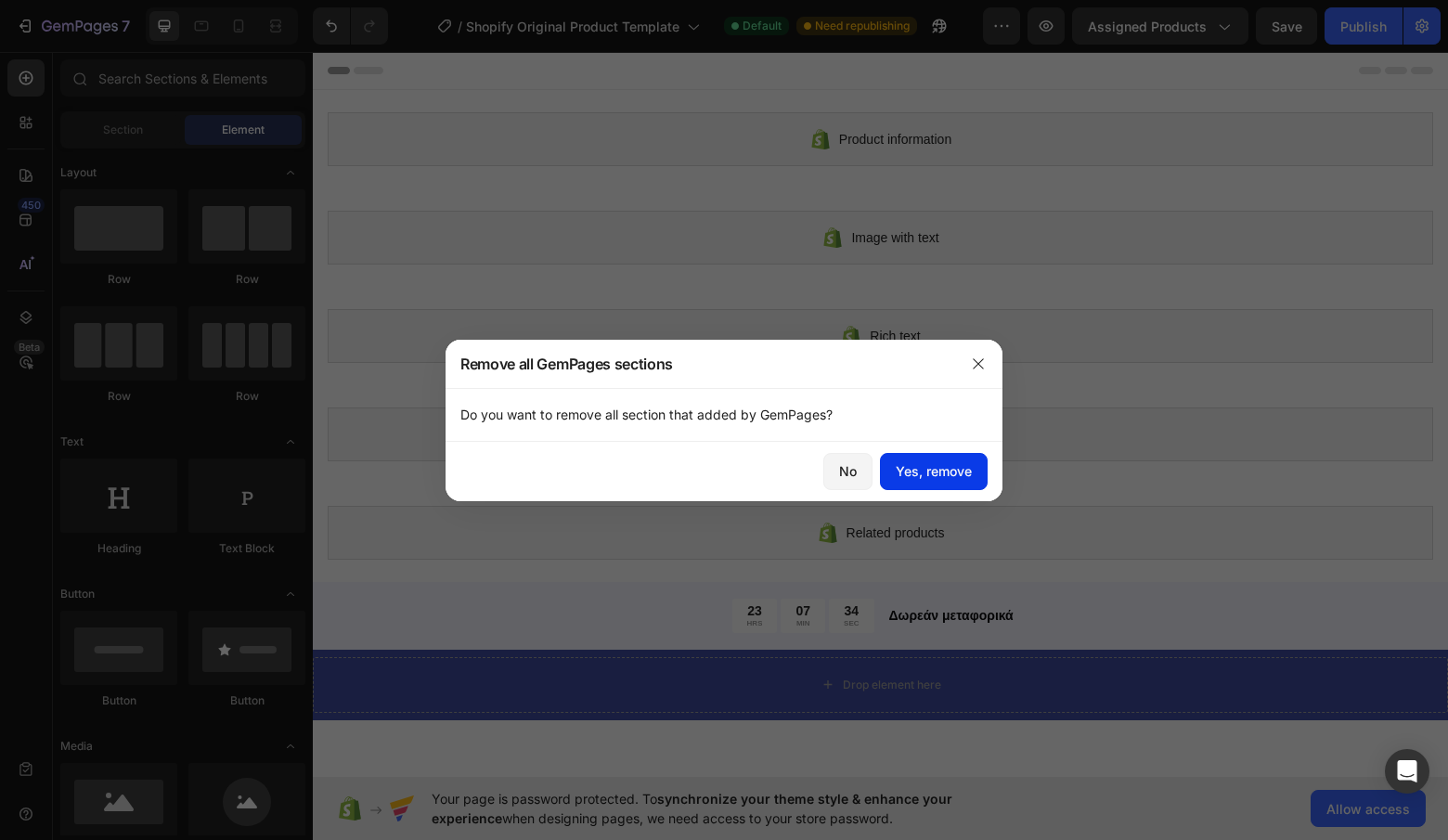
click at [902, 472] on div "Yes, remove" at bounding box center [934, 472] width 76 height 20
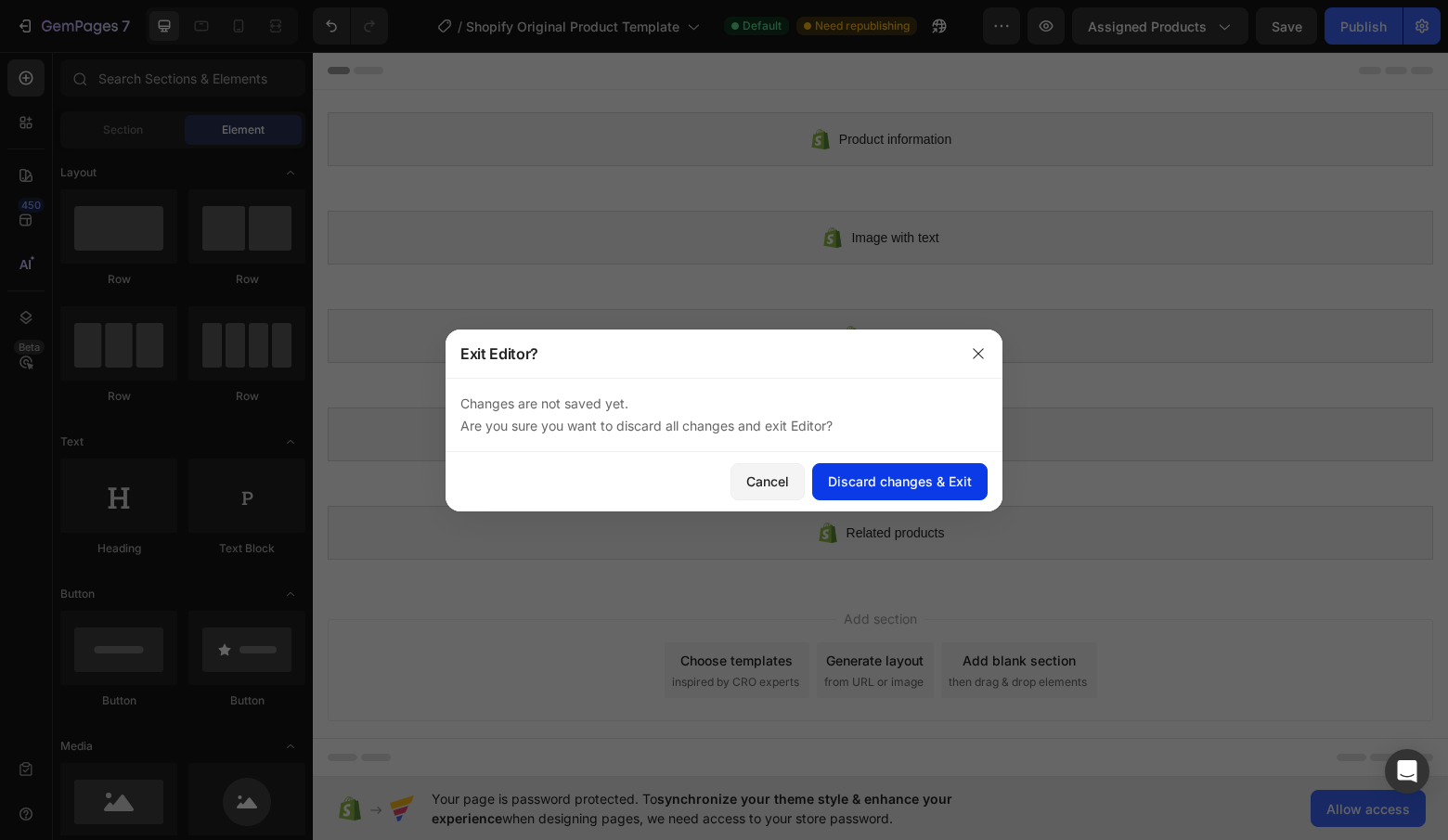
click at [904, 486] on div "Discard changes & Exit" at bounding box center [900, 482] width 144 height 20
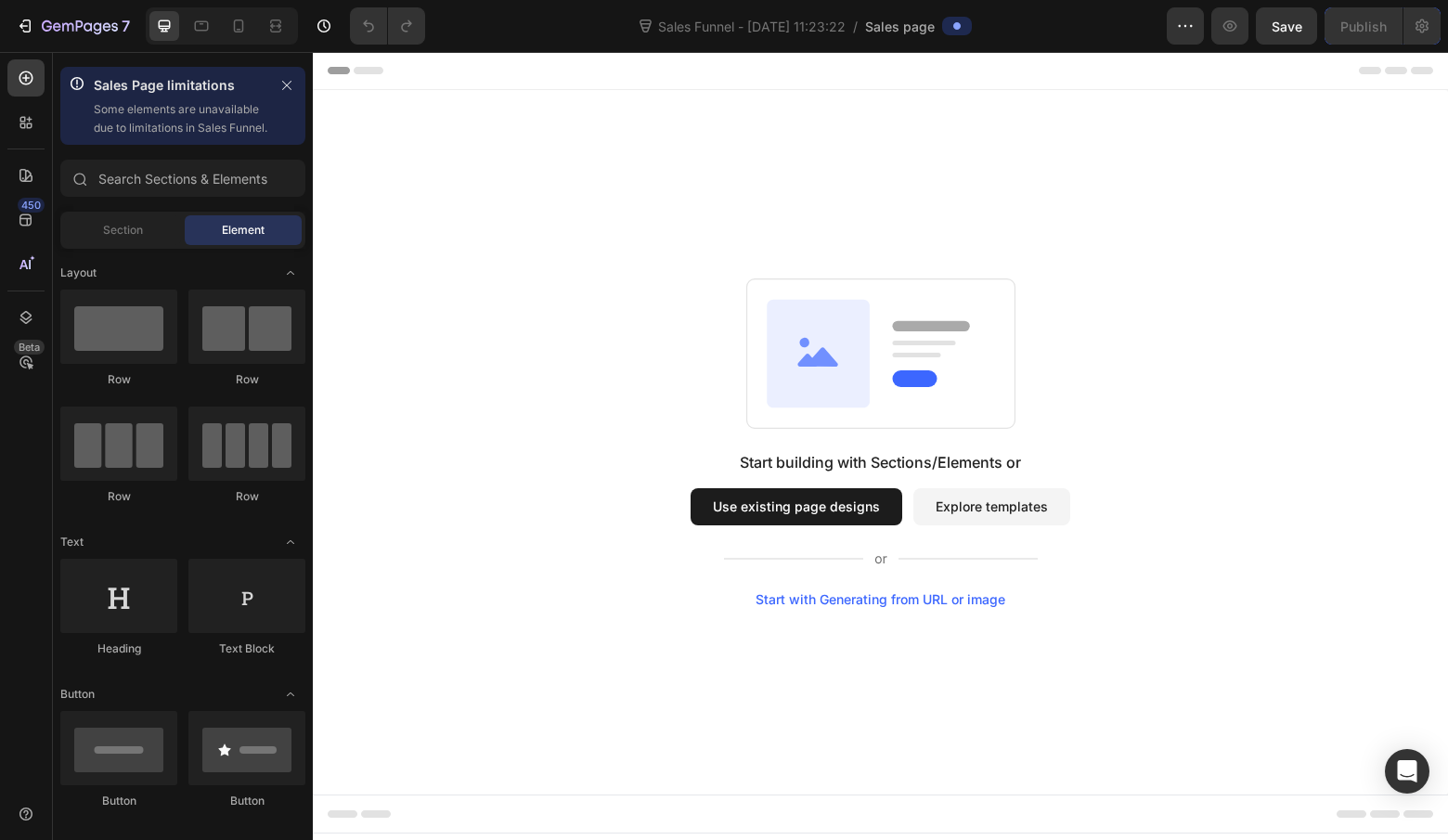
click at [764, 521] on button "Use existing page designs" at bounding box center [796, 506] width 212 height 37
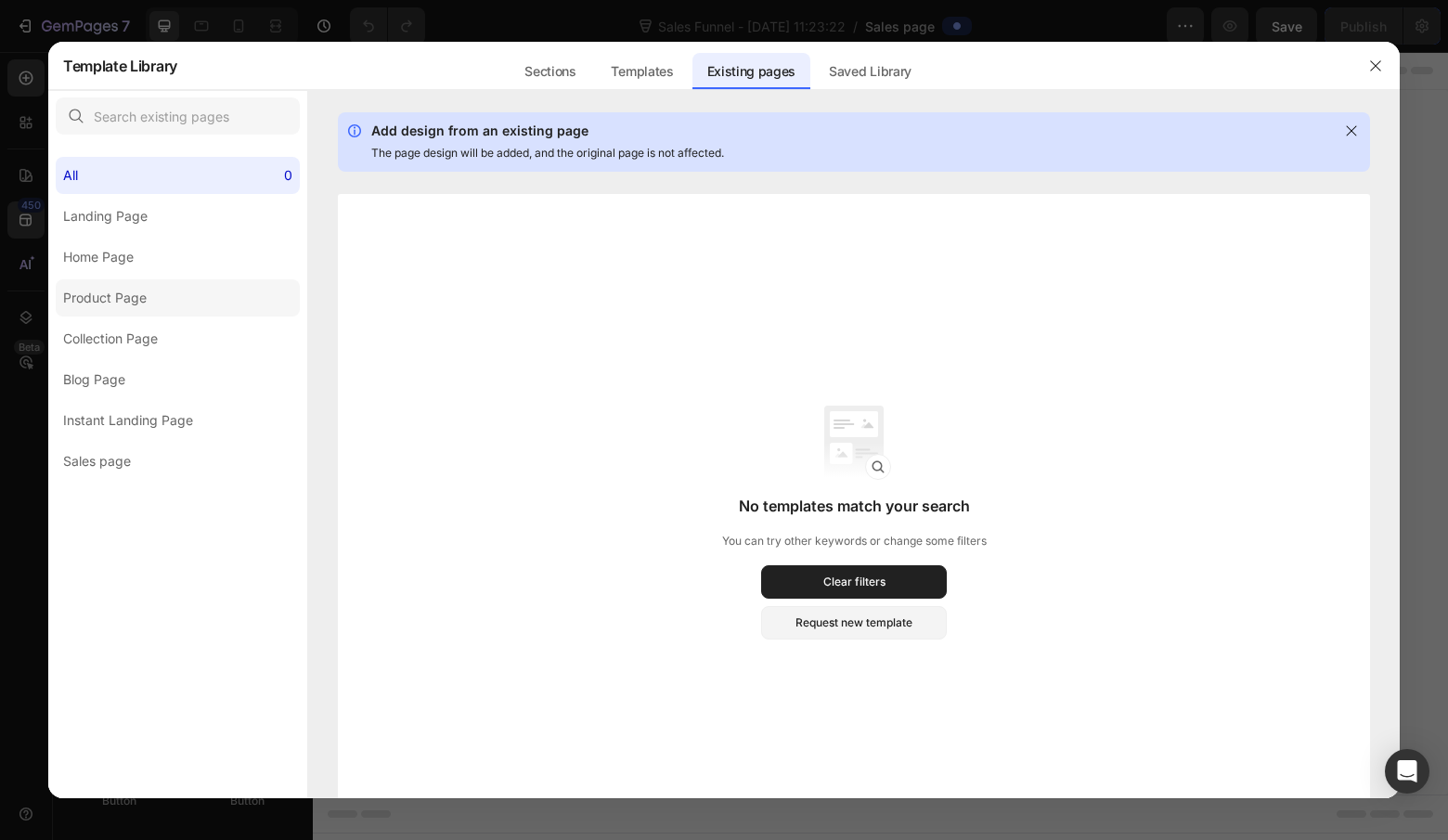
click at [193, 290] on label "Product Page" at bounding box center [178, 297] width 244 height 37
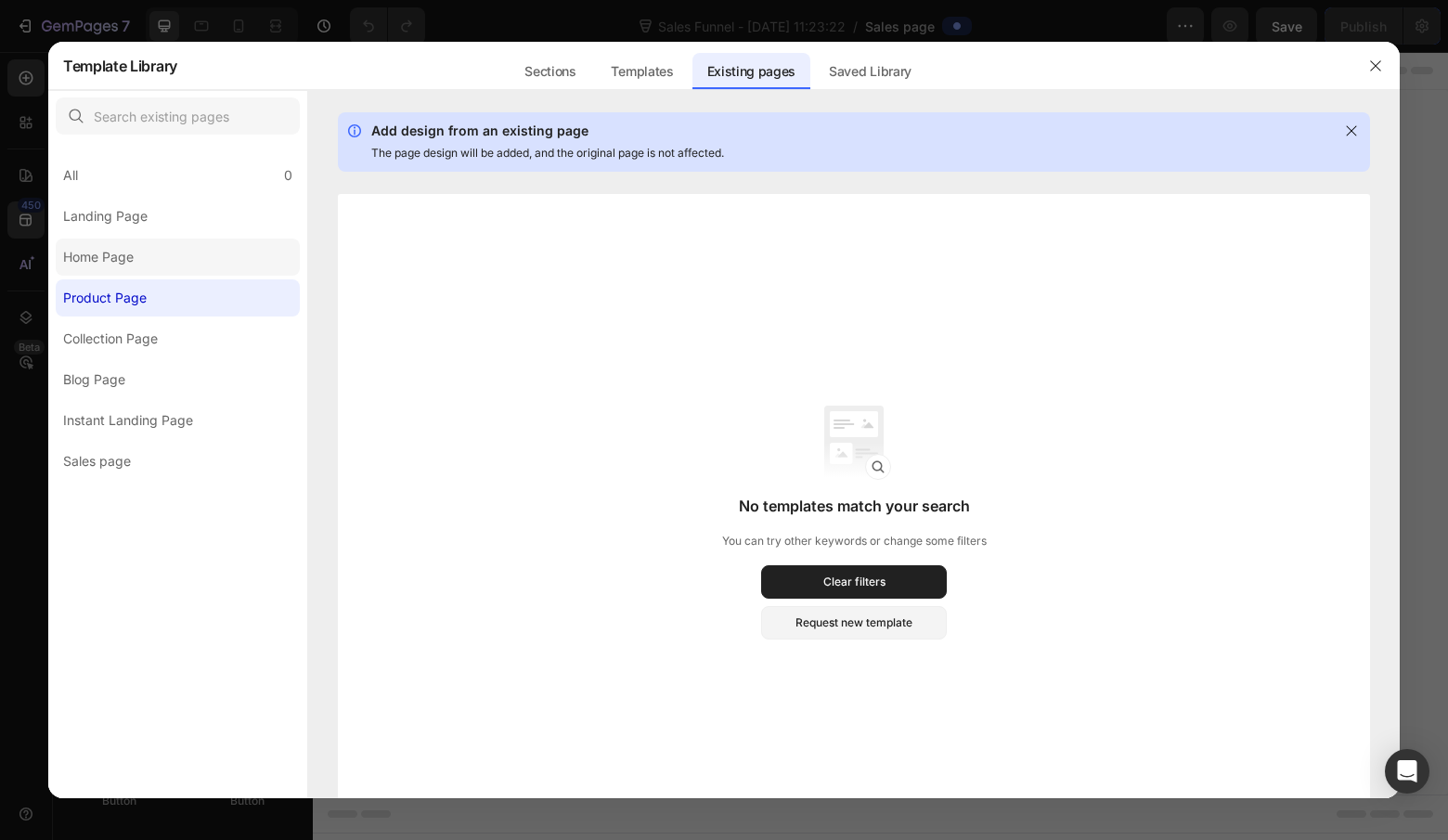
click at [199, 261] on label "Home Page" at bounding box center [178, 256] width 244 height 37
click at [191, 229] on label "Landing Page" at bounding box center [178, 215] width 244 height 37
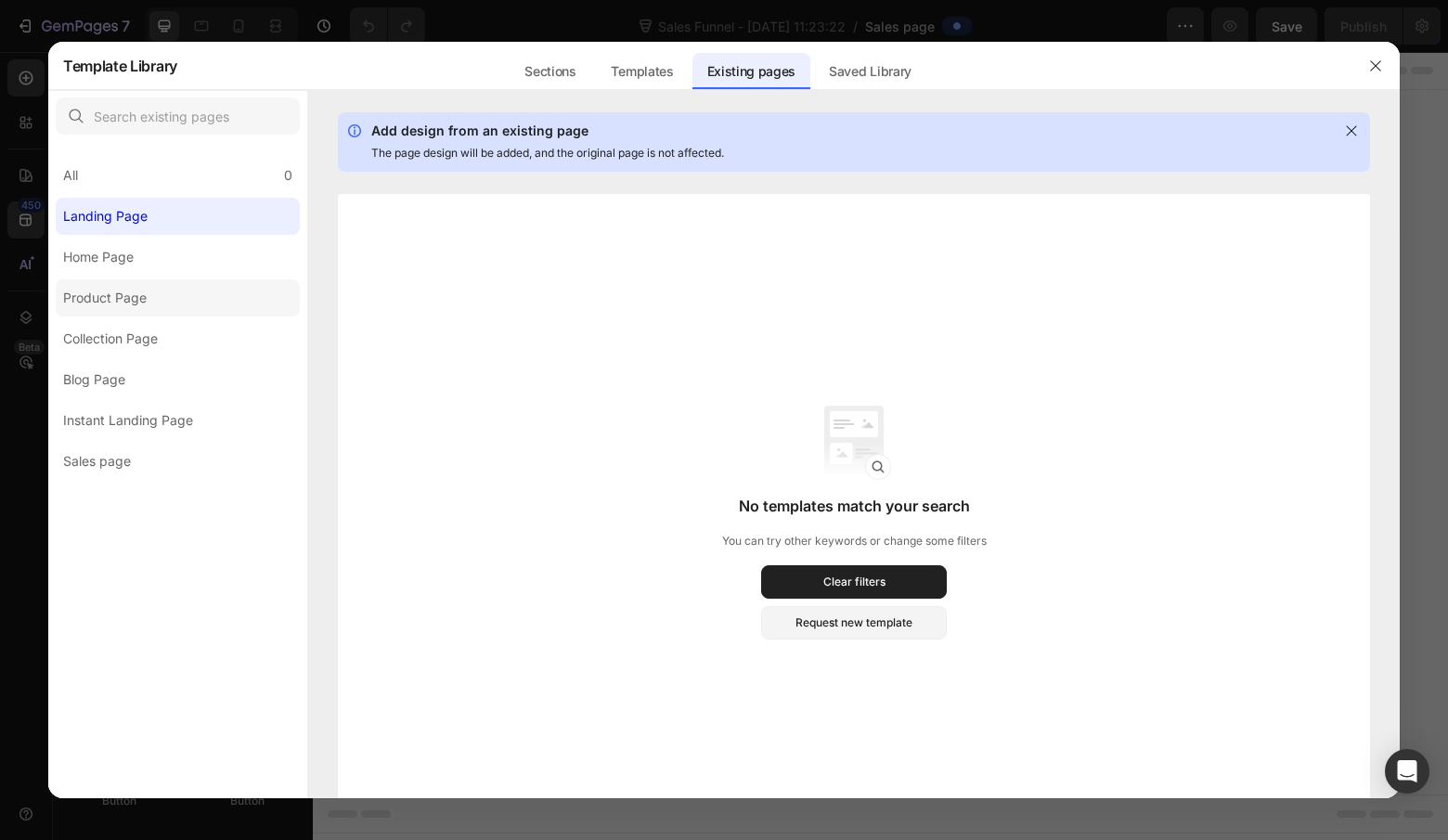
click at [178, 305] on label "Product Page" at bounding box center [178, 297] width 244 height 37
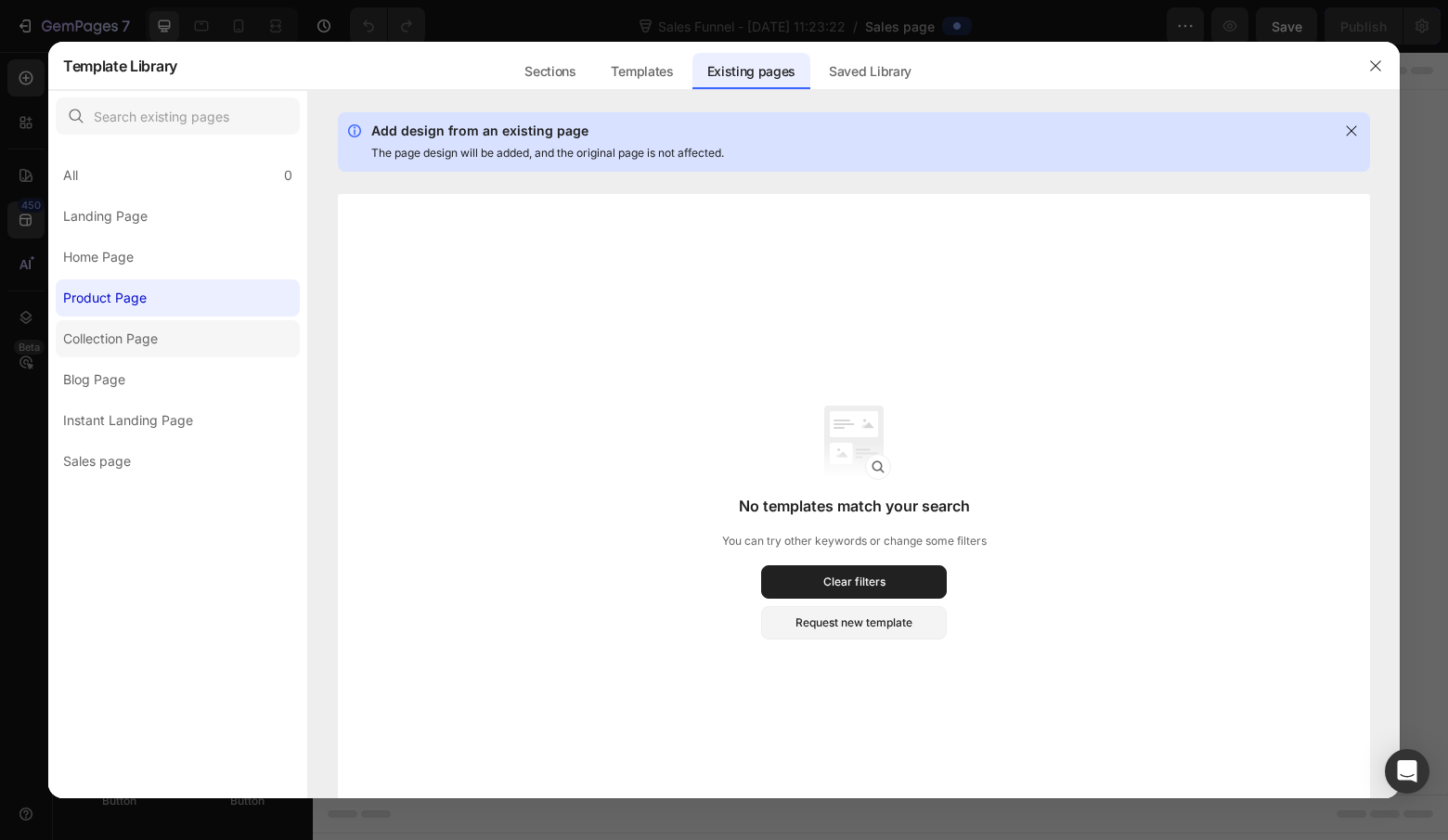
click at [174, 336] on label "Collection Page" at bounding box center [178, 338] width 244 height 37
click at [173, 405] on label "Instant Landing Page" at bounding box center [178, 420] width 244 height 37
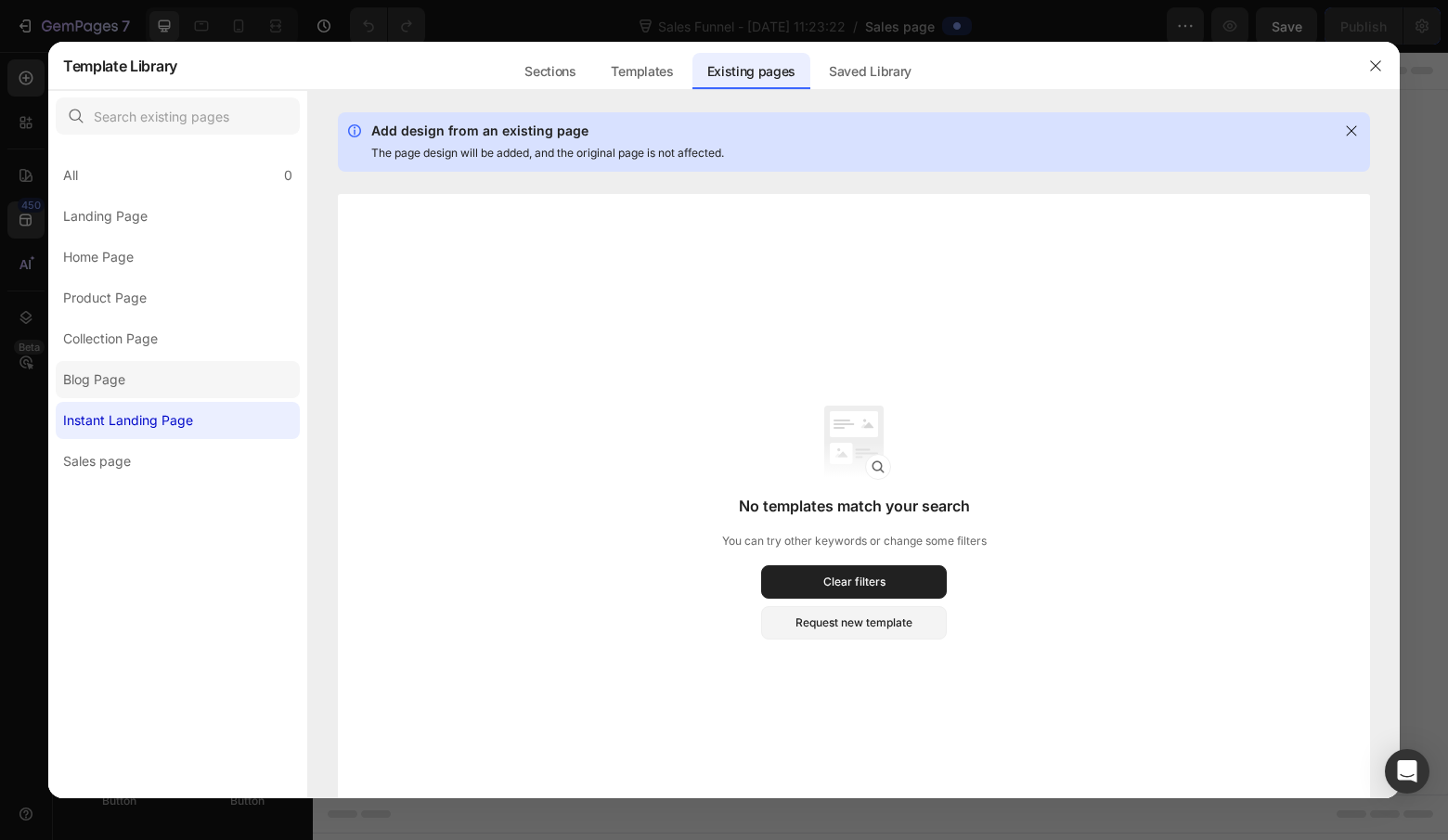
click at [193, 371] on label "Blog Page" at bounding box center [178, 379] width 244 height 37
click at [232, 307] on label "Product Page" at bounding box center [178, 297] width 244 height 37
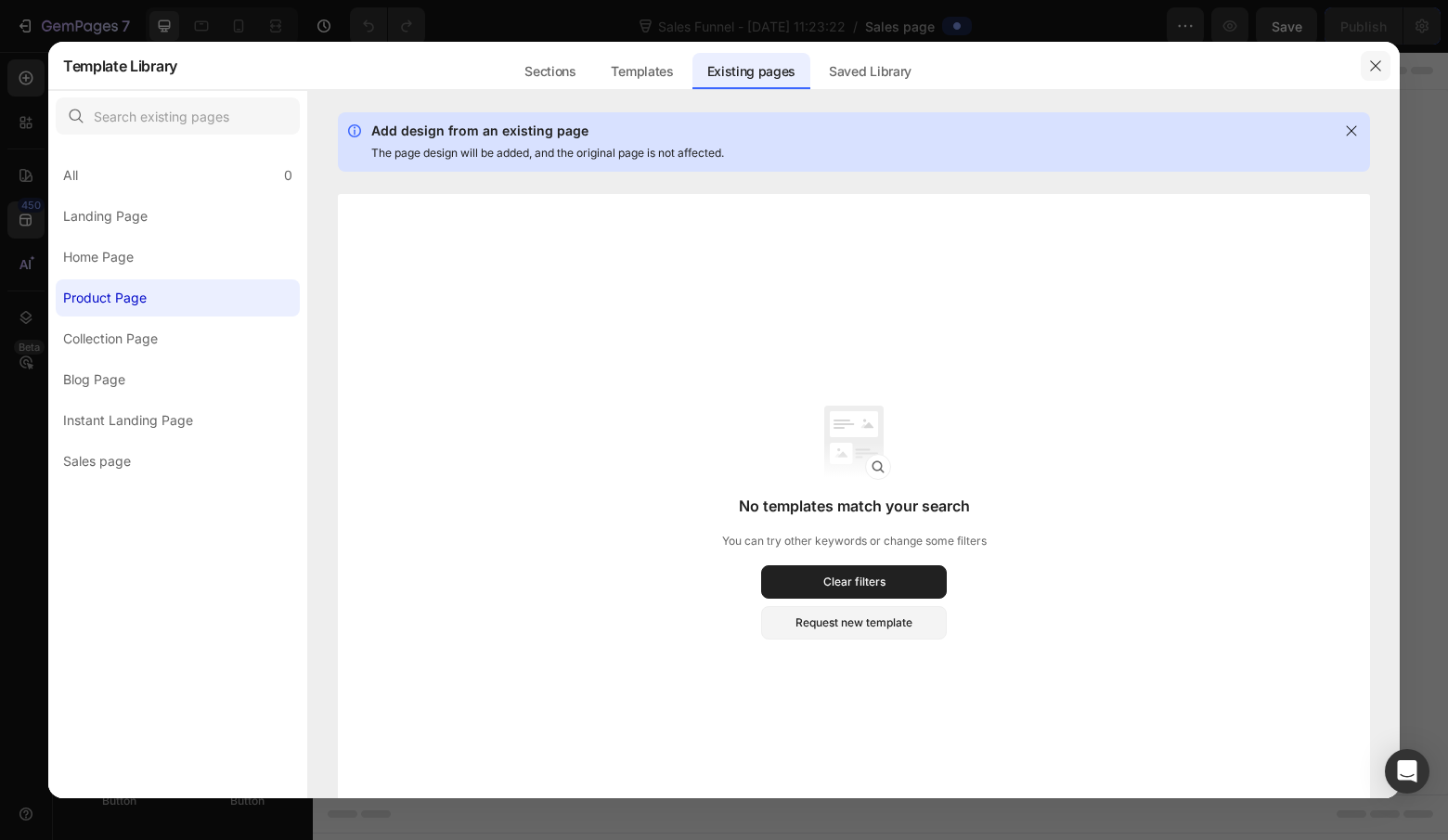
click at [1381, 65] on icon "button" at bounding box center [1376, 66] width 15 height 15
